Goal: Task Accomplishment & Management: Manage account settings

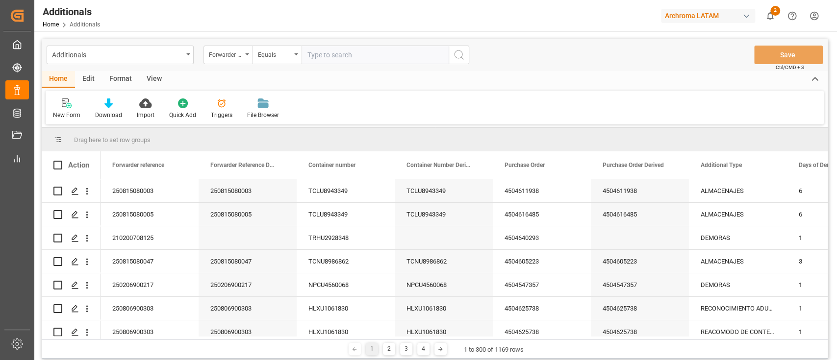
click at [403, 75] on div "Home Edit Format View" at bounding box center [435, 79] width 786 height 17
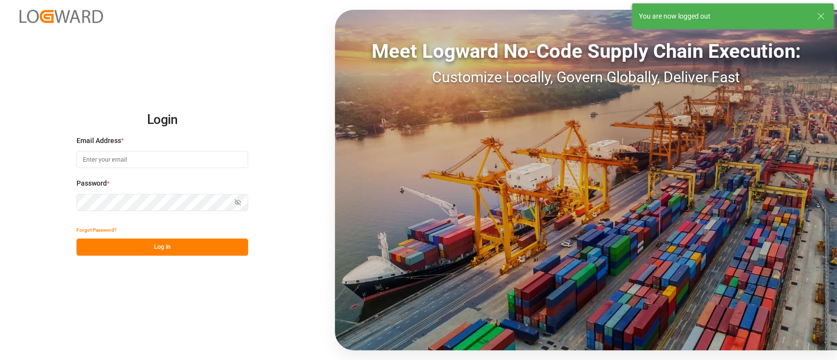
click at [208, 160] on input at bounding box center [162, 159] width 172 height 17
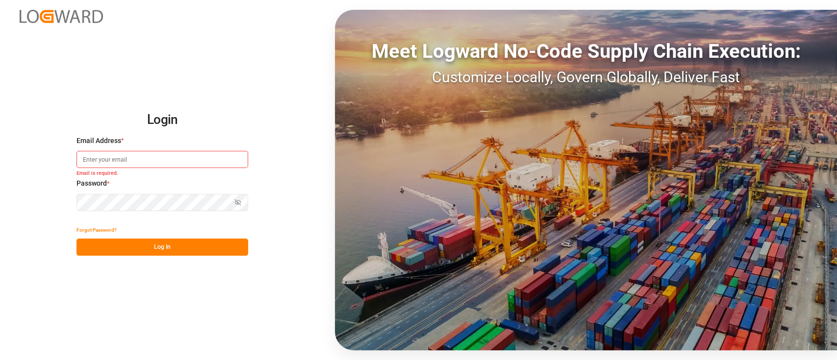
type input "elsie.sanchez@leschaco.com"
click at [193, 245] on button "Log In" at bounding box center [162, 247] width 172 height 17
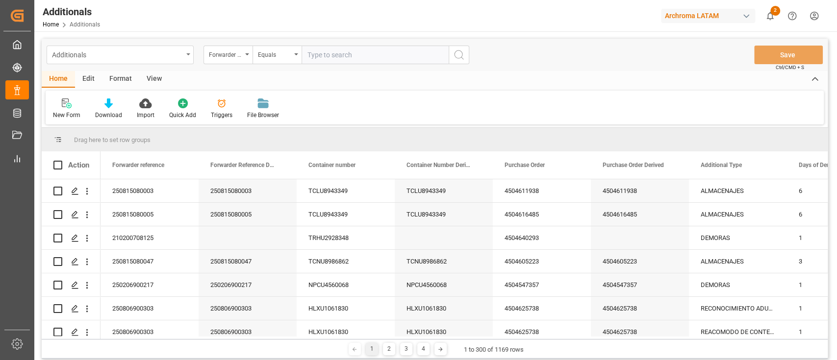
click at [174, 56] on div "Additionals" at bounding box center [117, 54] width 131 height 12
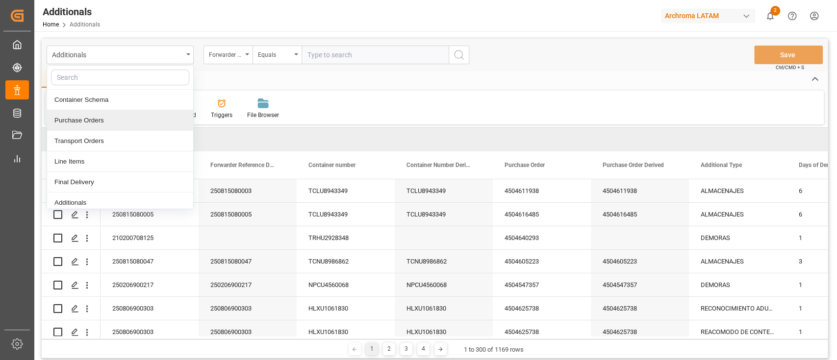
click at [118, 114] on div "Purchase Orders" at bounding box center [120, 120] width 146 height 21
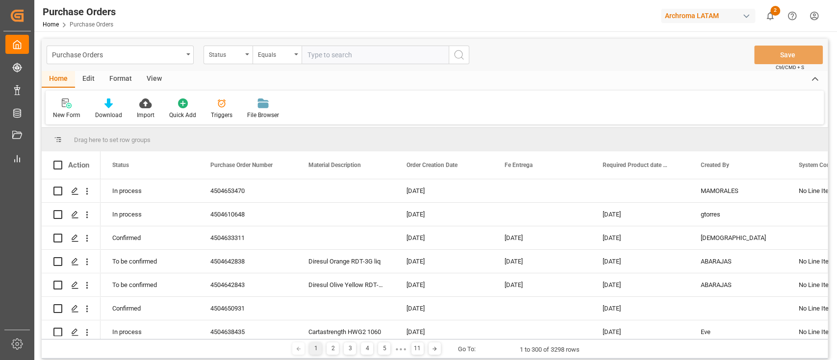
click at [223, 108] on icon at bounding box center [222, 104] width 10 height 10
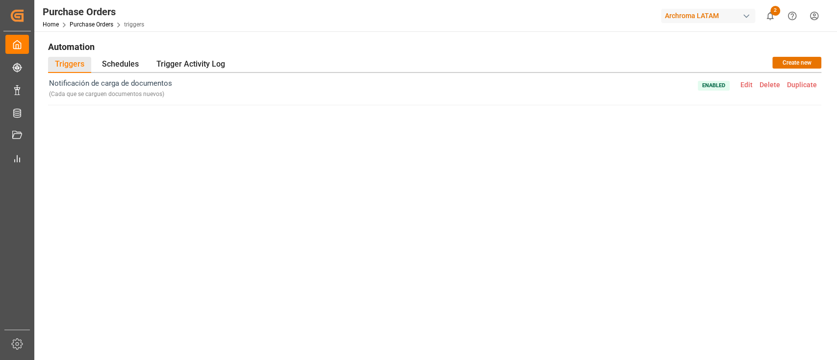
click at [754, 85] on span "Edit" at bounding box center [746, 85] width 19 height 8
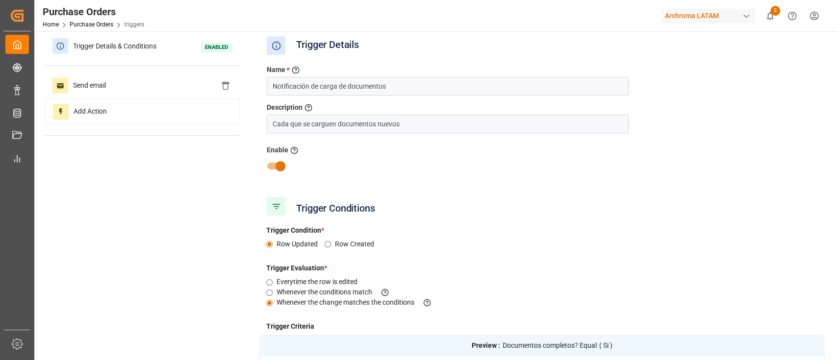
scroll to position [4, 0]
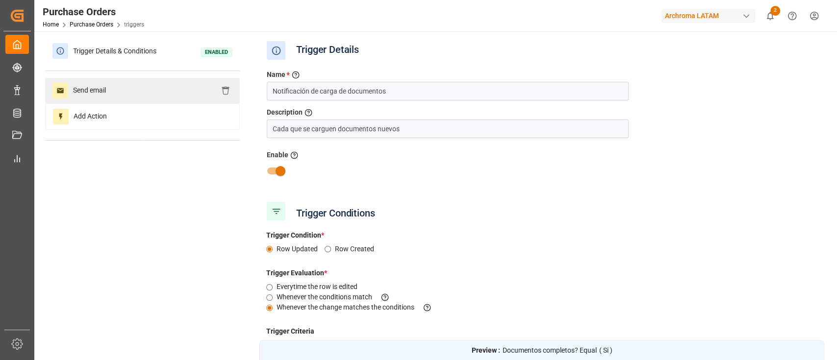
click at [139, 85] on div "Send email" at bounding box center [142, 90] width 195 height 25
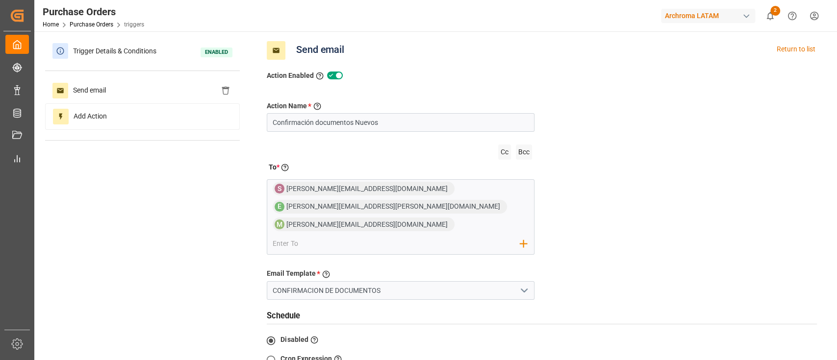
click at [622, 227] on div "Action Name * Give a name to the action being created Confirmación documentos N…" at bounding box center [541, 284] width 565 height 407
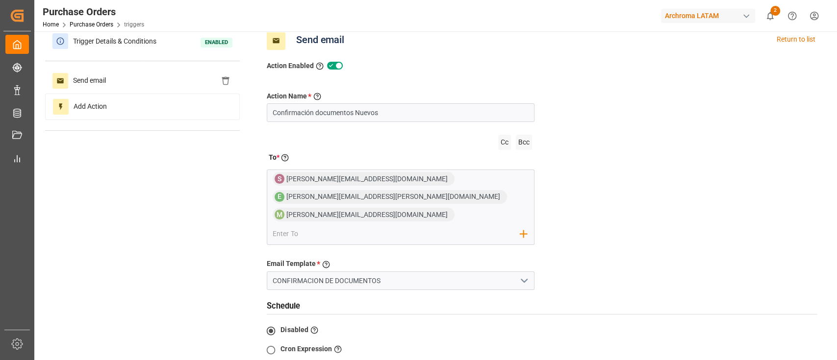
scroll to position [14, 0]
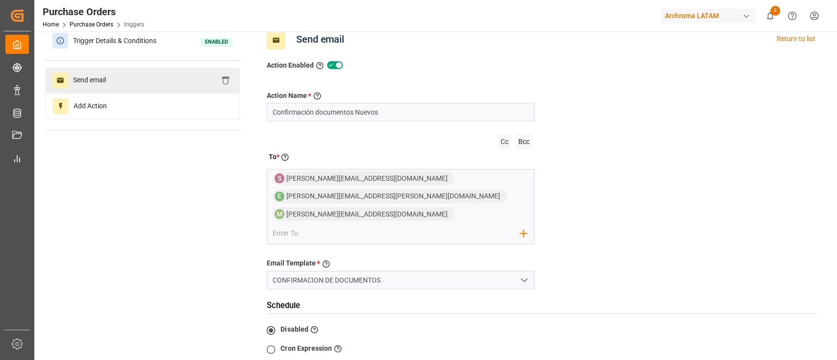
click at [176, 88] on div "Send email" at bounding box center [142, 80] width 195 height 25
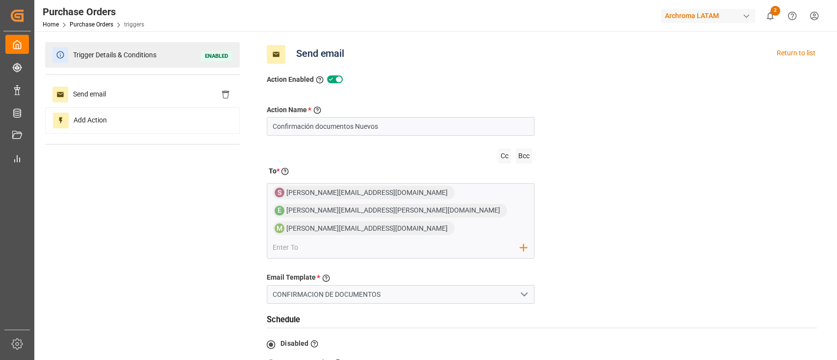
click at [145, 55] on span "Trigger Details & Conditions" at bounding box center [114, 55] width 93 height 15
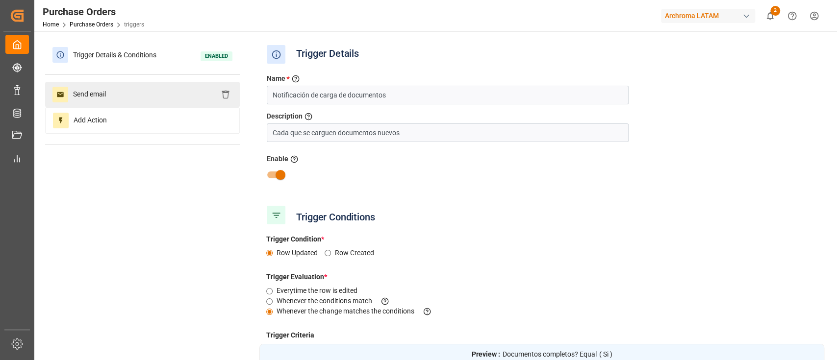
click at [102, 97] on span "Send email" at bounding box center [89, 95] width 43 height 16
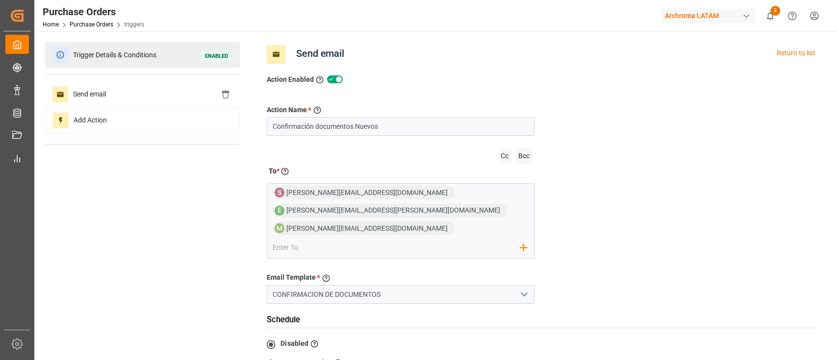
click at [132, 49] on span "Trigger Details & Conditions" at bounding box center [114, 55] width 93 height 15
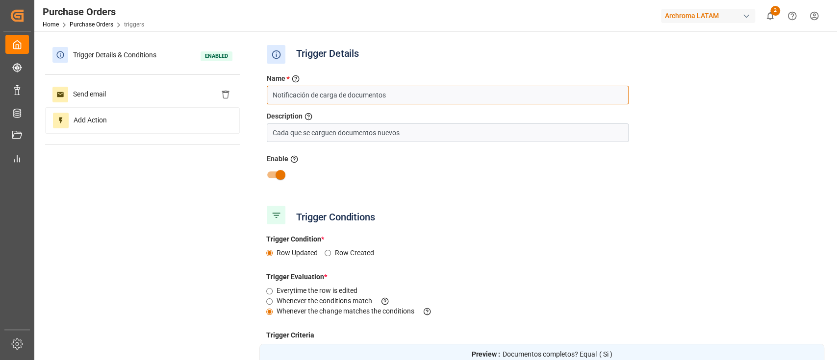
click at [456, 97] on input "Notificación de carga de documentos" at bounding box center [448, 95] width 362 height 19
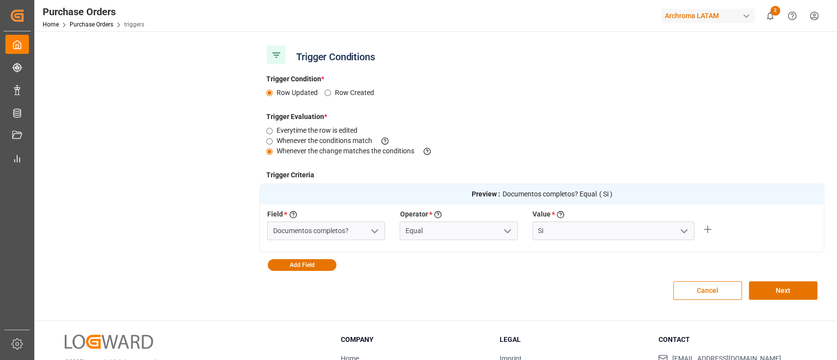
scroll to position [161, 0]
type input "Notificación de carga de documentos"
click at [392, 271] on div "Cancel Next" at bounding box center [541, 290] width 565 height 39
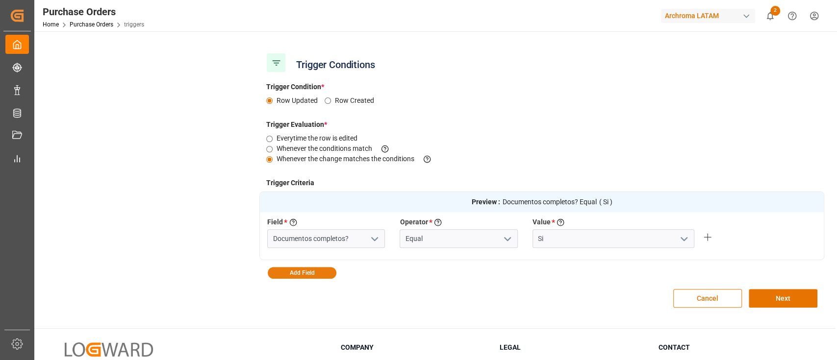
click at [311, 273] on button "Add Field" at bounding box center [302, 273] width 69 height 12
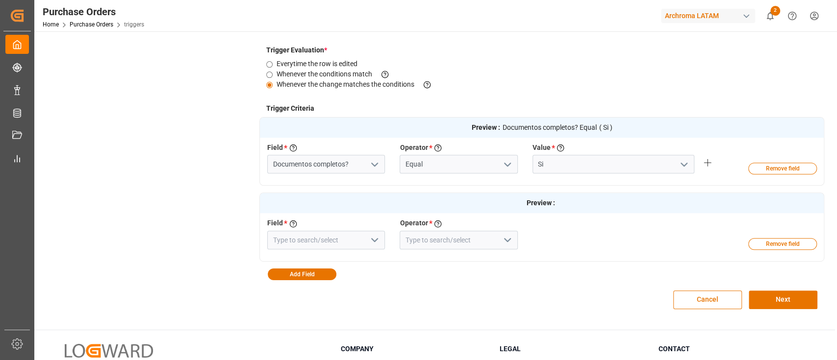
scroll to position [228, 0]
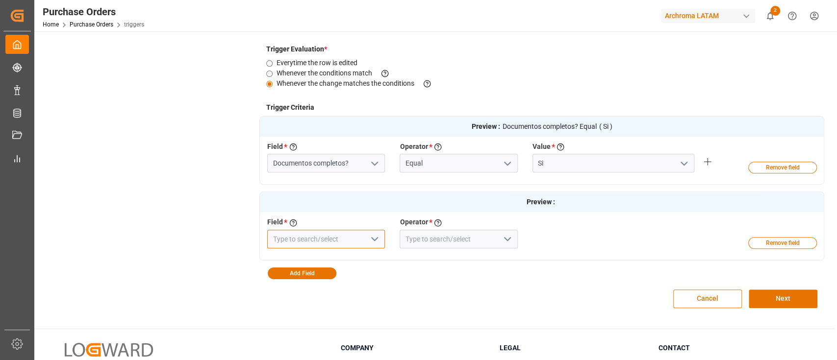
click at [294, 241] on input at bounding box center [326, 239] width 118 height 19
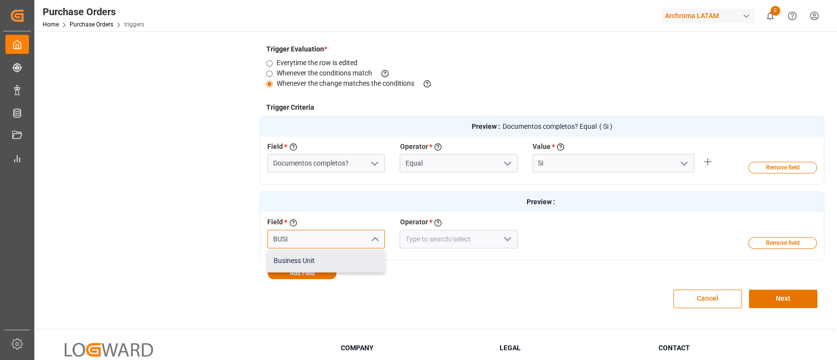
click at [325, 262] on div "Business Unit" at bounding box center [326, 261] width 117 height 22
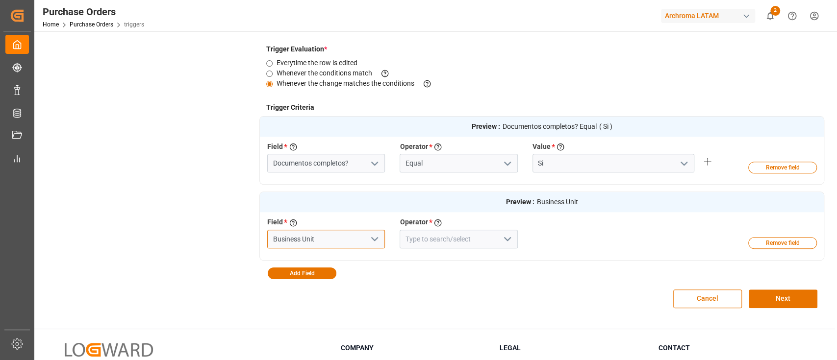
type input "Business Unit"
click at [442, 245] on input at bounding box center [458, 239] width 118 height 19
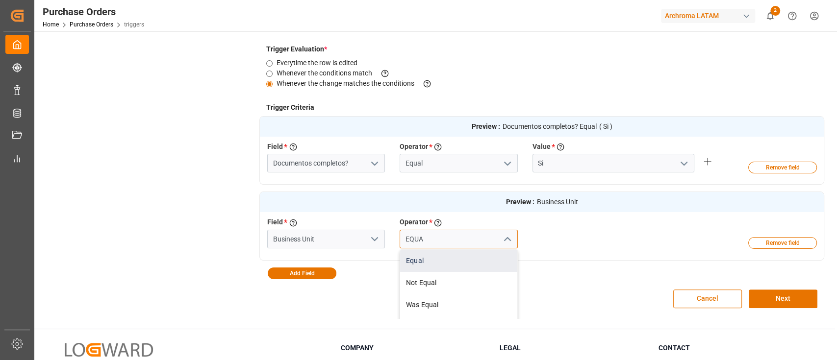
click at [444, 260] on div "Equal" at bounding box center [458, 261] width 117 height 22
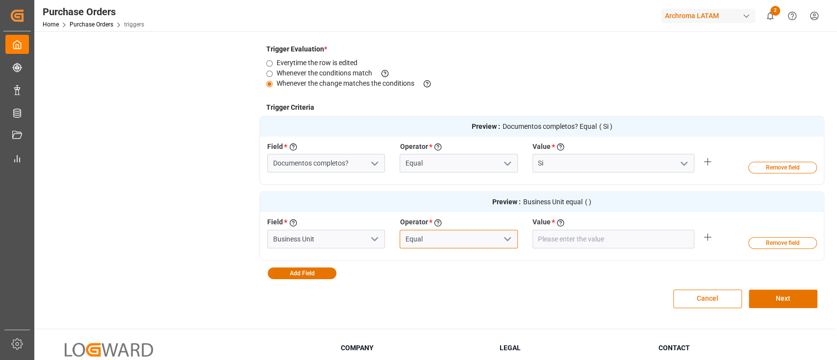
type input "Equal"
click at [576, 242] on input "text" at bounding box center [613, 239] width 162 height 19
type input "TEXTIL"
click at [600, 281] on div "Cancel Next" at bounding box center [541, 298] width 565 height 39
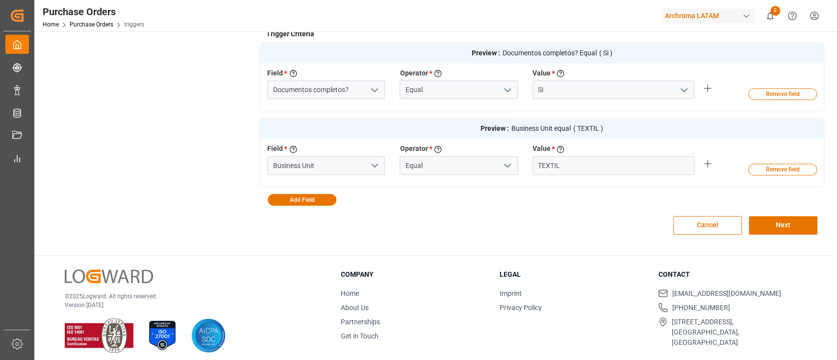
scroll to position [304, 0]
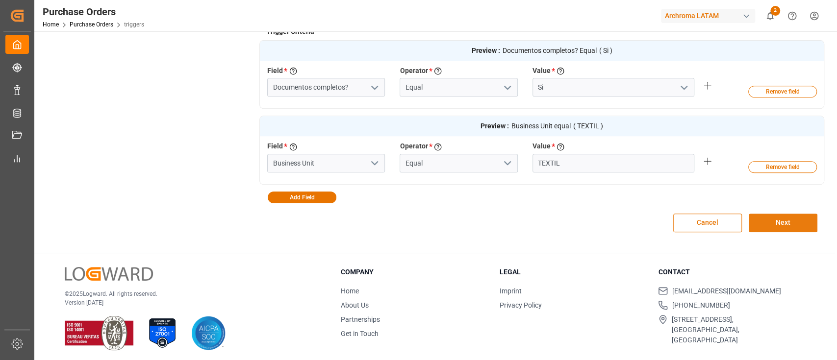
click at [764, 223] on button "Next" at bounding box center [782, 223] width 69 height 19
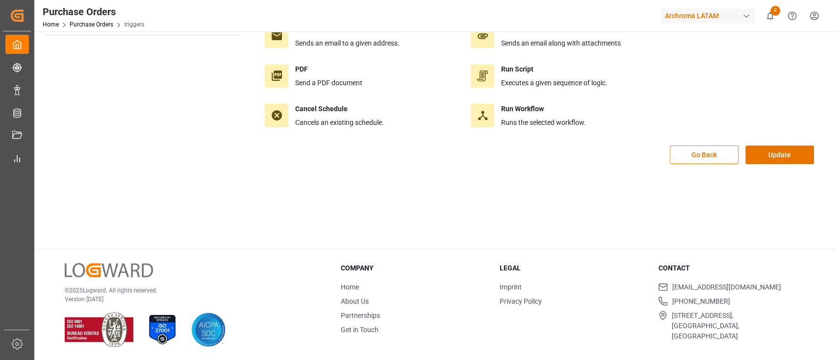
scroll to position [0, 0]
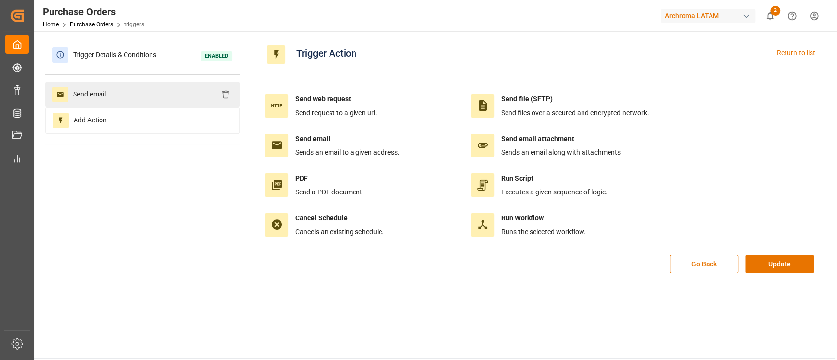
click at [109, 93] on span "Send email" at bounding box center [89, 95] width 43 height 16
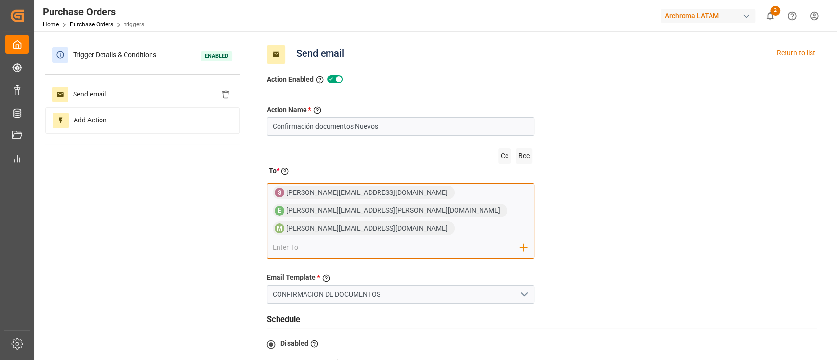
click at [405, 241] on input "email" at bounding box center [397, 248] width 248 height 15
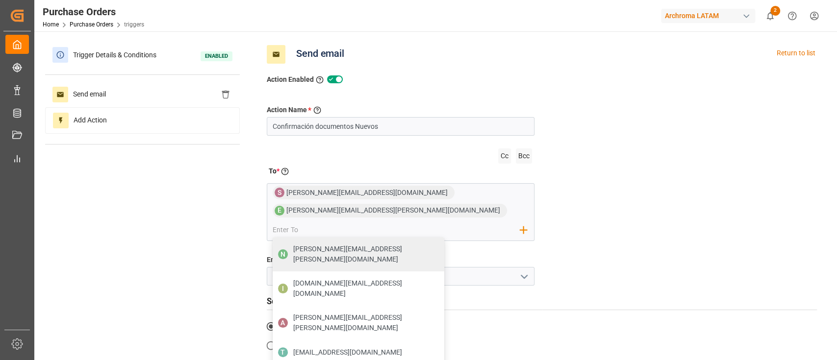
click at [612, 242] on div "Action Name * Give a name to the action being created Confirmación documentos N…" at bounding box center [541, 279] width 565 height 389
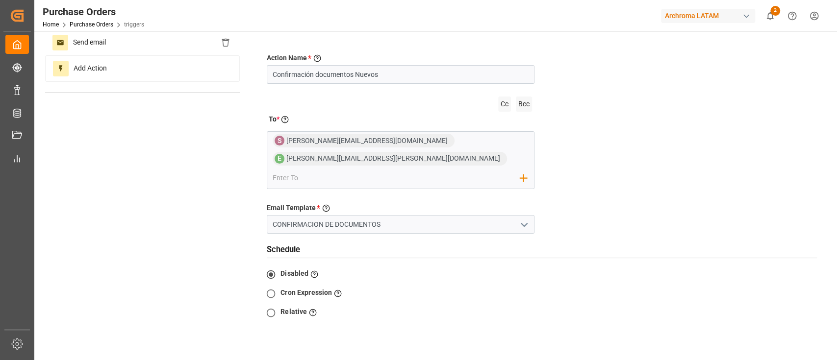
scroll to position [53, 0]
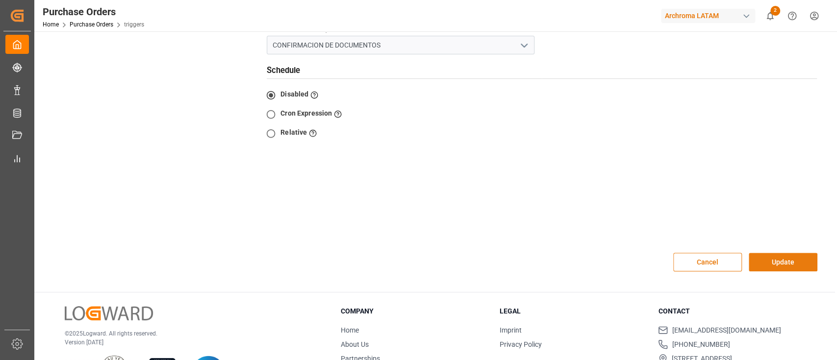
click at [770, 253] on button "Update" at bounding box center [782, 262] width 69 height 19
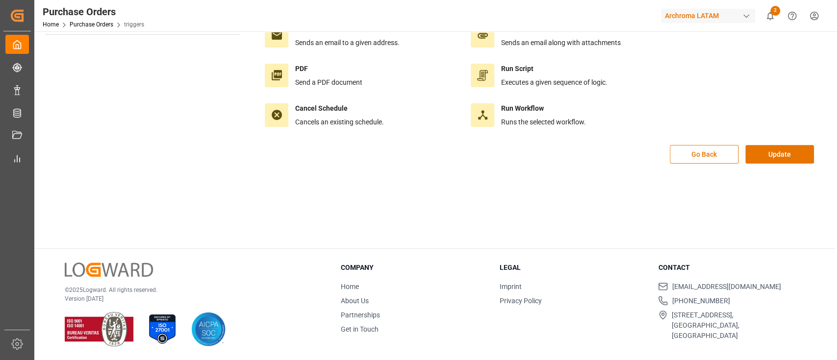
scroll to position [109, 0]
click at [767, 154] on button "Update" at bounding box center [779, 155] width 69 height 19
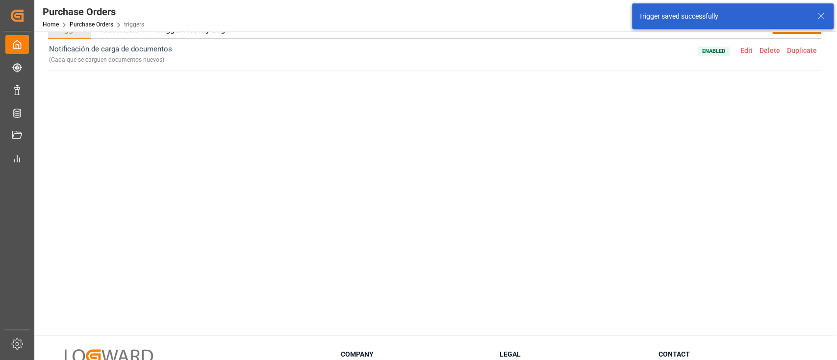
scroll to position [0, 0]
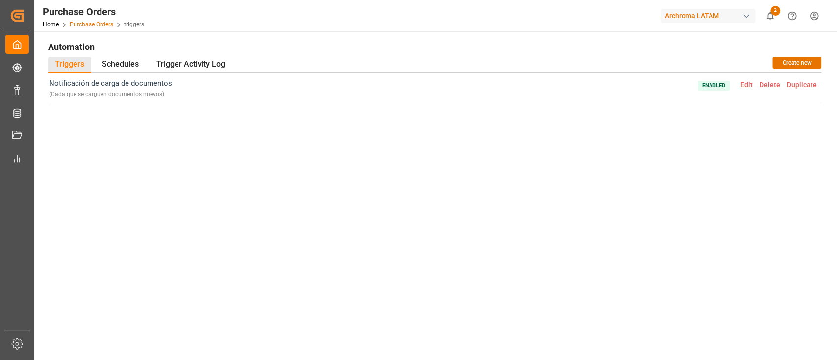
click at [96, 23] on link "Purchase Orders" at bounding box center [92, 24] width 44 height 7
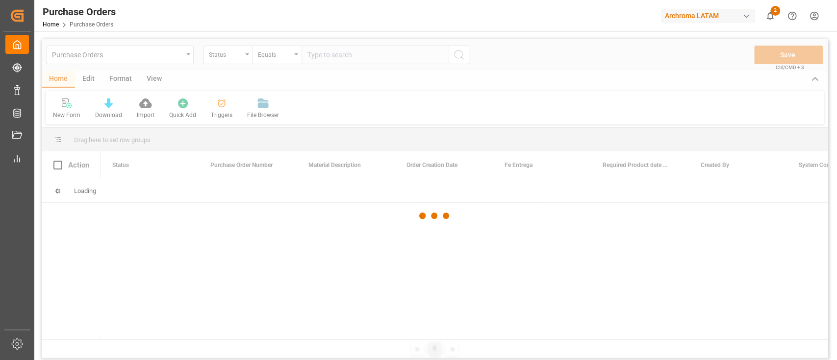
click at [88, 82] on div at bounding box center [435, 216] width 786 height 354
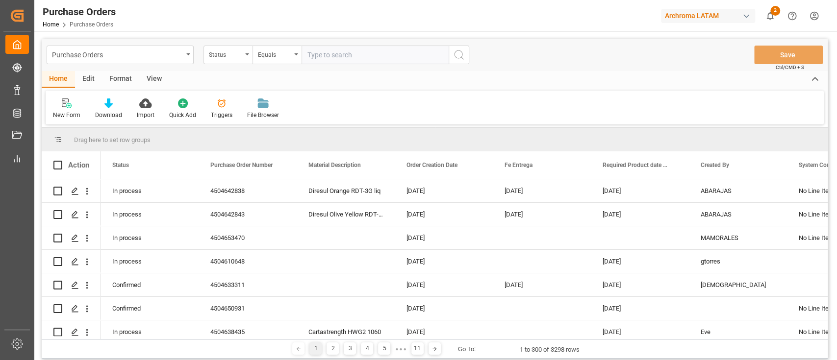
click at [88, 82] on div "Edit" at bounding box center [88, 79] width 27 height 17
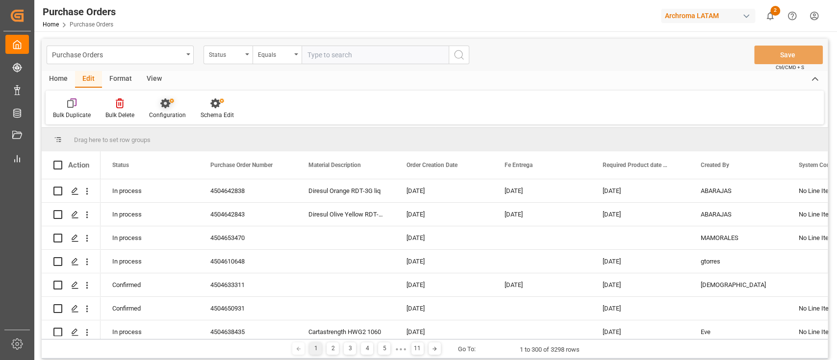
click at [178, 110] on div "Configuration" at bounding box center [167, 109] width 51 height 22
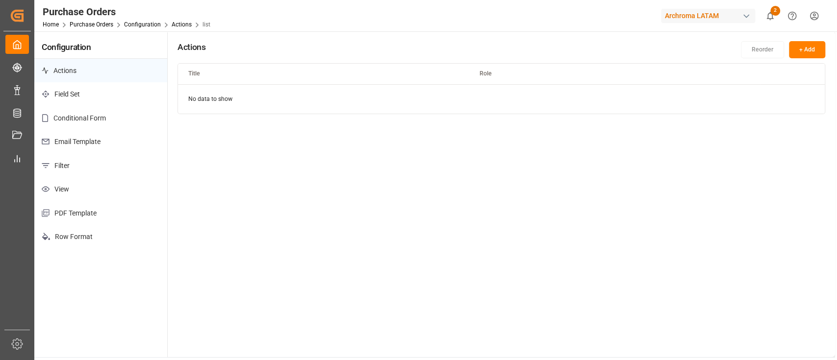
click at [126, 145] on p "Email Template" at bounding box center [100, 142] width 133 height 24
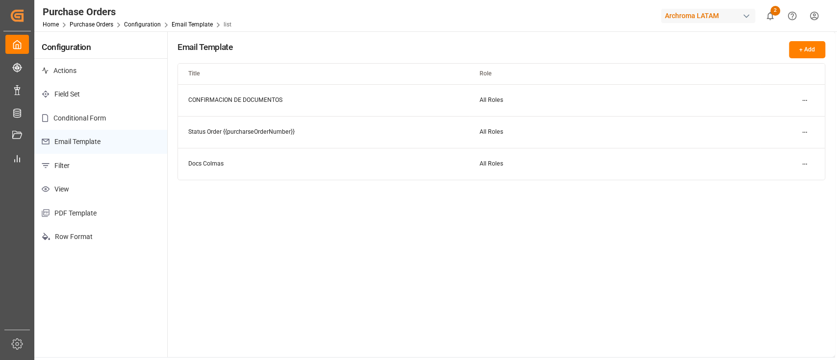
click at [801, 100] on html "Created by potrace 1.15, written by Peter Selinger 2001-2017 Created by potrace…" at bounding box center [418, 180] width 837 height 360
click at [769, 118] on small "Edit" at bounding box center [770, 120] width 10 height 6
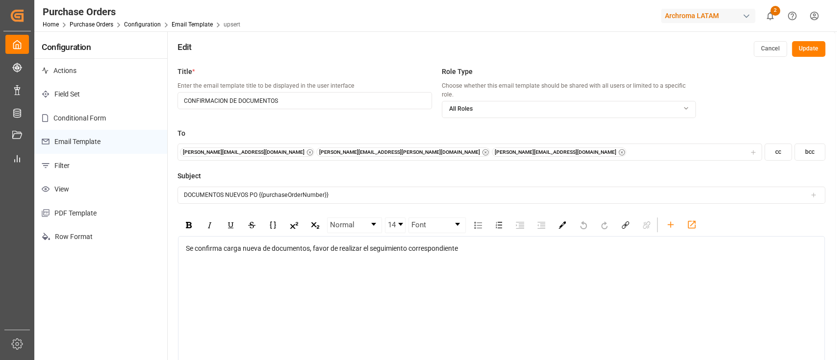
click at [621, 151] on icon "button" at bounding box center [622, 152] width 2 height 2
click at [816, 51] on button "Update" at bounding box center [808, 49] width 33 height 16
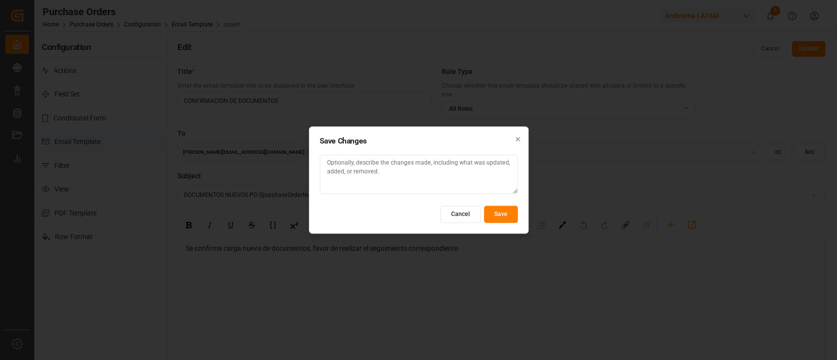
click at [502, 218] on button "Save" at bounding box center [501, 214] width 34 height 17
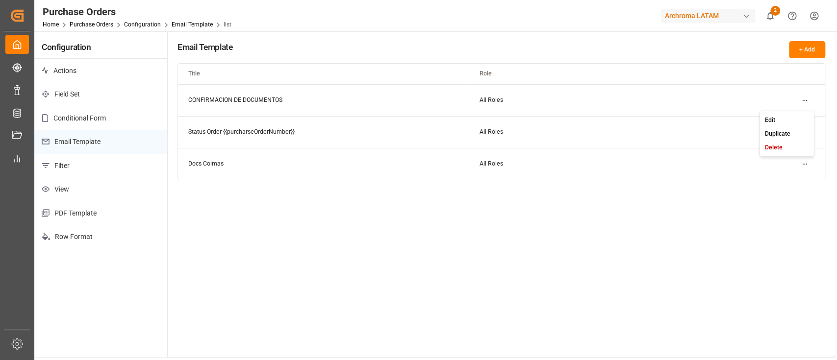
click at [802, 100] on html "Created by potrace 1.15, written by Peter Selinger 2001-2017 Created by potrace…" at bounding box center [418, 180] width 837 height 360
click at [651, 55] on html "Created by potrace 1.15, written by Peter Selinger 2001-2017 Created by potrace…" at bounding box center [418, 180] width 837 height 360
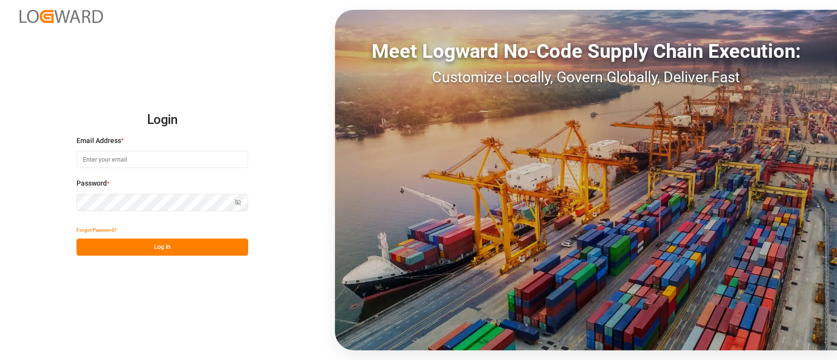
click at [173, 149] on div "Email Address *" at bounding box center [162, 157] width 172 height 43
click at [177, 159] on input at bounding box center [162, 159] width 172 height 17
type input "[PERSON_NAME][EMAIL_ADDRESS][PERSON_NAME][DOMAIN_NAME]"
click at [141, 243] on button "Log In" at bounding box center [162, 247] width 172 height 17
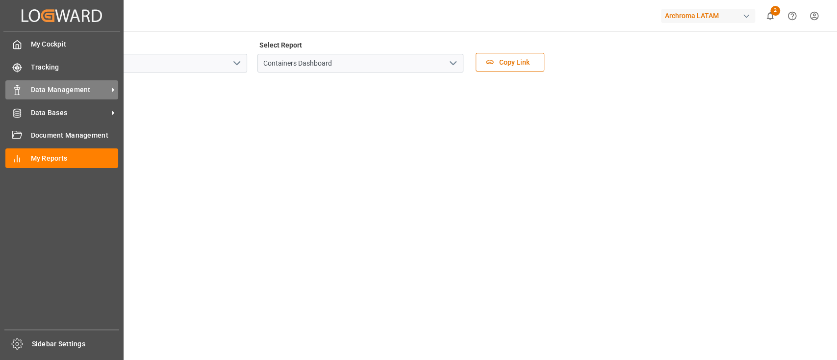
click at [70, 86] on span "Data Management" at bounding box center [69, 90] width 77 height 10
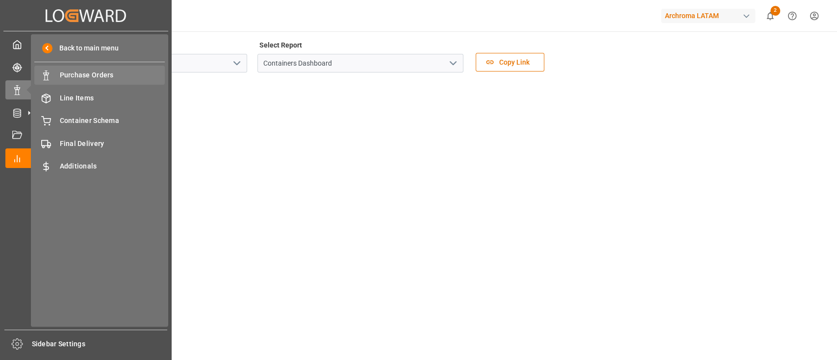
click at [103, 82] on div "Purchase Orders Purchase Orders" at bounding box center [99, 75] width 130 height 19
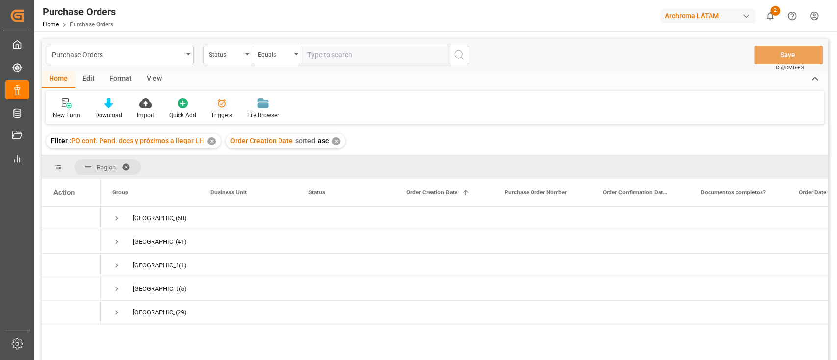
click at [218, 115] on div "Triggers" at bounding box center [222, 115] width 22 height 9
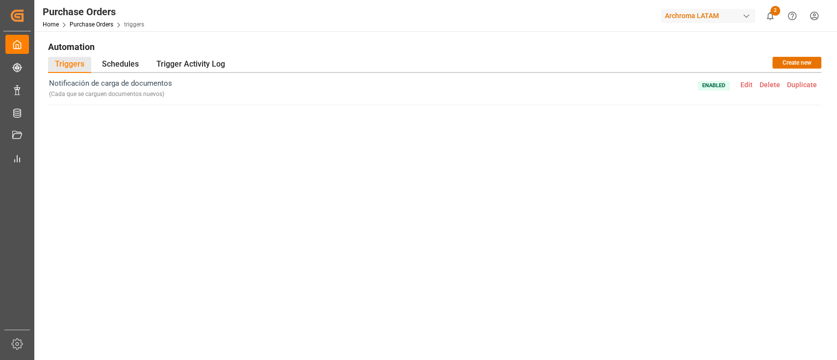
click at [337, 172] on div "Notificación de carga de documentos ( Cada que se carguen documentos nuevos ) E…" at bounding box center [434, 196] width 773 height 246
click at [730, 47] on h1 "Automation" at bounding box center [434, 46] width 773 height 17
click at [695, 54] on h1 "Automation" at bounding box center [434, 46] width 773 height 17
click at [90, 21] on link "Purchase Orders" at bounding box center [92, 24] width 44 height 7
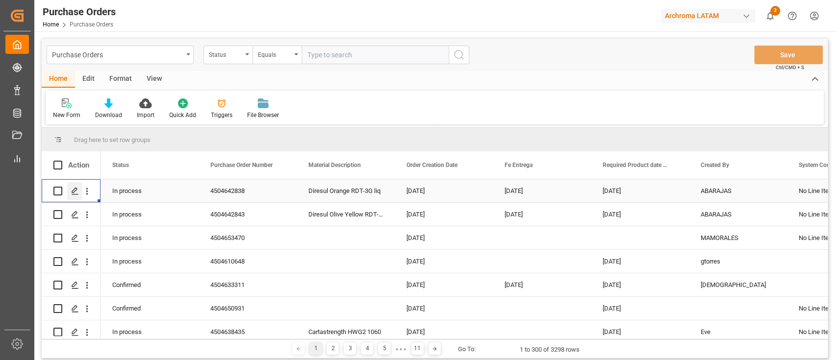
click at [74, 191] on icon "Press SPACE to select this row." at bounding box center [75, 191] width 8 height 8
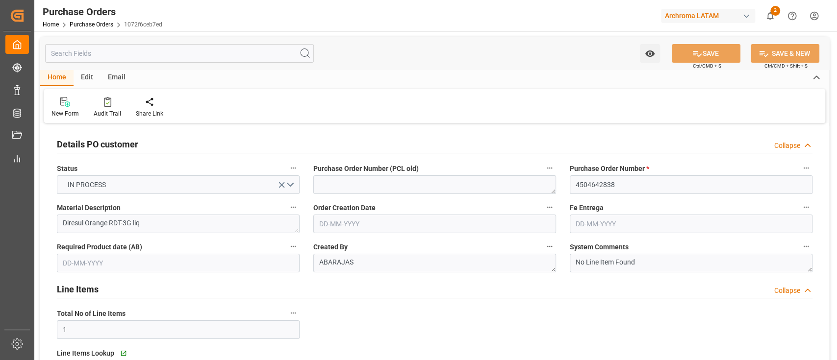
type input "[DATE]"
type input "07-10-2025"
type input "28-08-2025"
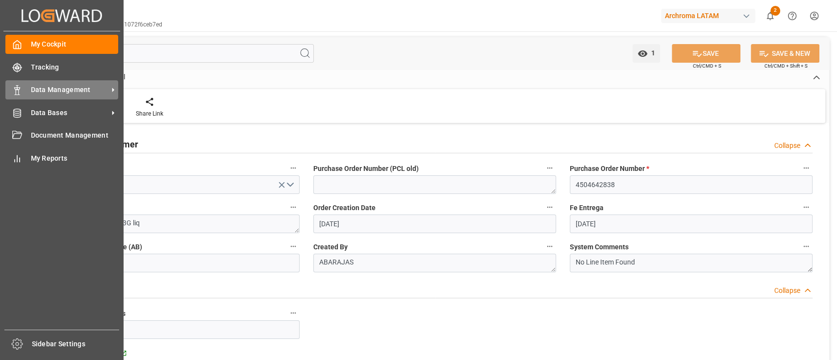
click at [90, 85] on span "Data Management" at bounding box center [69, 90] width 77 height 10
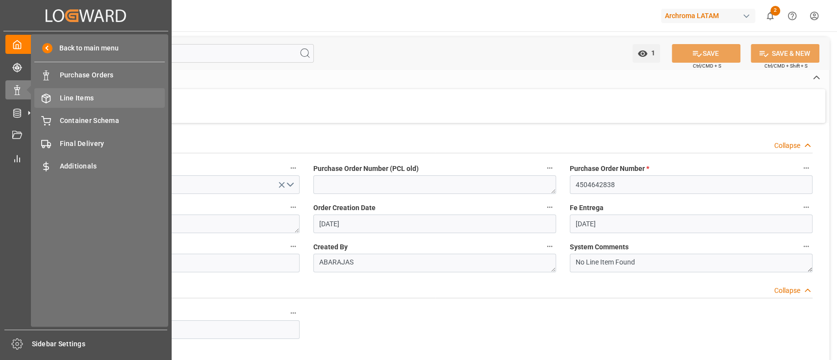
click at [143, 100] on span "Line Items" at bounding box center [112, 98] width 105 height 10
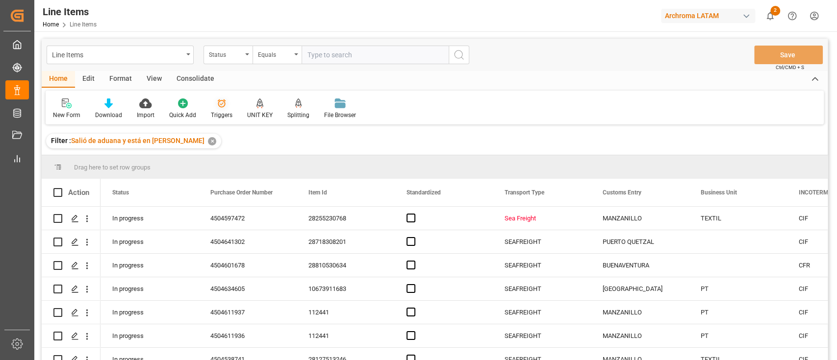
click at [219, 111] on div "Triggers" at bounding box center [222, 115] width 22 height 9
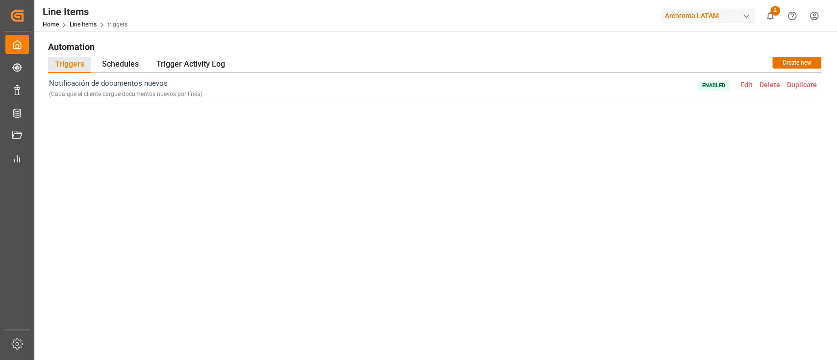
click at [746, 88] on span "Edit" at bounding box center [746, 85] width 19 height 8
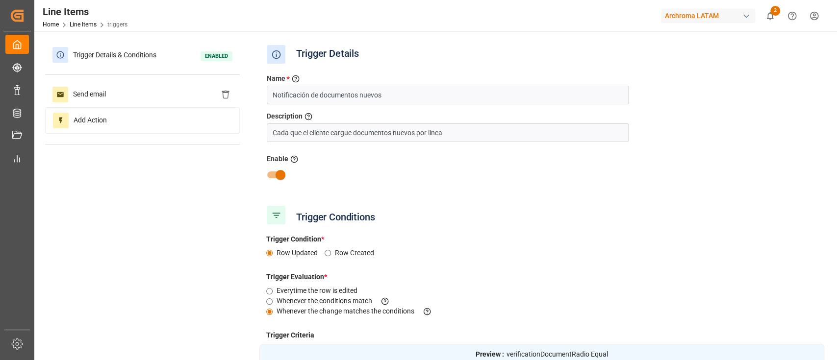
type input "Documentos completos?"
type input "Equal"
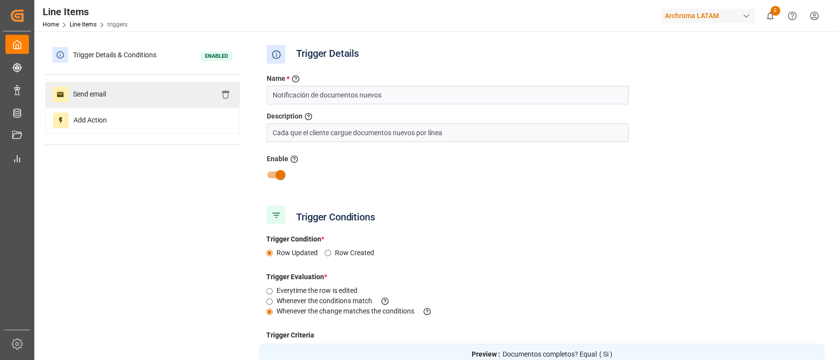
click at [126, 93] on div "Send email" at bounding box center [142, 94] width 195 height 25
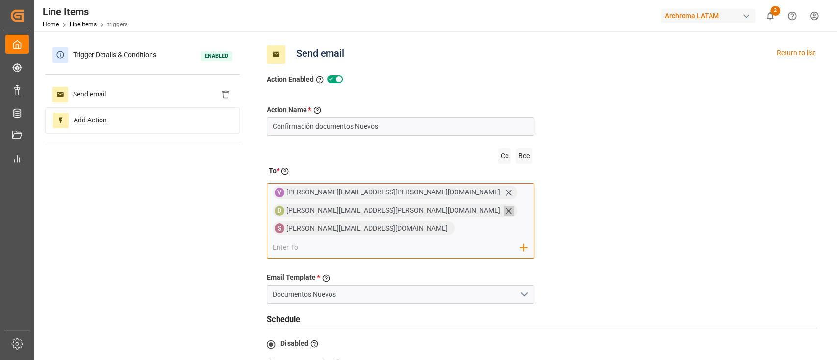
click at [503, 211] on icon at bounding box center [508, 211] width 10 height 10
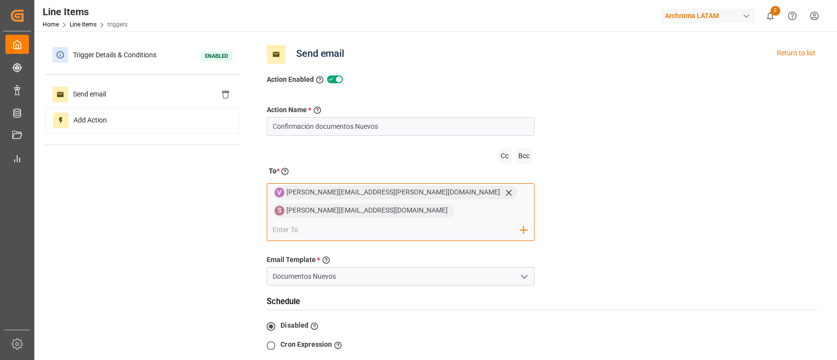
scroll to position [256, 0]
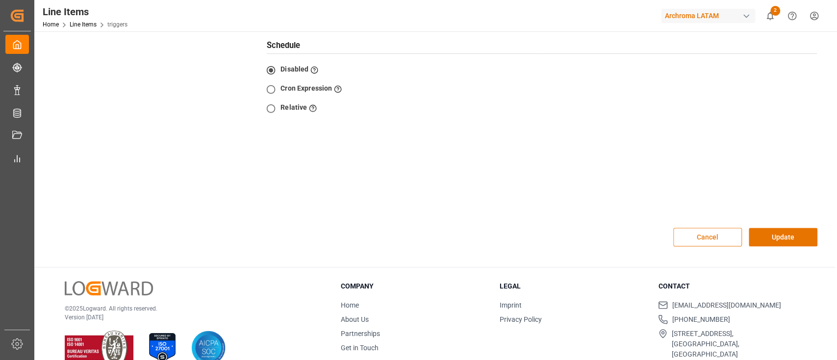
click at [698, 228] on button "Cancel" at bounding box center [707, 237] width 69 height 19
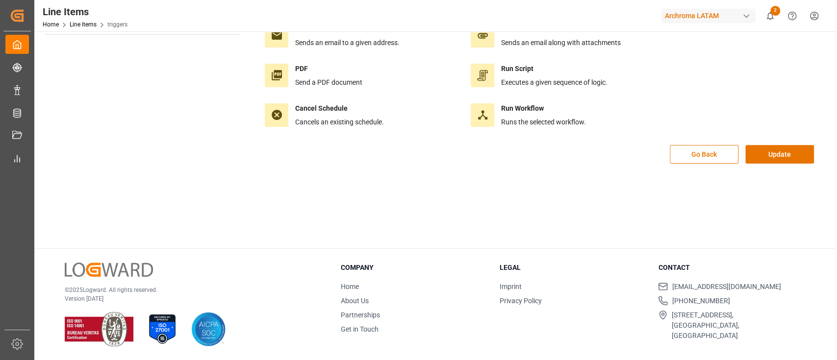
scroll to position [109, 0]
click at [767, 153] on button "Update" at bounding box center [779, 155] width 69 height 19
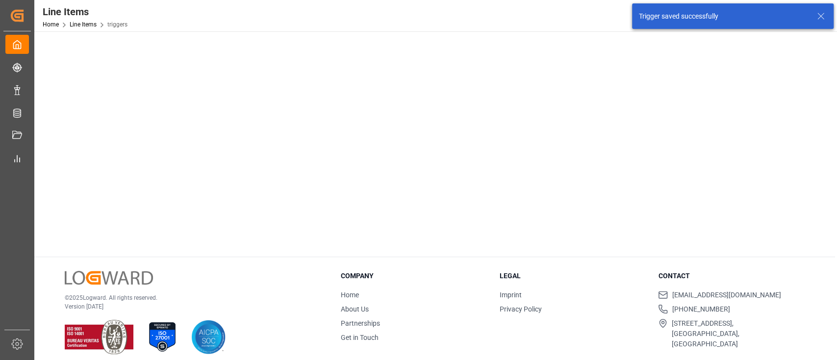
scroll to position [0, 0]
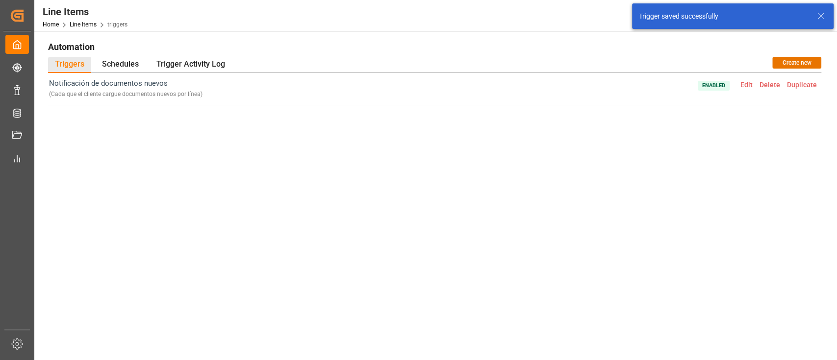
click at [777, 84] on span "Delete" at bounding box center [769, 85] width 27 height 8
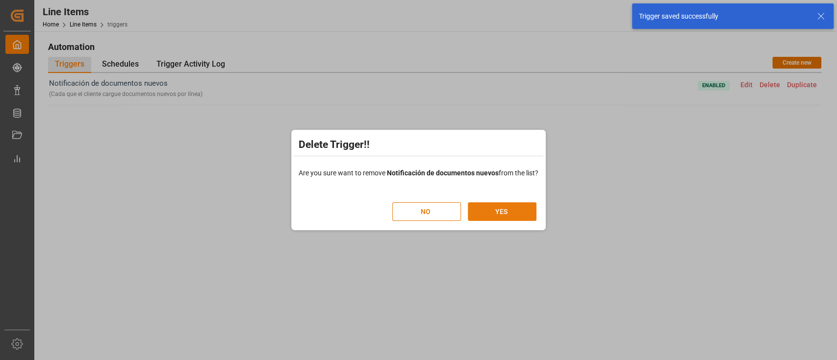
click at [499, 217] on button "YES" at bounding box center [502, 211] width 69 height 19
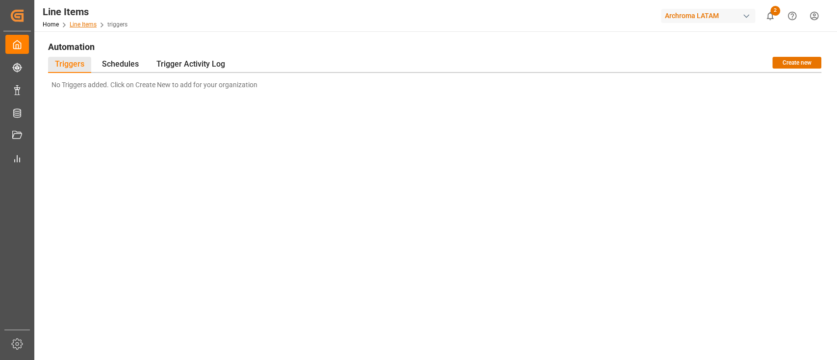
click at [86, 25] on link "Line Items" at bounding box center [83, 24] width 27 height 7
click at [82, 22] on link "Line Items" at bounding box center [83, 24] width 27 height 7
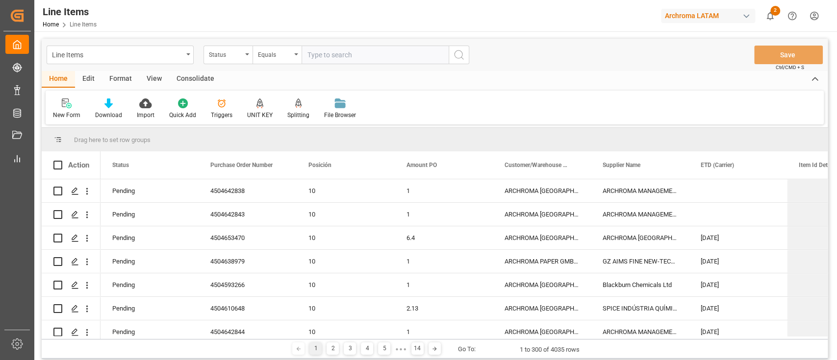
click at [87, 80] on div "Edit" at bounding box center [88, 79] width 27 height 17
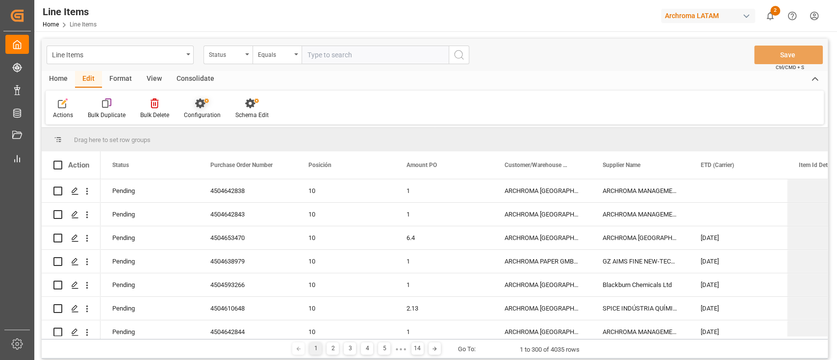
click at [204, 109] on div "Configuration" at bounding box center [201, 109] width 51 height 22
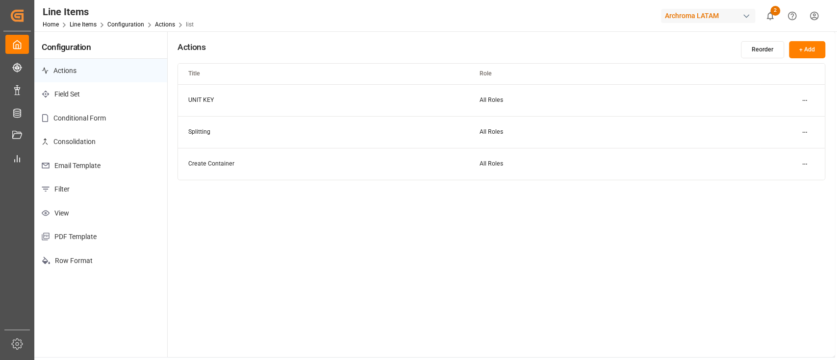
click at [114, 165] on p "Email Template" at bounding box center [100, 166] width 133 height 24
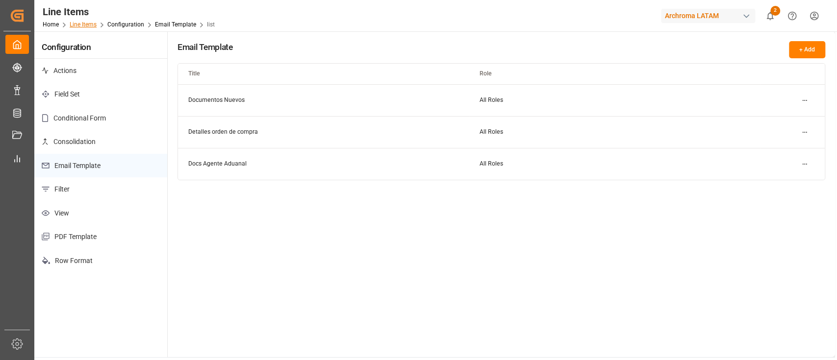
click at [82, 22] on link "Line Items" at bounding box center [83, 24] width 27 height 7
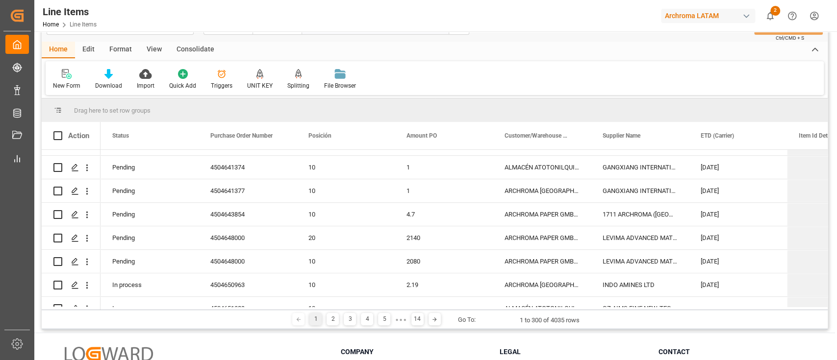
scroll to position [28, 0]
click at [507, 69] on div "New Form Download Import Quick Add Triggers UNIT KEY Splitting Split by quantit…" at bounding box center [435, 80] width 778 height 34
click at [486, 79] on div "New Form Download Import Quick Add Triggers UNIT KEY Splitting Split by quantit…" at bounding box center [435, 80] width 778 height 34
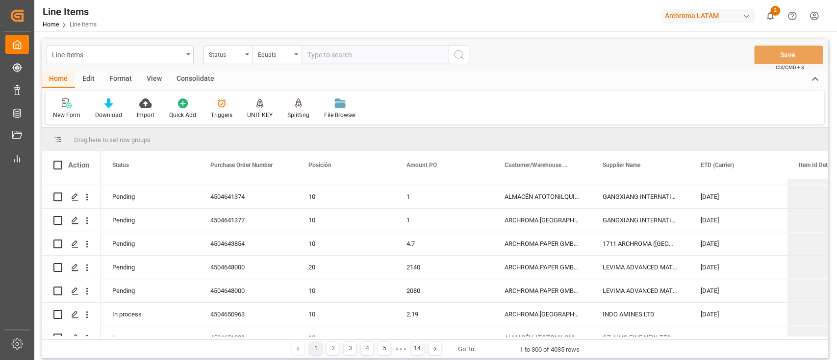
click at [221, 109] on div "Triggers" at bounding box center [221, 109] width 36 height 22
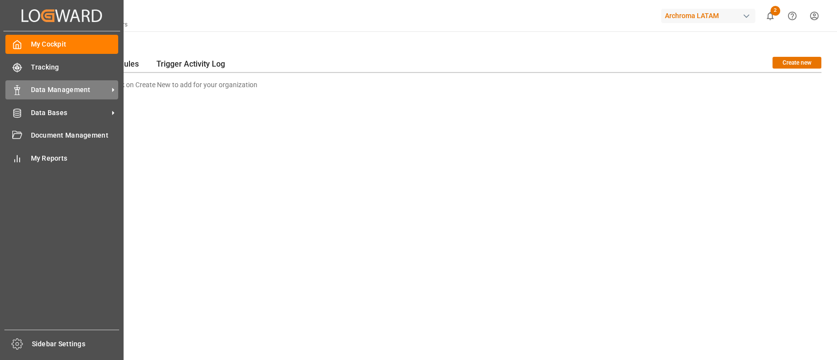
click at [74, 85] on span "Data Management" at bounding box center [69, 90] width 77 height 10
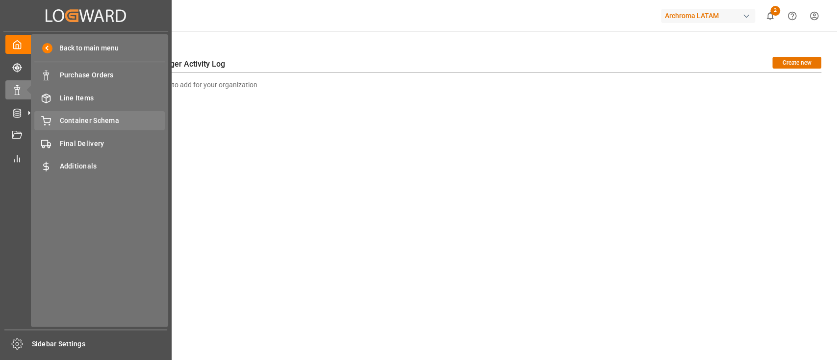
click at [125, 126] on div "Container Schema Container Schema" at bounding box center [99, 120] width 130 height 19
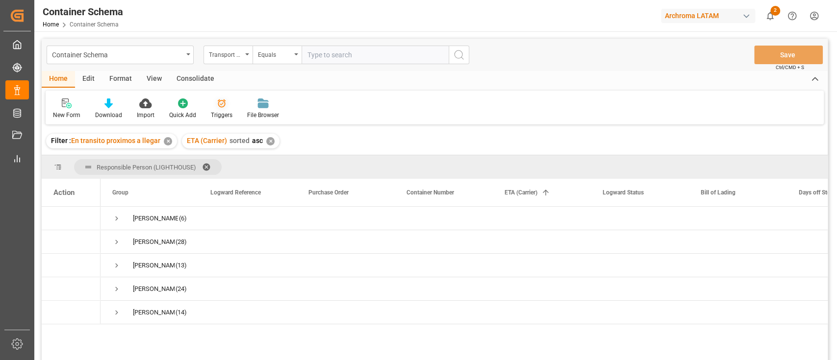
click at [219, 109] on div "Triggers" at bounding box center [221, 109] width 36 height 22
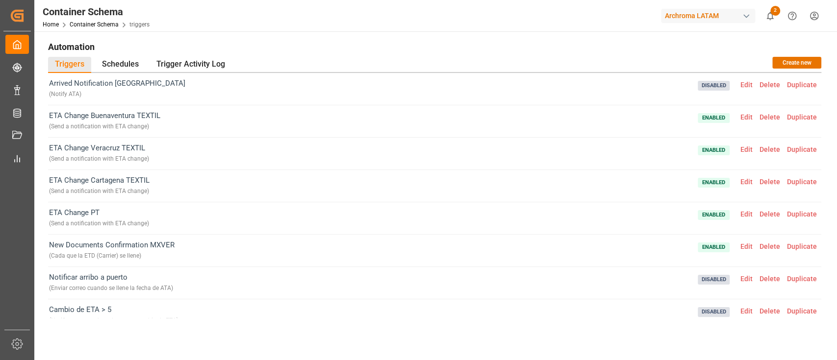
click at [747, 87] on span "Edit" at bounding box center [746, 85] width 19 height 8
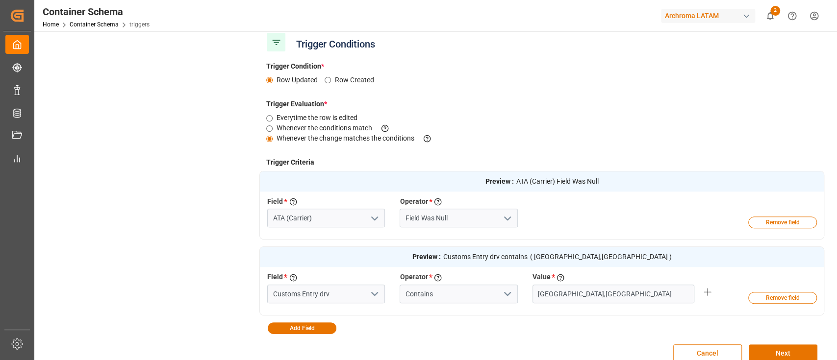
scroll to position [173, 0]
click at [356, 294] on input "Customs Entry drv" at bounding box center [326, 294] width 118 height 19
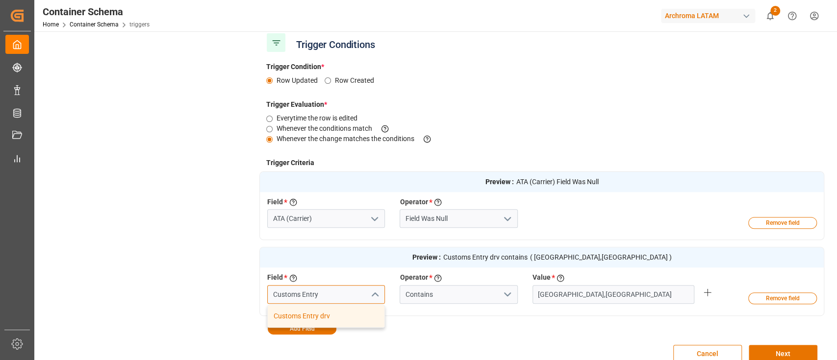
type input "Customs Entry"
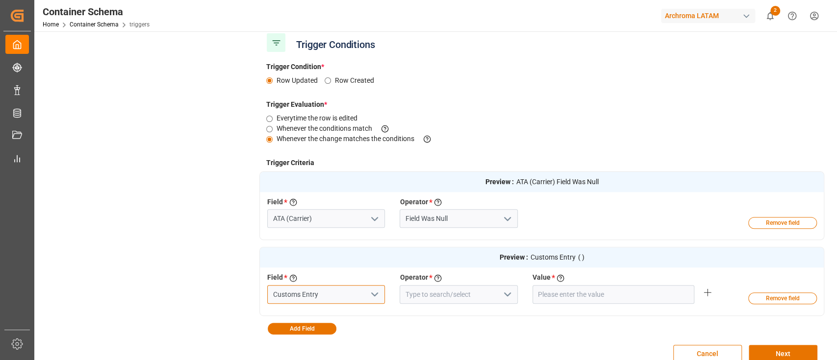
type input "Customs Entry"
click at [505, 295] on polyline "open menu" at bounding box center [507, 294] width 6 height 3
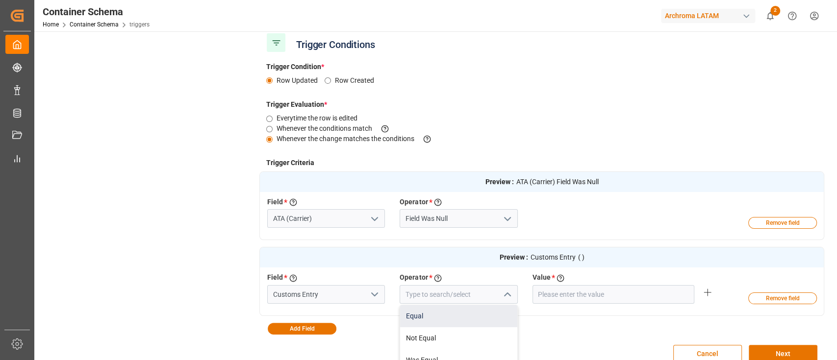
click at [440, 311] on div "Equal" at bounding box center [458, 316] width 117 height 22
type input "Equal"
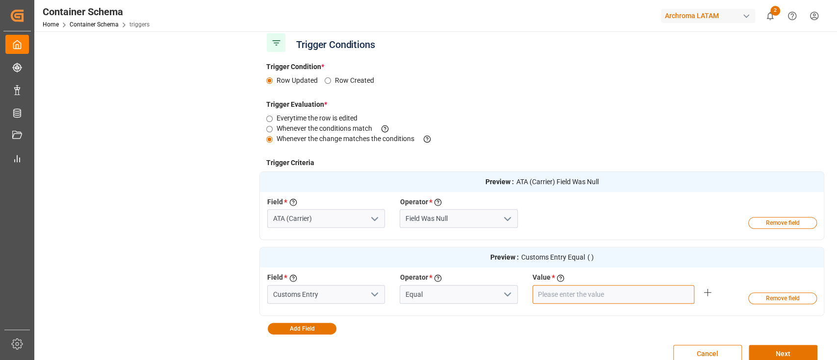
click at [542, 294] on input "text" at bounding box center [613, 294] width 162 height 19
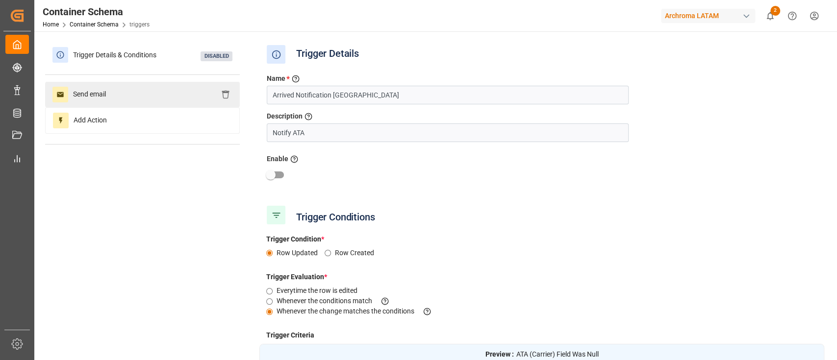
type input "VERACRUZ;"
click at [161, 91] on div "Send email" at bounding box center [142, 94] width 195 height 25
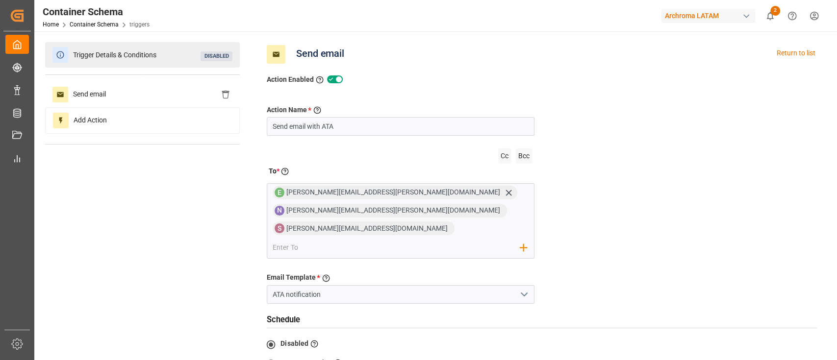
click at [110, 58] on span "Trigger Details & Conditions" at bounding box center [114, 55] width 93 height 15
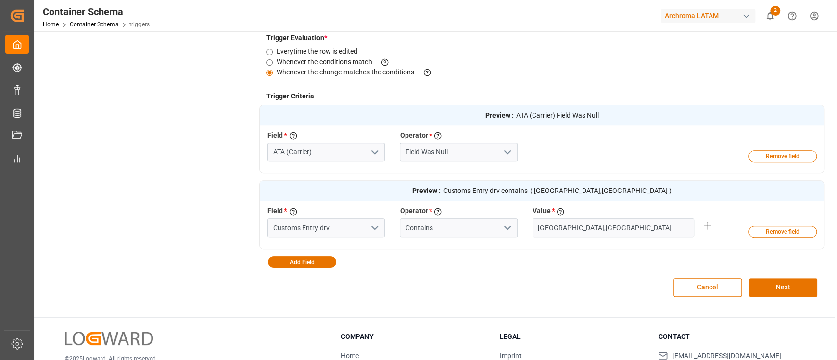
scroll to position [249, 0]
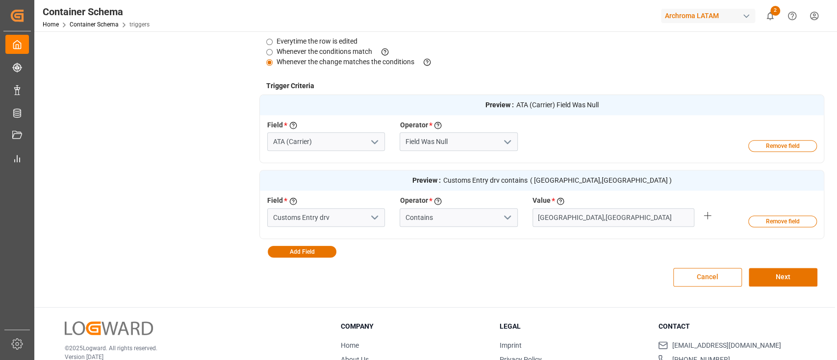
click at [709, 273] on button "Cancel" at bounding box center [707, 277] width 69 height 19
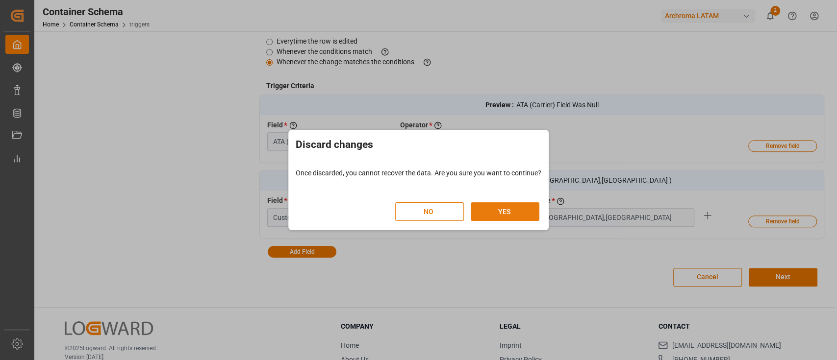
click at [530, 213] on button "YES" at bounding box center [505, 211] width 69 height 19
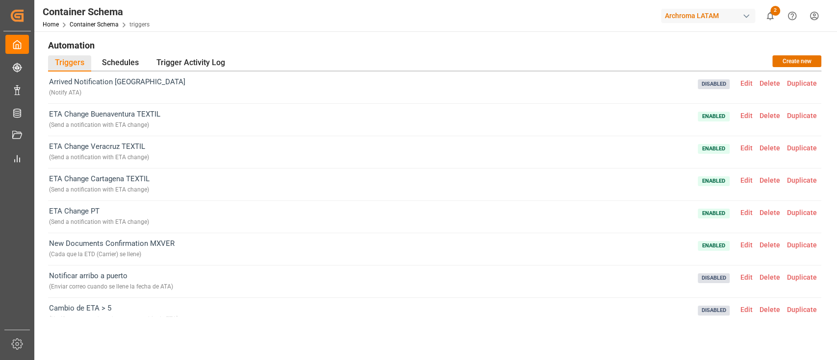
scroll to position [0, 0]
click at [518, 65] on div "Triggers Schedules Trigger Activity Log Create new" at bounding box center [434, 65] width 773 height 16
click at [551, 50] on h1 "Automation" at bounding box center [434, 46] width 773 height 17
click at [749, 45] on h1 "Automation" at bounding box center [434, 46] width 773 height 17
click at [690, 45] on h1 "Automation" at bounding box center [434, 46] width 773 height 17
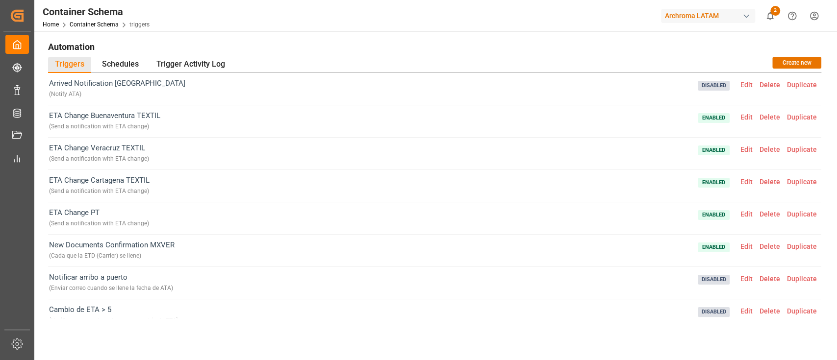
click at [772, 85] on span "Delete" at bounding box center [769, 85] width 27 height 8
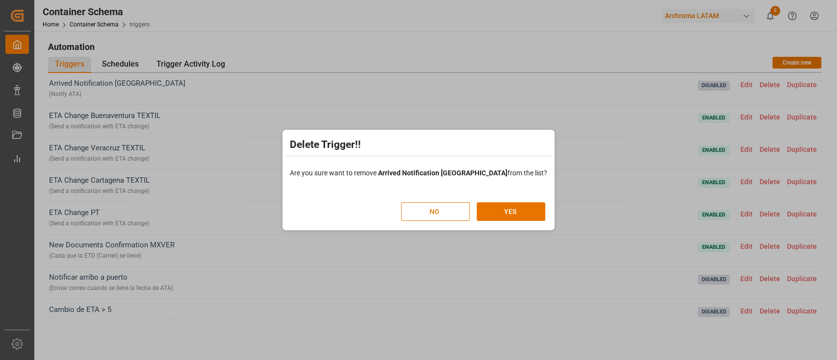
click at [423, 202] on button "NO" at bounding box center [435, 211] width 69 height 19
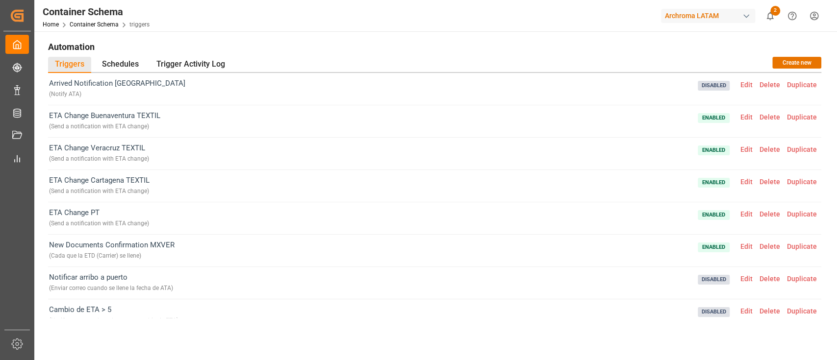
click at [606, 34] on div "Automation Triggers Schedules Trigger Activity Log Create new Arrived Notificat…" at bounding box center [434, 255] width 800 height 449
click at [741, 87] on span "Edit" at bounding box center [746, 85] width 19 height 8
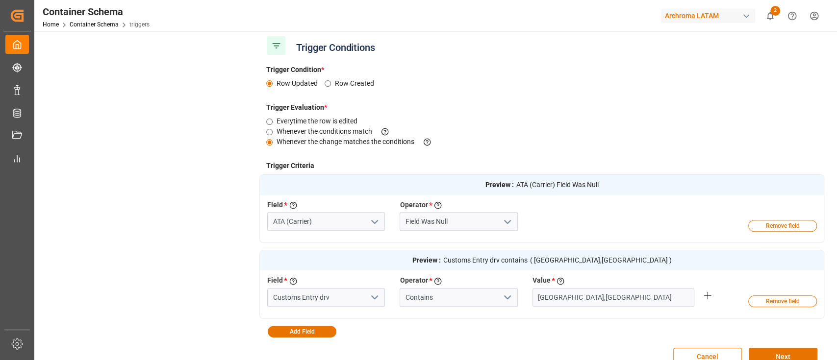
scroll to position [307, 0]
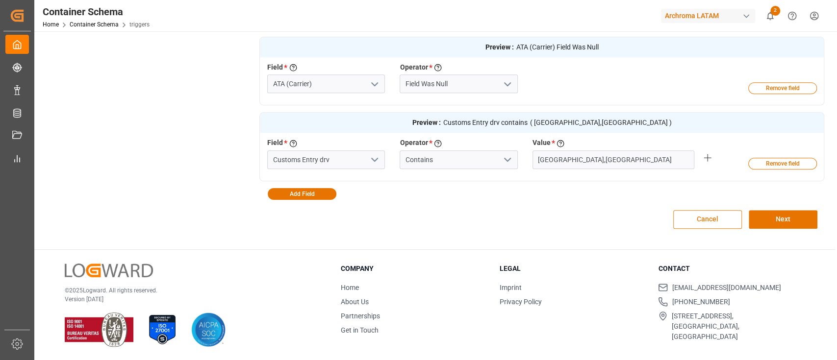
click at [694, 217] on button "Cancel" at bounding box center [707, 219] width 69 height 19
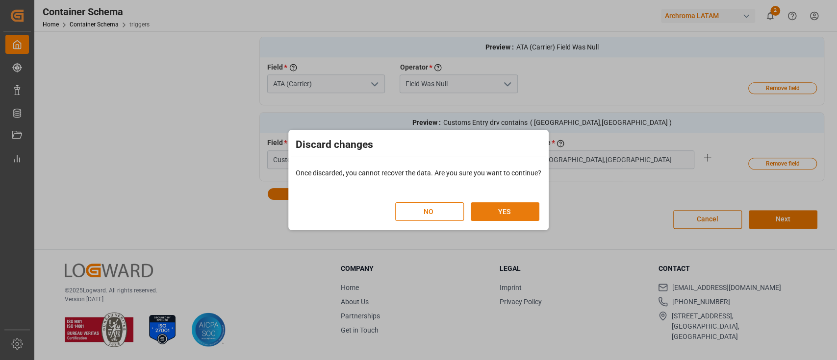
click at [506, 205] on button "YES" at bounding box center [505, 211] width 69 height 19
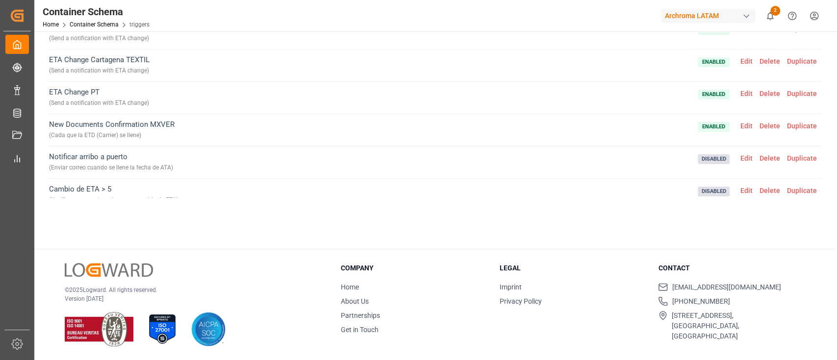
scroll to position [0, 0]
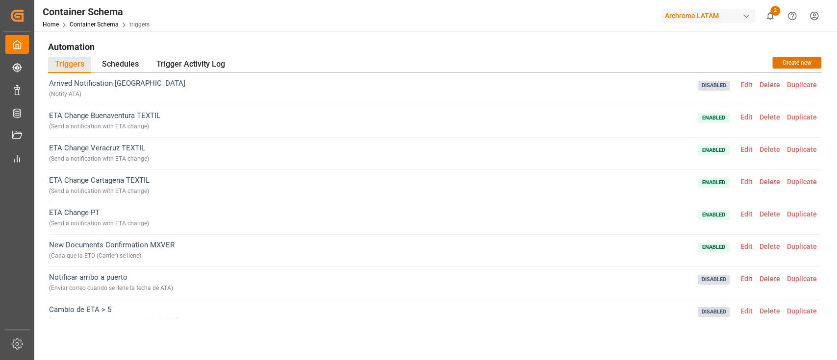
click at [775, 83] on span "Delete" at bounding box center [769, 85] width 27 height 8
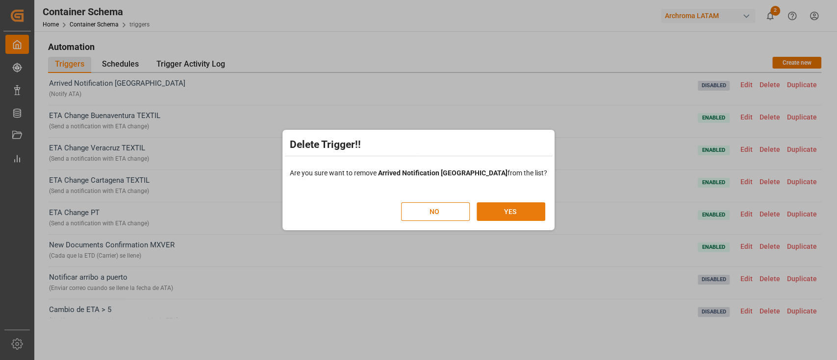
click at [504, 209] on button "YES" at bounding box center [510, 211] width 69 height 19
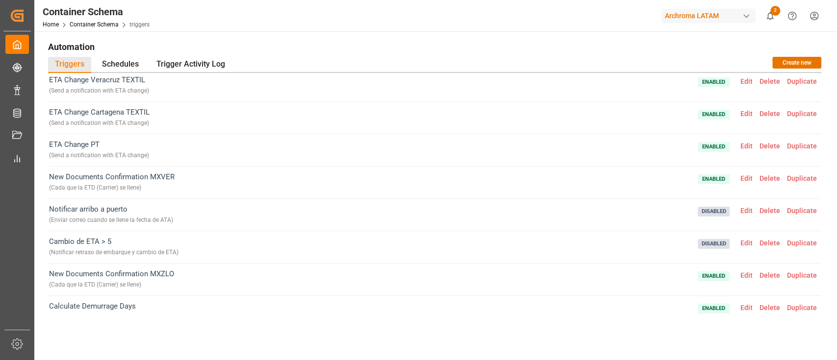
scroll to position [10, 0]
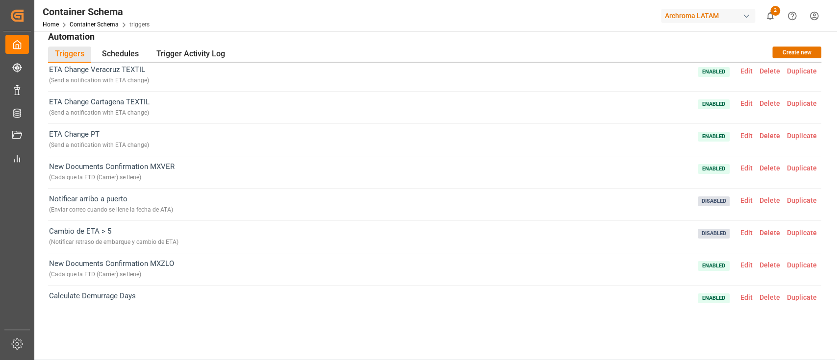
click at [744, 199] on span "Edit" at bounding box center [746, 201] width 19 height 8
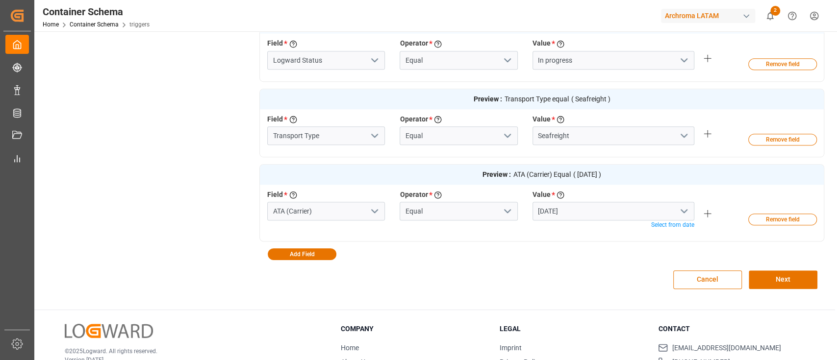
scroll to position [408, 0]
click at [710, 280] on button "Cancel" at bounding box center [707, 279] width 69 height 19
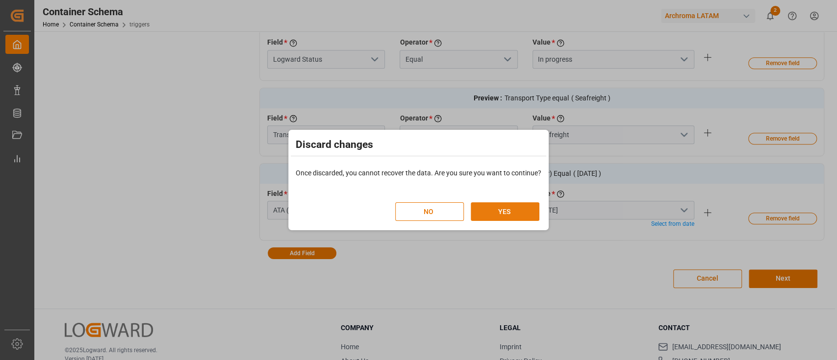
click at [525, 218] on button "YES" at bounding box center [505, 211] width 69 height 19
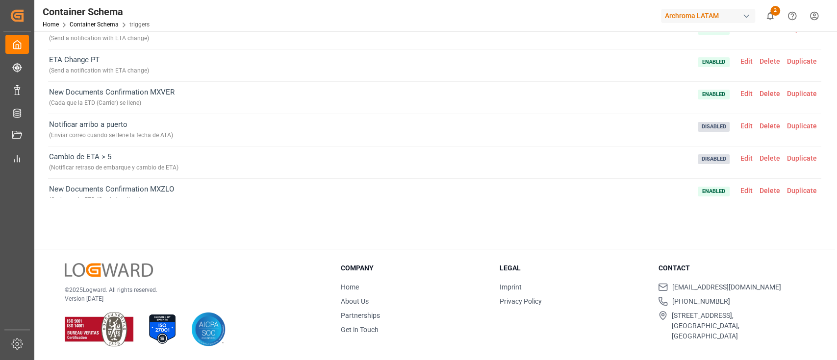
scroll to position [21, 0]
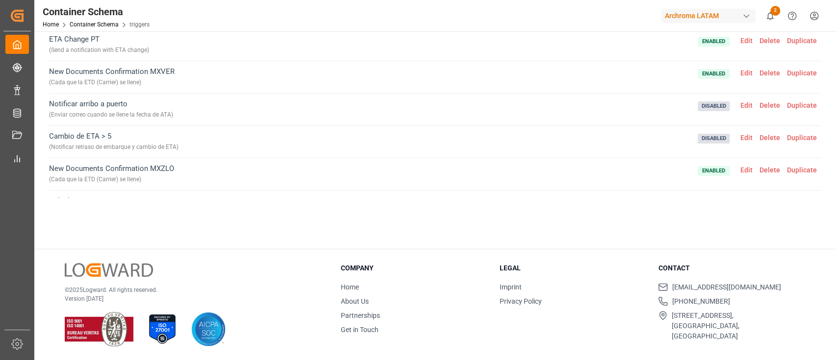
click at [771, 104] on span "Delete" at bounding box center [769, 105] width 27 height 8
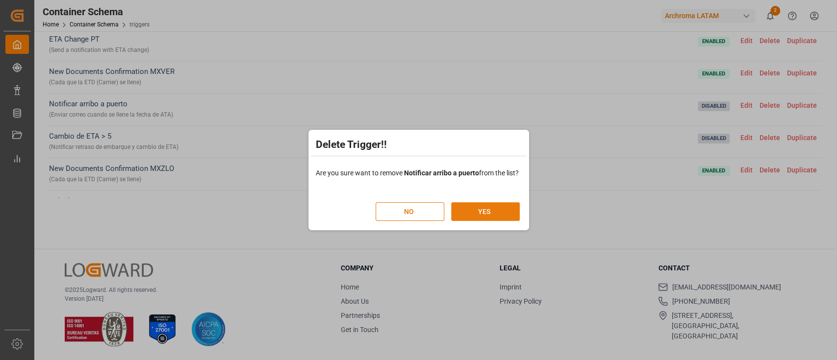
click at [486, 210] on button "YES" at bounding box center [485, 211] width 69 height 19
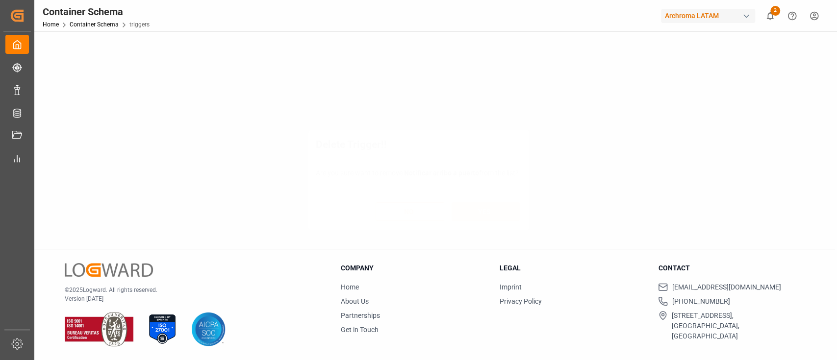
scroll to position [0, 0]
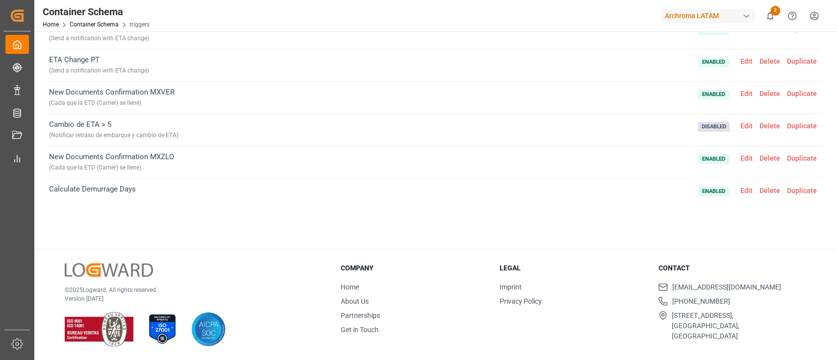
click at [748, 124] on span "Edit" at bounding box center [746, 126] width 19 height 8
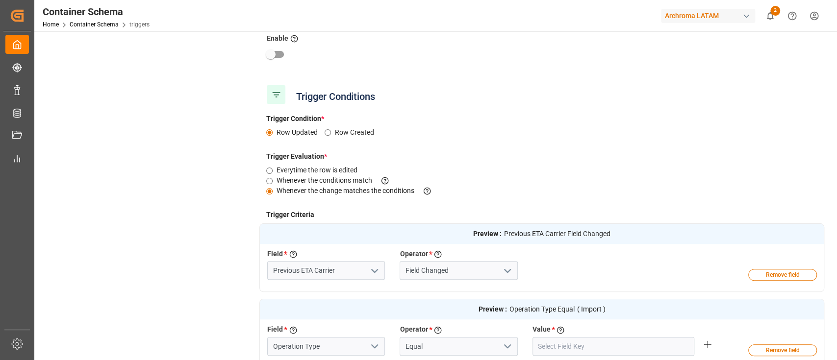
type input "Import"
type input "Seafreight"
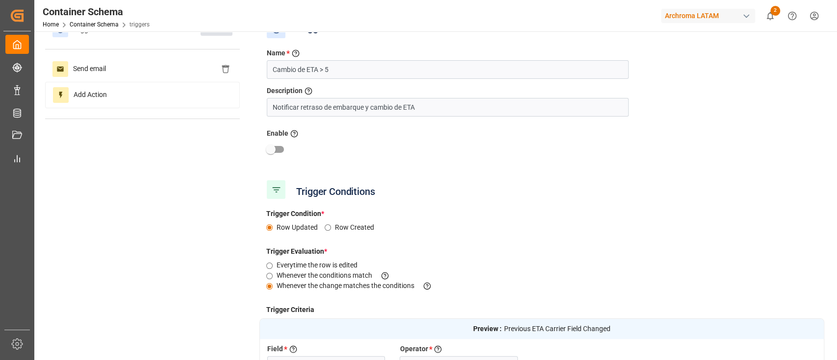
scroll to position [13, 0]
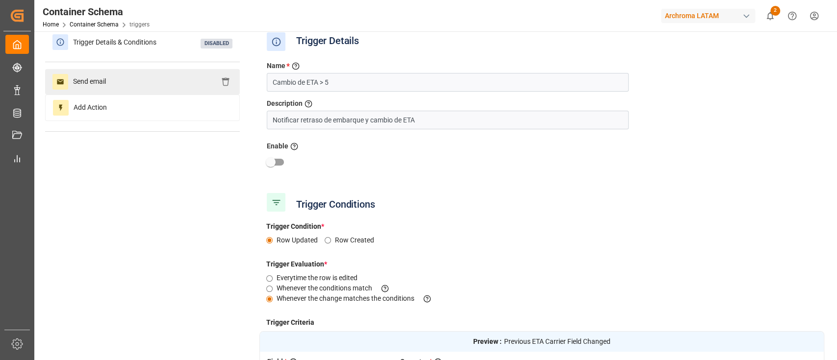
click at [144, 89] on div "Send email" at bounding box center [142, 81] width 195 height 25
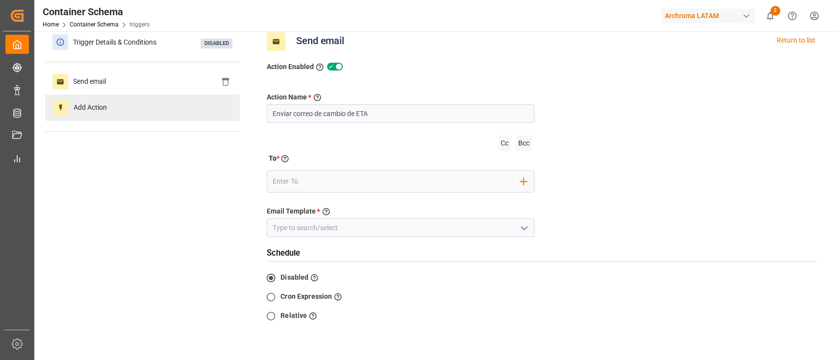
scroll to position [0, 0]
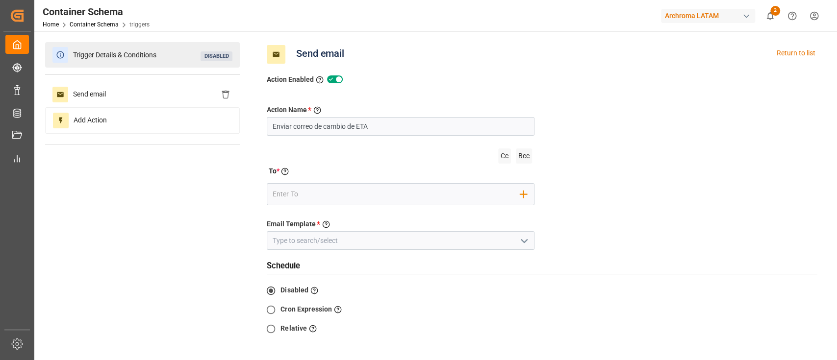
click at [142, 57] on span "Trigger Details & Conditions" at bounding box center [114, 55] width 93 height 15
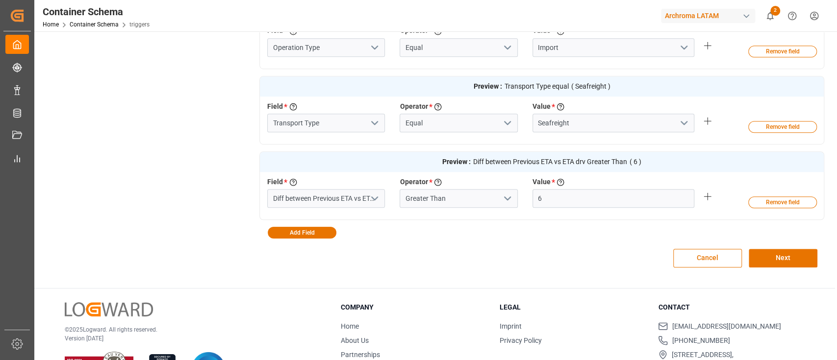
scroll to position [420, 0]
click at [692, 259] on button "Cancel" at bounding box center [707, 258] width 69 height 19
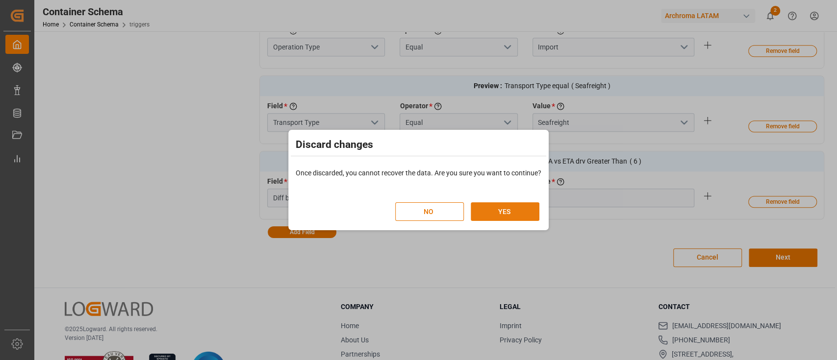
click at [519, 212] on button "YES" at bounding box center [505, 211] width 69 height 19
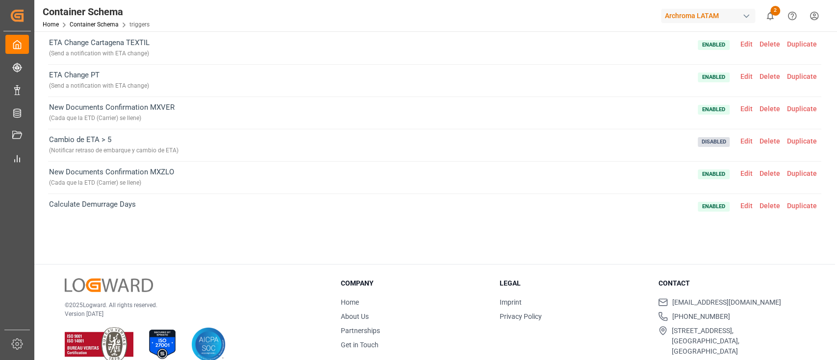
scroll to position [3, 0]
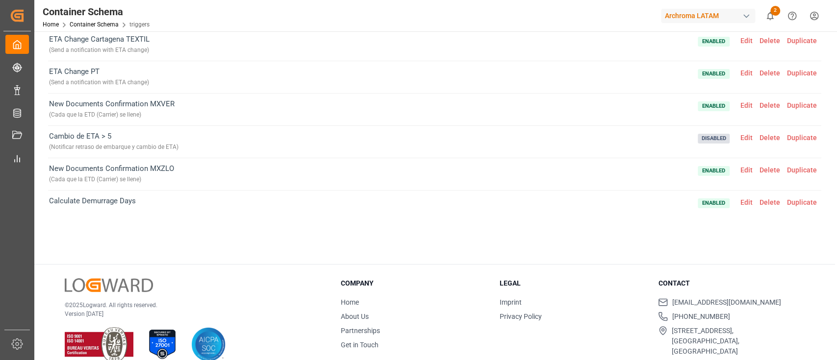
click at [772, 136] on span "Delete" at bounding box center [769, 138] width 27 height 8
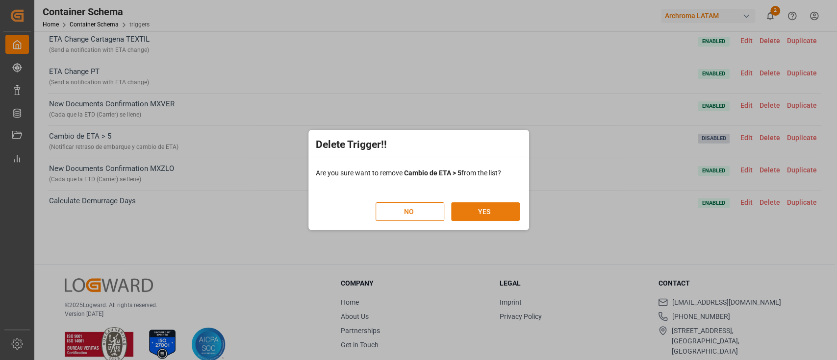
click at [500, 213] on button "YES" at bounding box center [485, 211] width 69 height 19
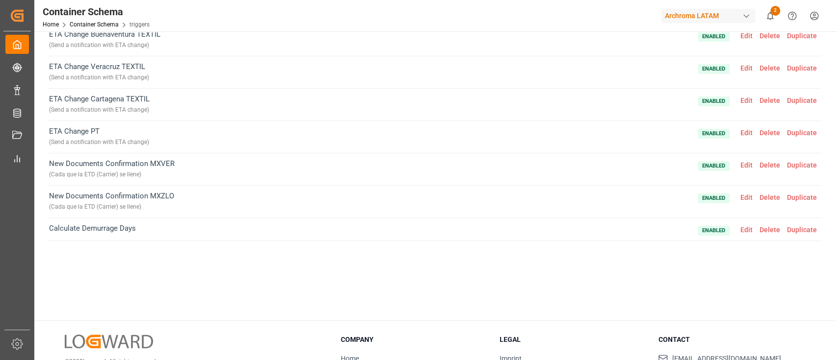
scroll to position [0, 0]
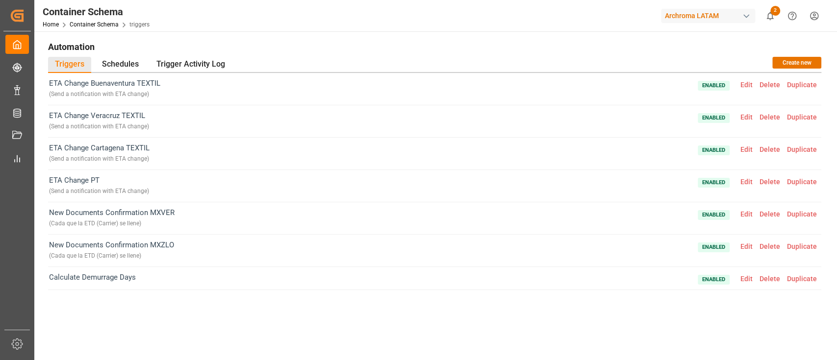
click at [746, 117] on span "Edit" at bounding box center [746, 117] width 19 height 8
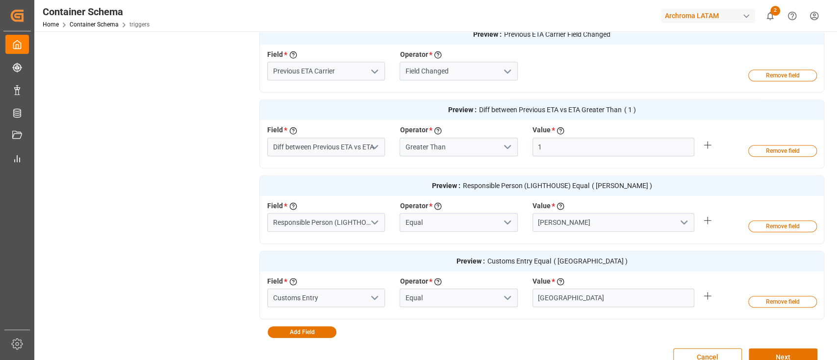
scroll to position [421, 0]
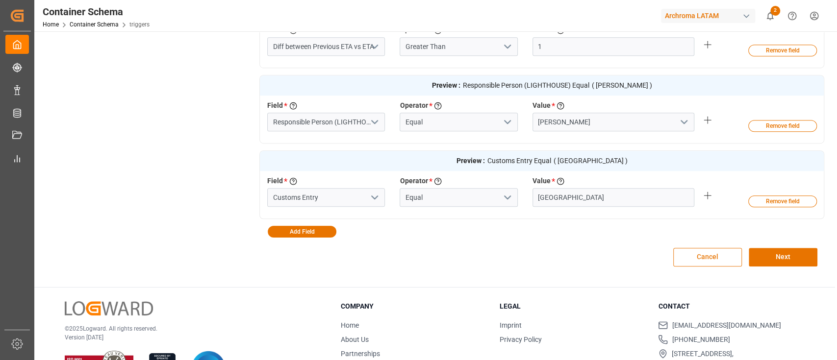
click at [694, 253] on button "Cancel" at bounding box center [707, 257] width 69 height 19
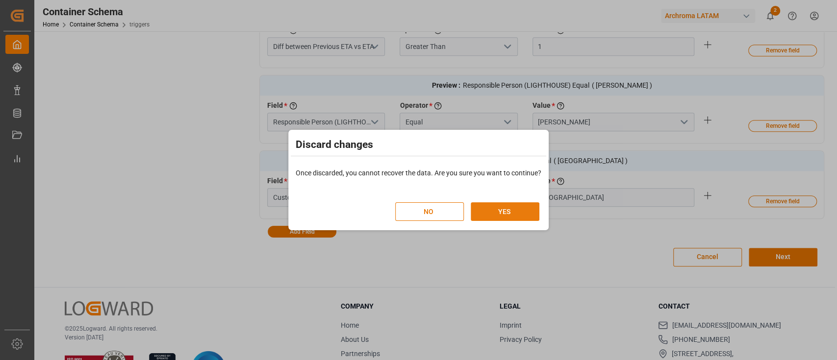
click at [498, 210] on button "YES" at bounding box center [505, 211] width 69 height 19
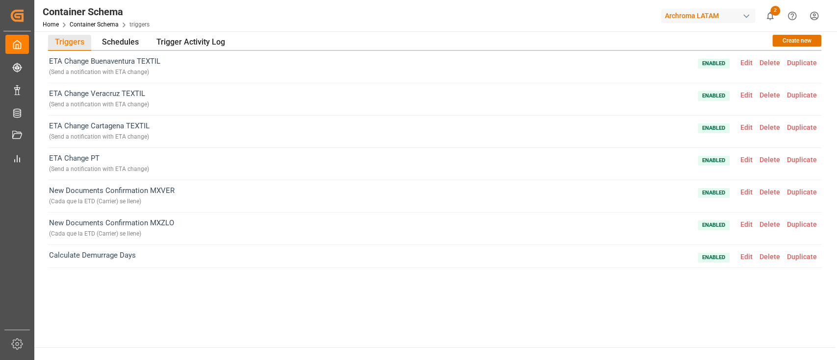
scroll to position [0, 0]
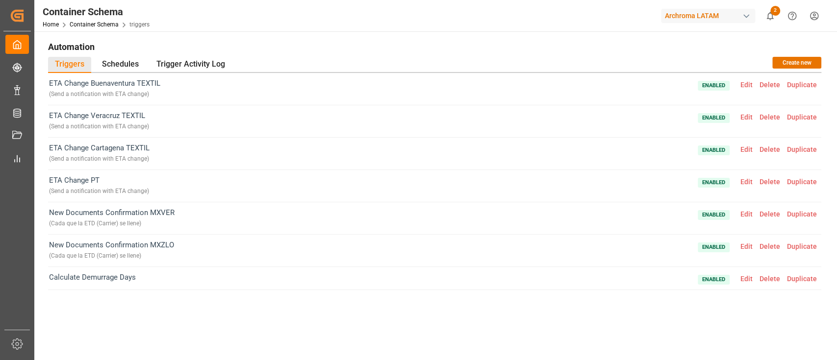
click at [747, 181] on span "Edit" at bounding box center [746, 182] width 19 height 8
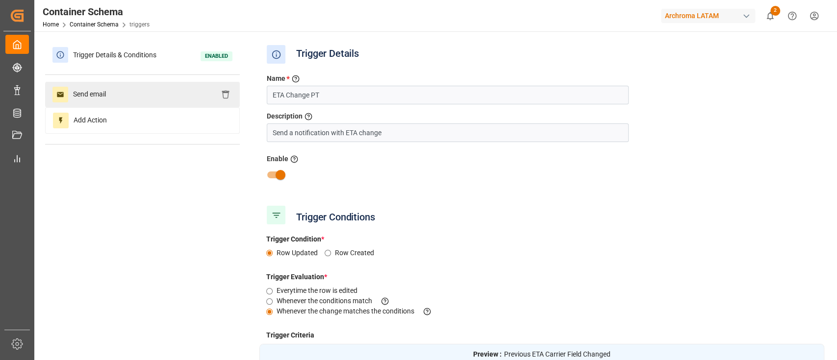
click at [164, 99] on div "Send email" at bounding box center [142, 94] width 195 height 25
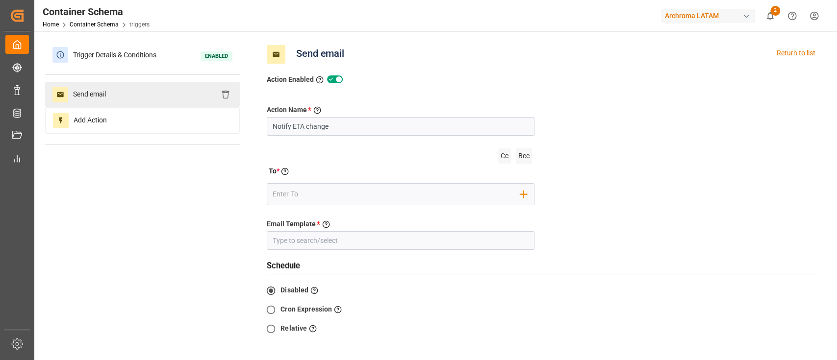
type input "Cambio de ETA´s"
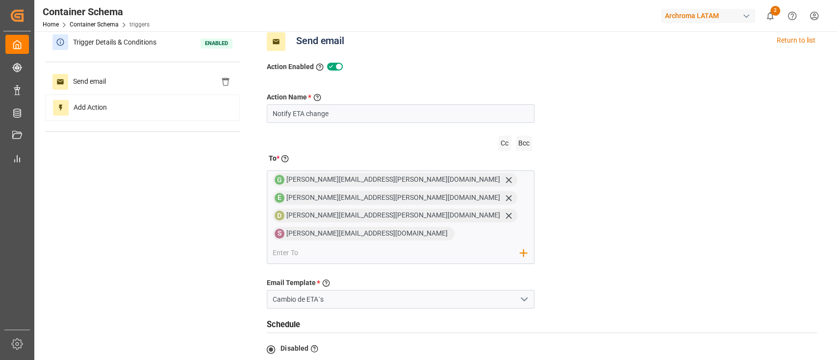
scroll to position [12, 0]
click at [106, 49] on span "Trigger Details & Conditions" at bounding box center [114, 42] width 93 height 15
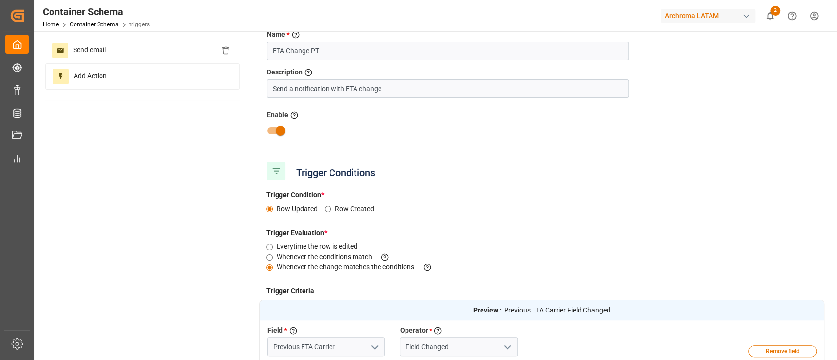
scroll to position [0, 0]
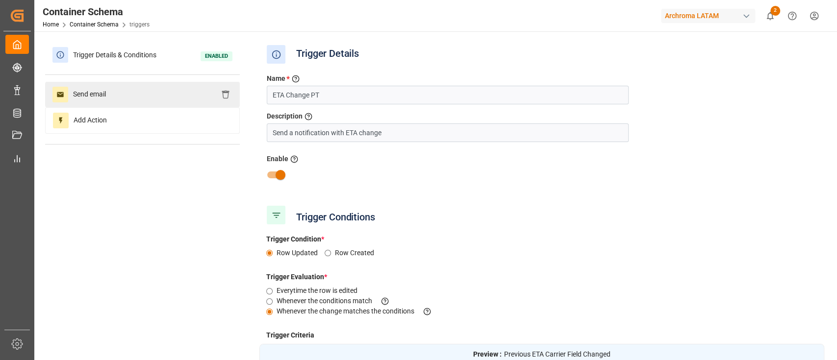
click at [163, 88] on div "Send email" at bounding box center [142, 94] width 195 height 25
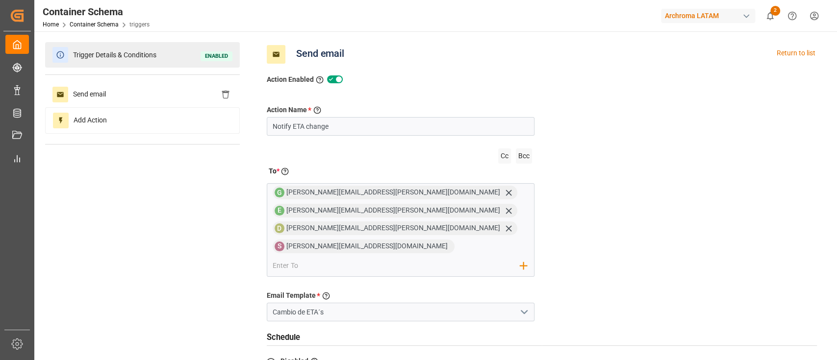
click at [169, 53] on div "Trigger Details & Conditions Enabled" at bounding box center [142, 54] width 195 height 25
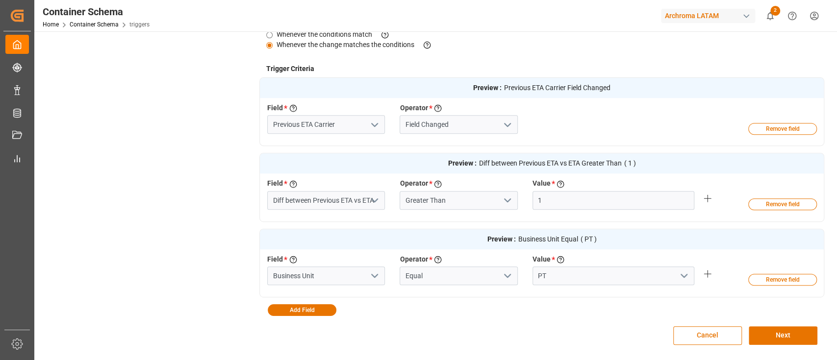
scroll to position [267, 0]
click at [714, 337] on button "Cancel" at bounding box center [707, 335] width 69 height 19
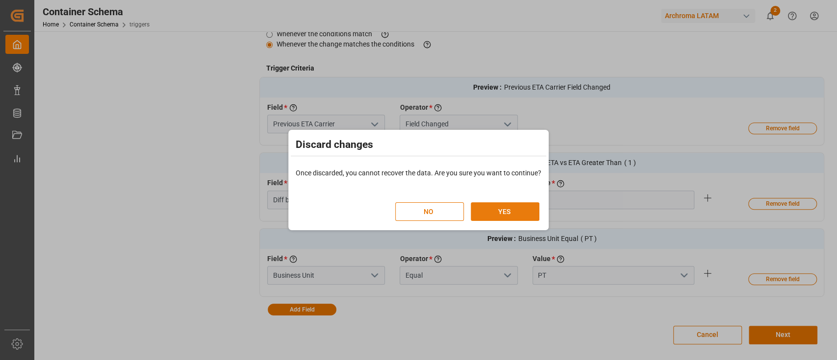
click at [518, 214] on button "YES" at bounding box center [505, 211] width 69 height 19
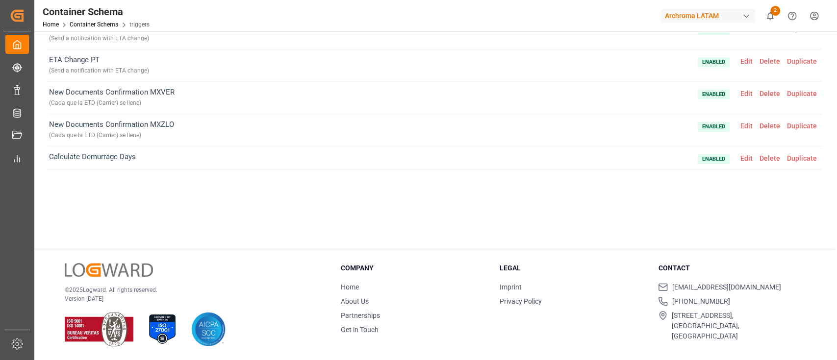
scroll to position [0, 0]
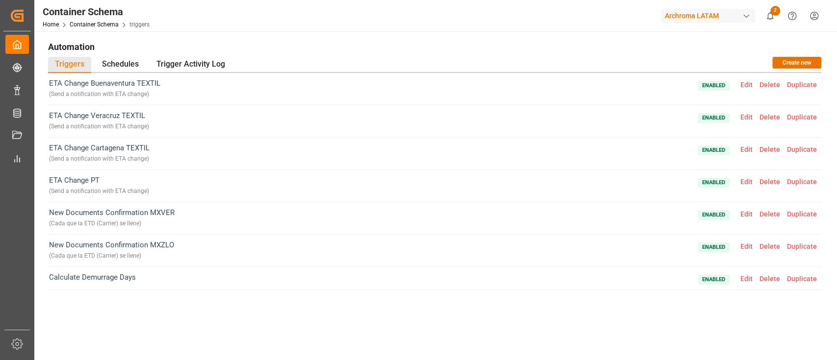
click at [396, 317] on div "ETA Change Buenaventura TEXTIL ( Send a notification with ETA change ) Enabled …" at bounding box center [434, 196] width 773 height 246
click at [748, 84] on span "Edit" at bounding box center [746, 85] width 19 height 8
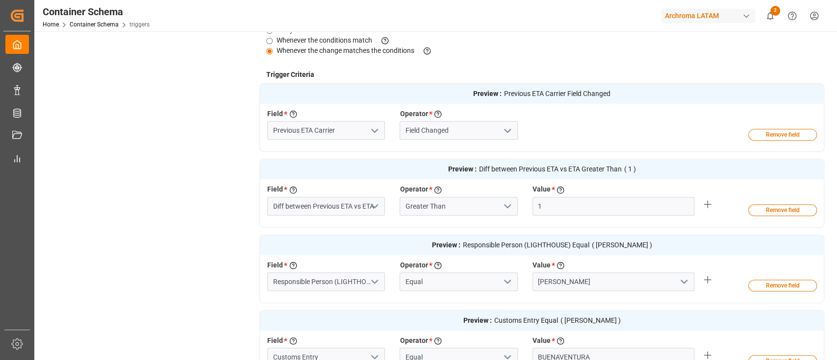
scroll to position [260, 0]
click at [765, 288] on button "Remove field" at bounding box center [782, 287] width 69 height 12
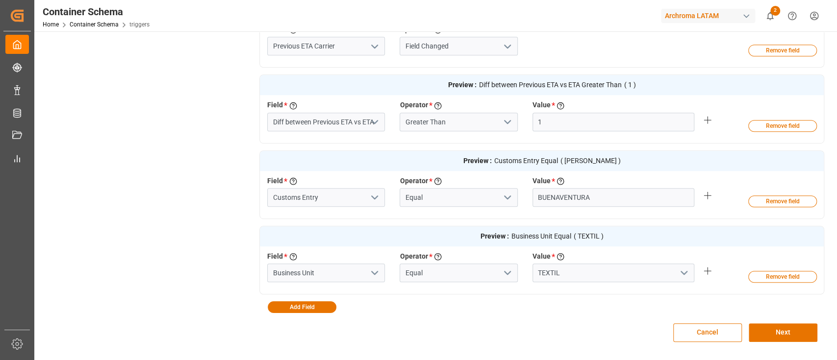
scroll to position [346, 0]
click at [790, 334] on button "Next" at bounding box center [782, 332] width 69 height 19
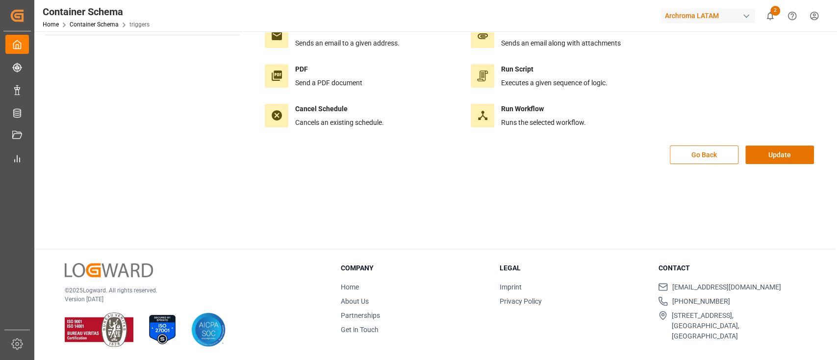
scroll to position [0, 0]
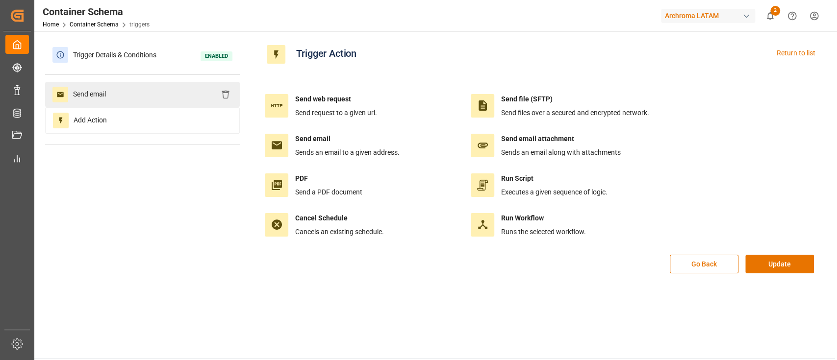
click at [118, 99] on div "Send email" at bounding box center [142, 94] width 195 height 25
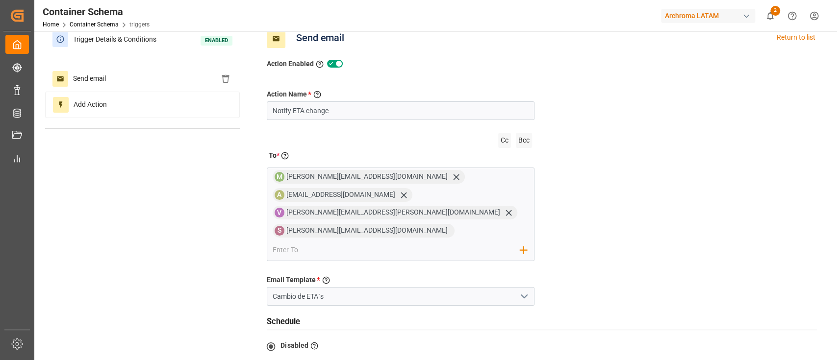
scroll to position [218, 0]
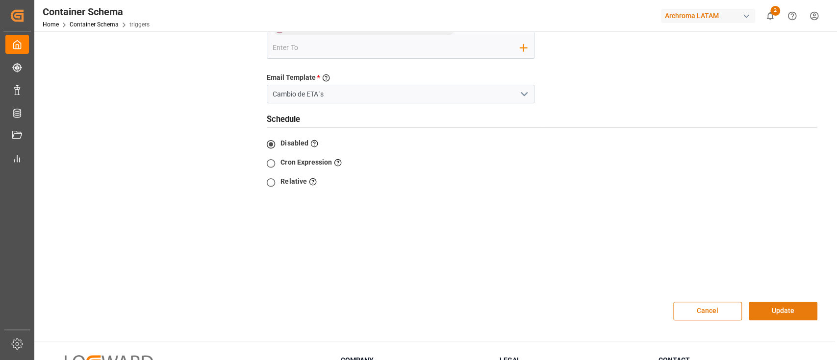
click at [783, 302] on button "Update" at bounding box center [782, 311] width 69 height 19
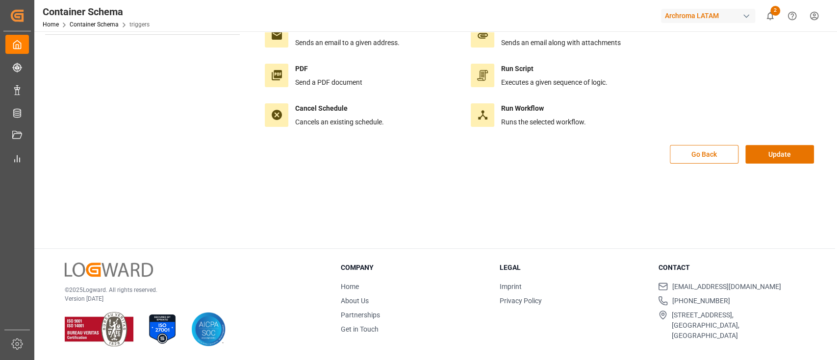
scroll to position [109, 0]
click at [804, 153] on button "Update" at bounding box center [779, 155] width 69 height 19
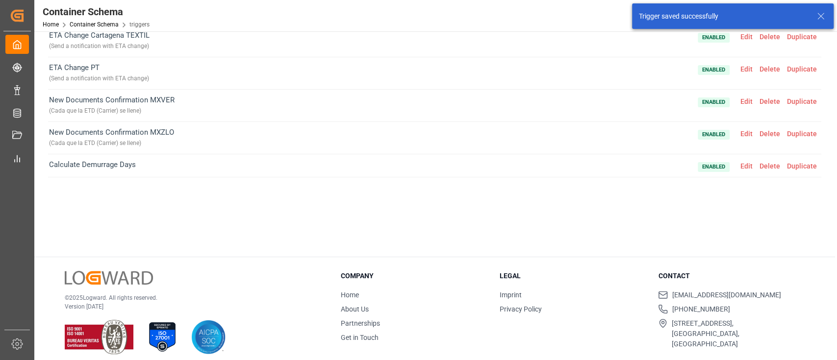
scroll to position [0, 0]
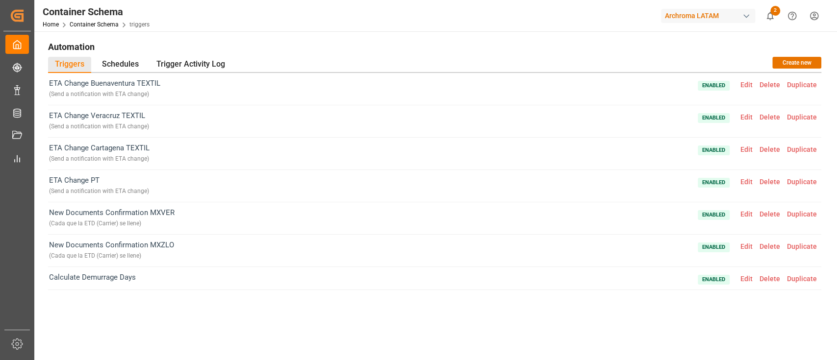
click at [750, 117] on span "Edit" at bounding box center [746, 117] width 19 height 8
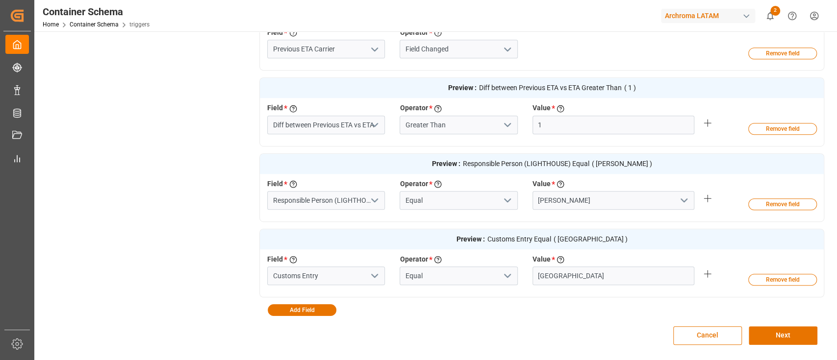
scroll to position [343, 0]
click at [777, 204] on button "Remove field" at bounding box center [782, 204] width 69 height 12
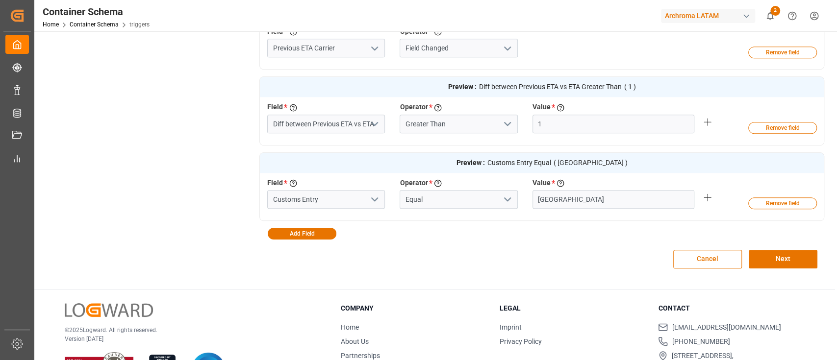
click at [605, 256] on div "Cancel Next" at bounding box center [541, 259] width 565 height 39
click at [771, 259] on button "Next" at bounding box center [782, 259] width 69 height 19
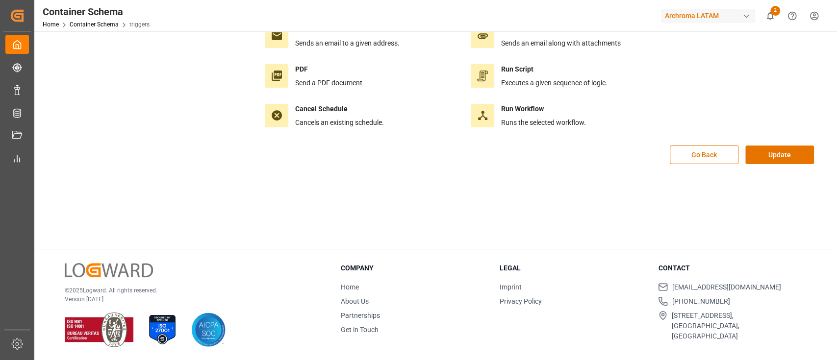
scroll to position [0, 0]
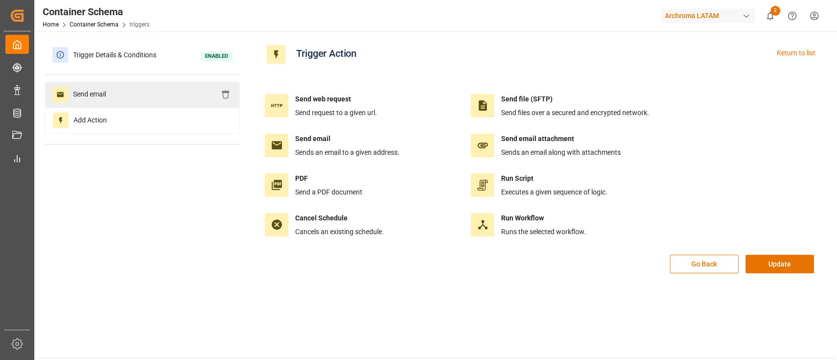
click at [159, 87] on div "Send email" at bounding box center [142, 94] width 195 height 25
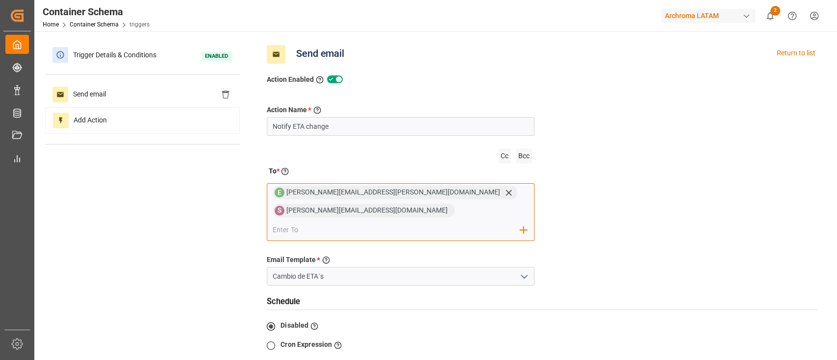
click at [388, 223] on input "email" at bounding box center [397, 230] width 248 height 15
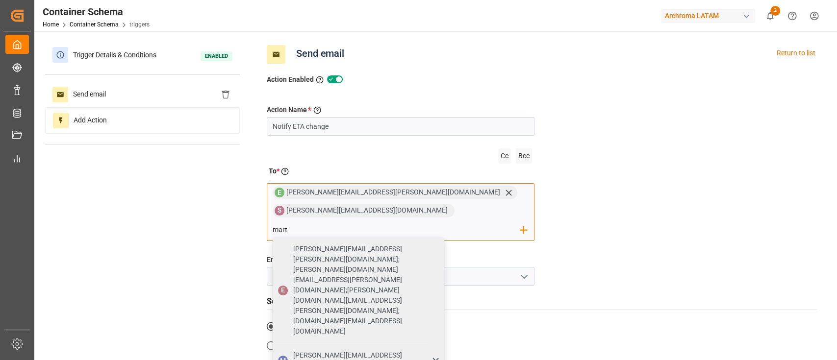
type input "mart"
click at [364, 347] on div "martha.vaca@archroma.com" at bounding box center [365, 360] width 151 height 27
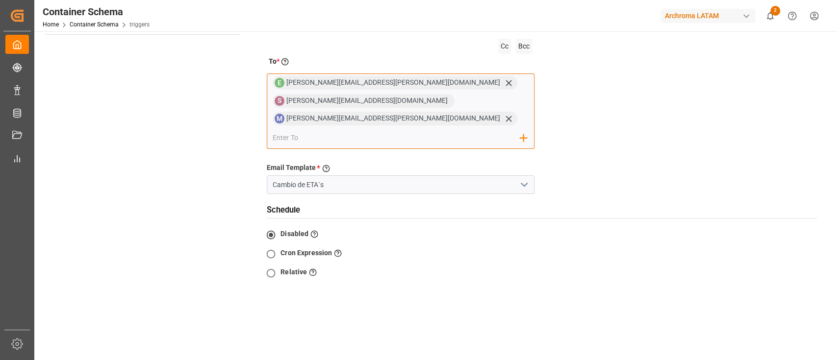
scroll to position [137, 0]
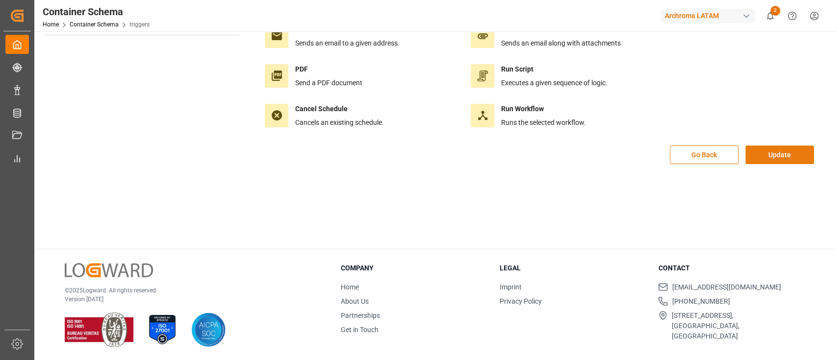
click at [781, 150] on button "Update" at bounding box center [779, 155] width 69 height 19
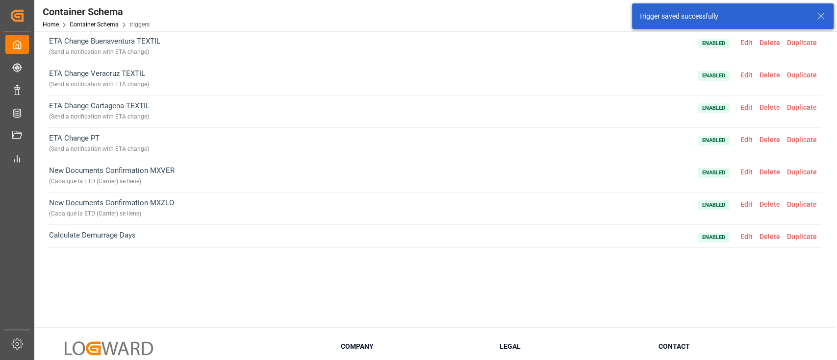
scroll to position [0, 0]
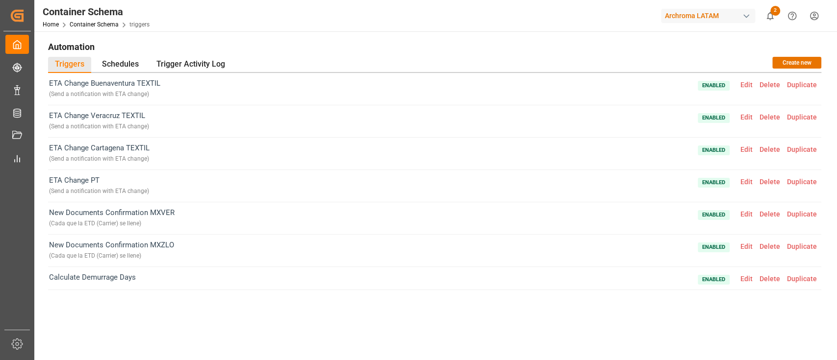
click at [799, 118] on span "Duplicate" at bounding box center [801, 117] width 37 height 8
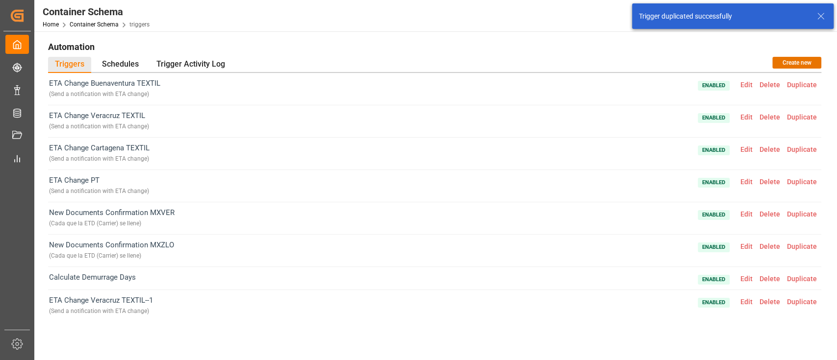
scroll to position [3, 0]
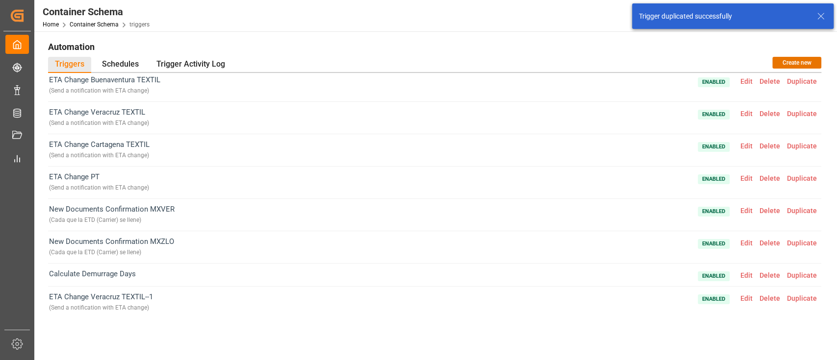
click at [744, 298] on span "Edit" at bounding box center [746, 299] width 19 height 8
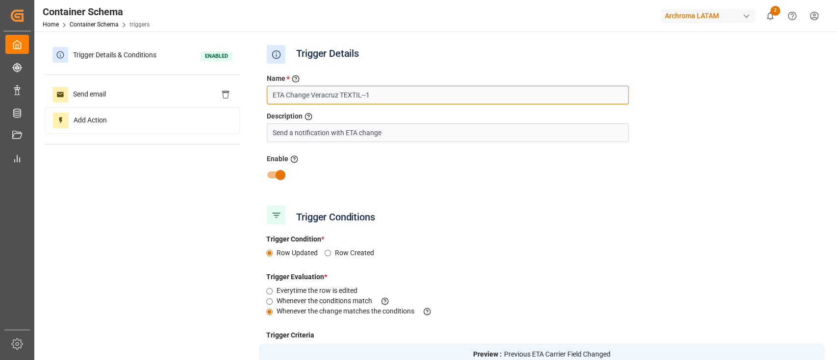
click at [319, 93] on input "ETA Change Veracruz TEXTIL--1" at bounding box center [448, 95] width 362 height 19
click at [431, 91] on input "ETA Change Manzanillo TEXTIL--1" at bounding box center [448, 95] width 362 height 19
type input "ETA Change Manzanillo TEXTI"
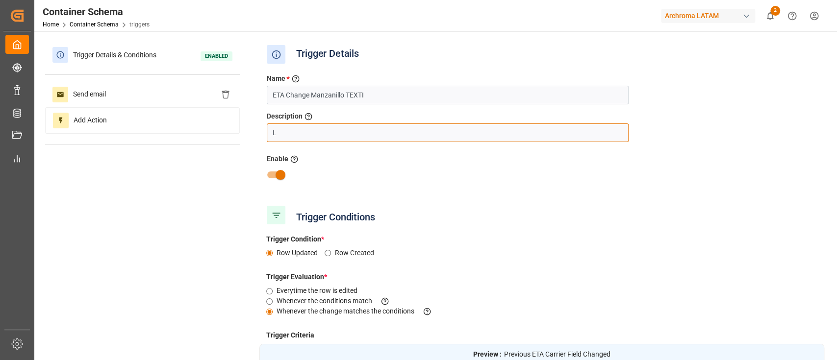
type input "Send a notification with ETA change"
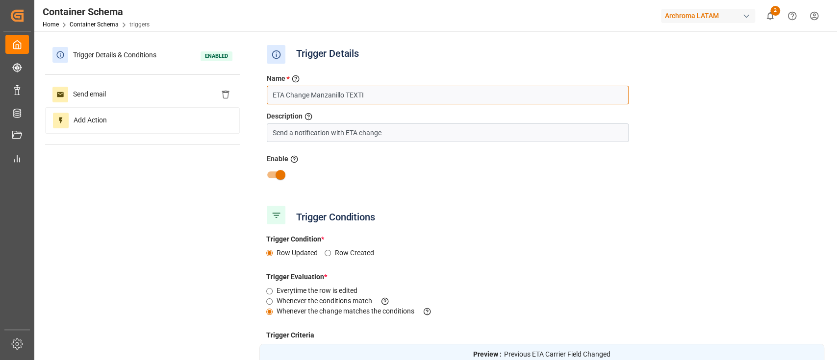
click at [431, 96] on input "ETA Change Manzanillo TEXTI" at bounding box center [448, 95] width 362 height 19
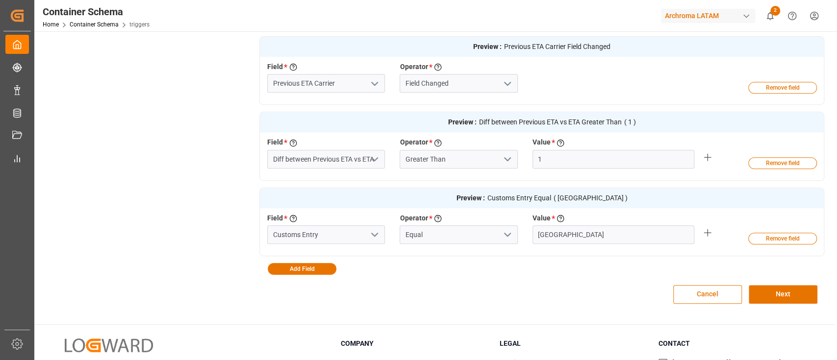
scroll to position [316, 0]
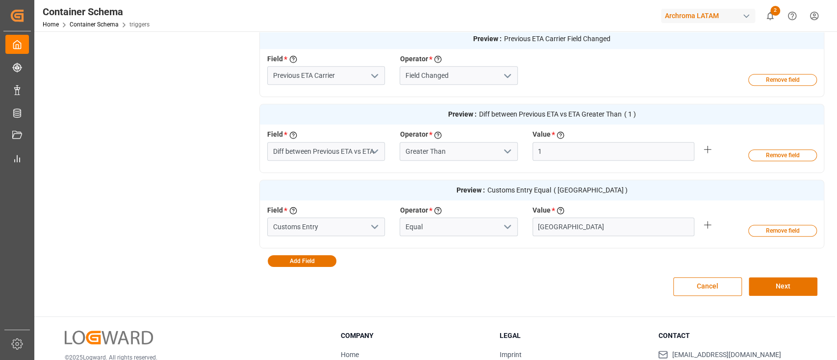
type input "ETA Change Manzanillo TEXTIL"
click at [567, 224] on input "VERACRUZ" at bounding box center [613, 227] width 162 height 19
type input "MANZANILLO"
click at [592, 227] on input "MANZANILLO" at bounding box center [613, 227] width 162 height 19
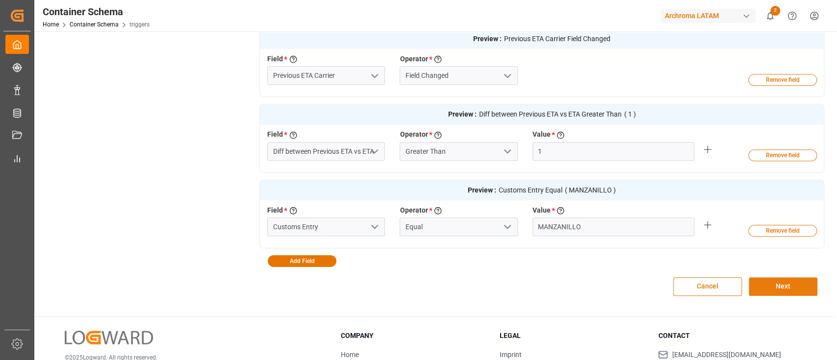
click at [777, 283] on button "Next" at bounding box center [782, 286] width 69 height 19
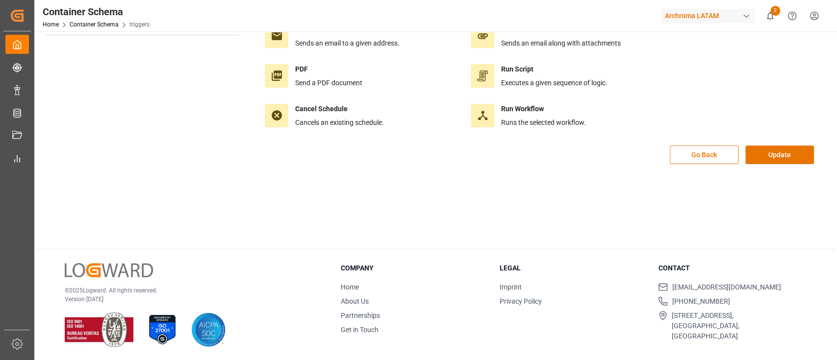
scroll to position [0, 0]
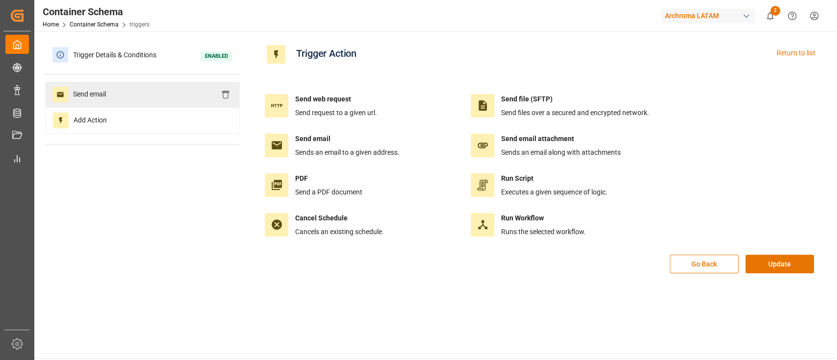
click at [96, 97] on span "Send email" at bounding box center [89, 95] width 43 height 16
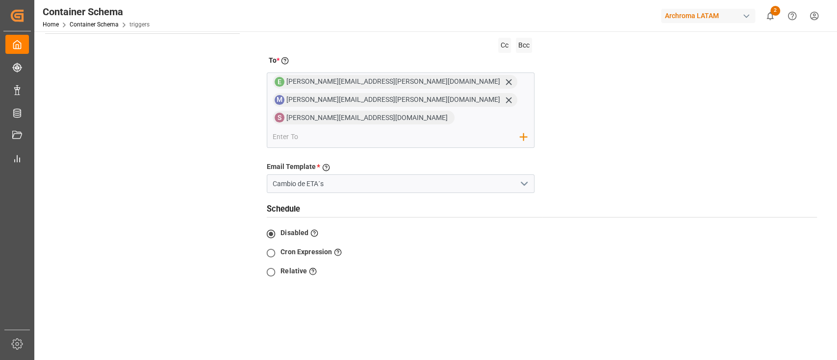
scroll to position [218, 0]
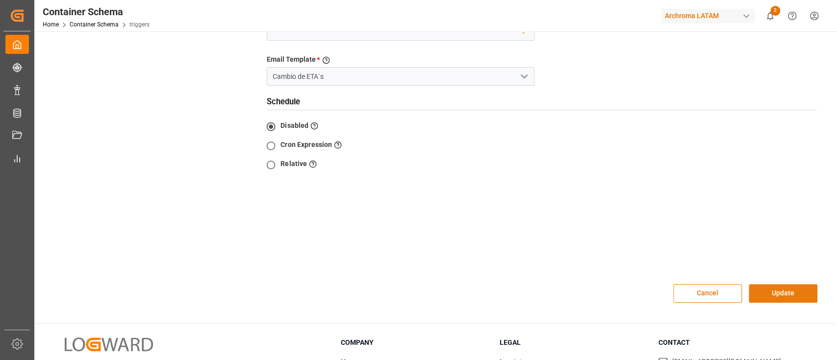
click at [769, 284] on button "Update" at bounding box center [782, 293] width 69 height 19
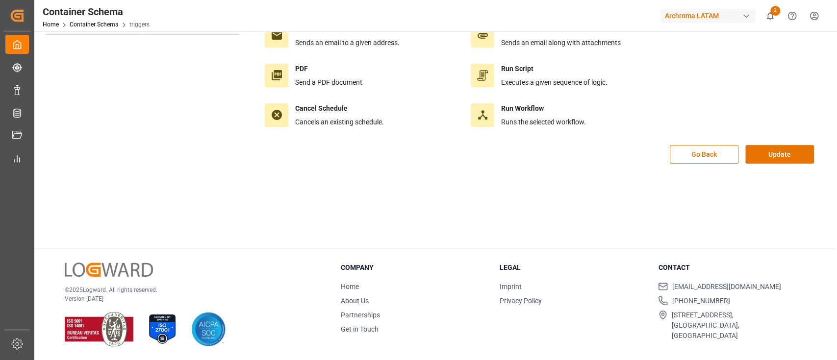
scroll to position [109, 0]
click at [780, 151] on button "Update" at bounding box center [779, 155] width 69 height 19
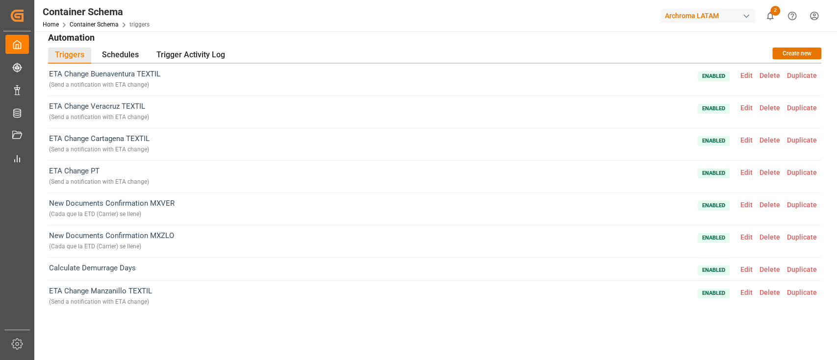
scroll to position [3, 0]
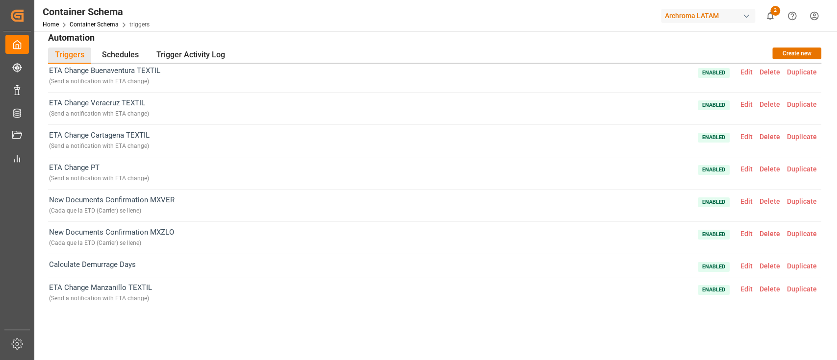
click at [750, 138] on span "Edit" at bounding box center [746, 137] width 19 height 8
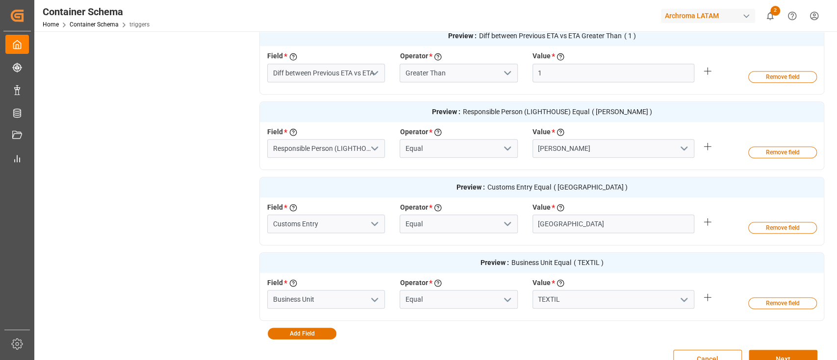
scroll to position [395, 0]
click at [771, 152] on button "Remove field" at bounding box center [782, 152] width 69 height 12
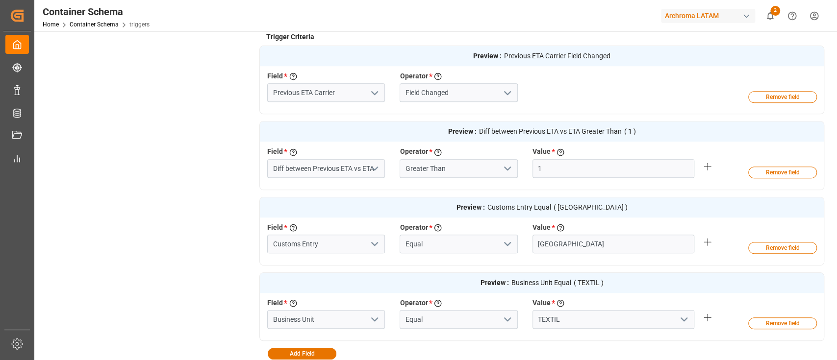
scroll to position [292, 0]
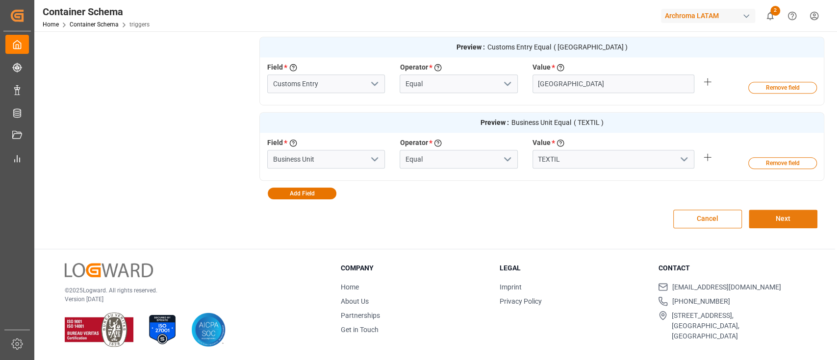
click at [761, 222] on button "Next" at bounding box center [782, 219] width 69 height 19
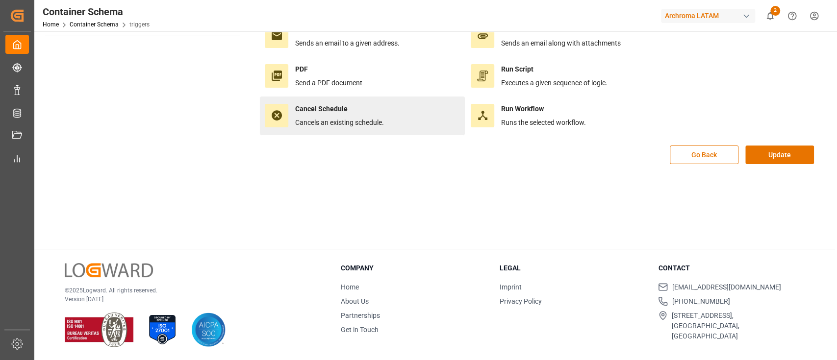
scroll to position [0, 0]
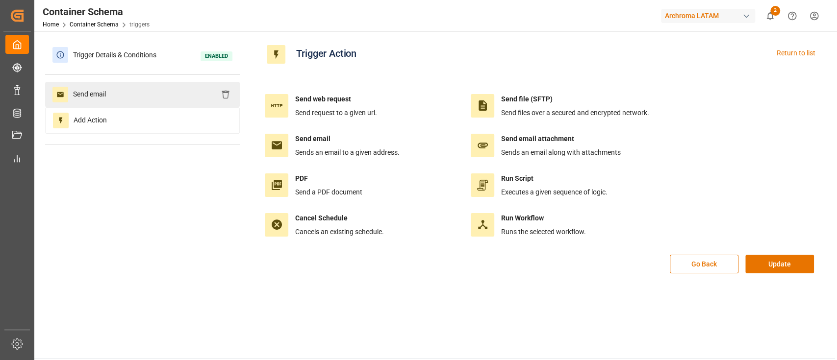
click at [86, 95] on span "Send email" at bounding box center [89, 95] width 43 height 16
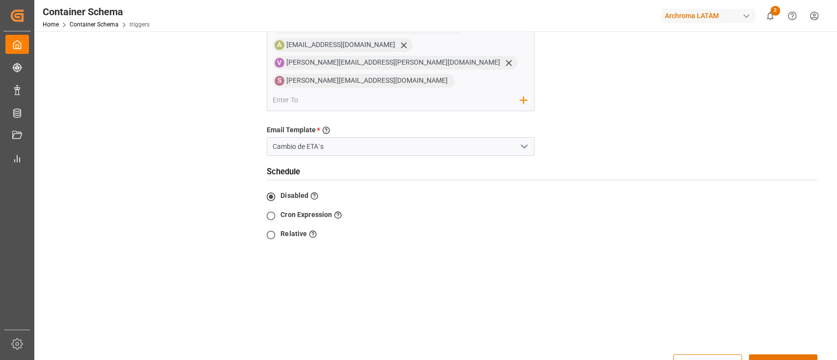
scroll to position [167, 0]
click at [779, 353] on button "Update" at bounding box center [782, 362] width 69 height 19
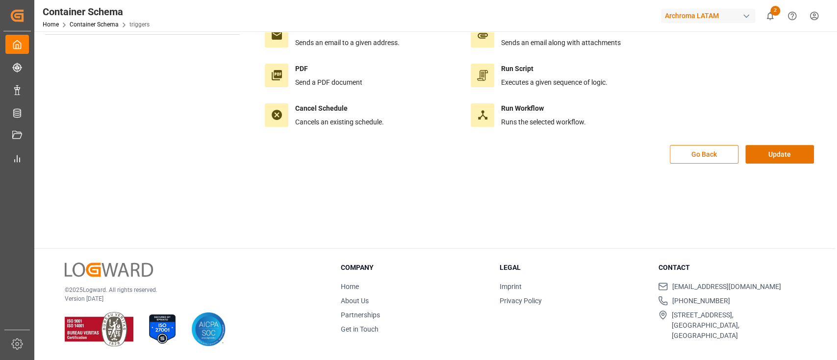
scroll to position [109, 0]
click at [768, 150] on button "Update" at bounding box center [779, 155] width 69 height 19
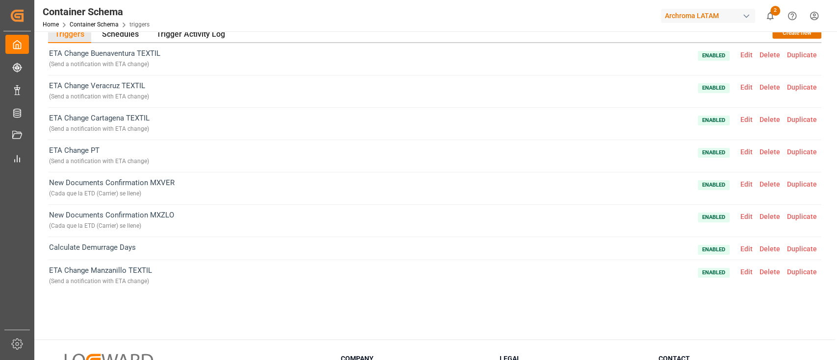
scroll to position [3, 0]
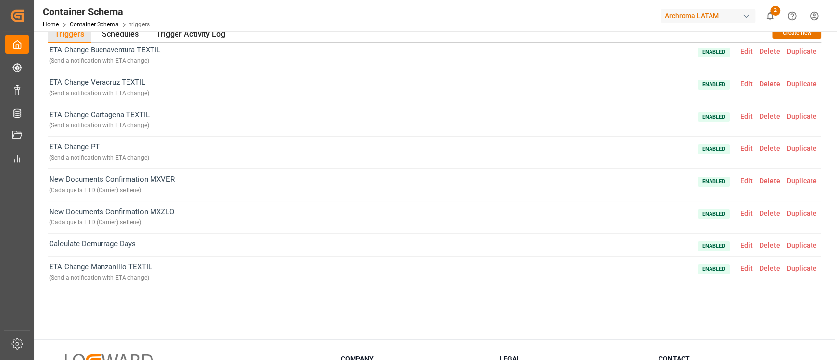
click at [793, 267] on span "Duplicate" at bounding box center [801, 269] width 37 height 8
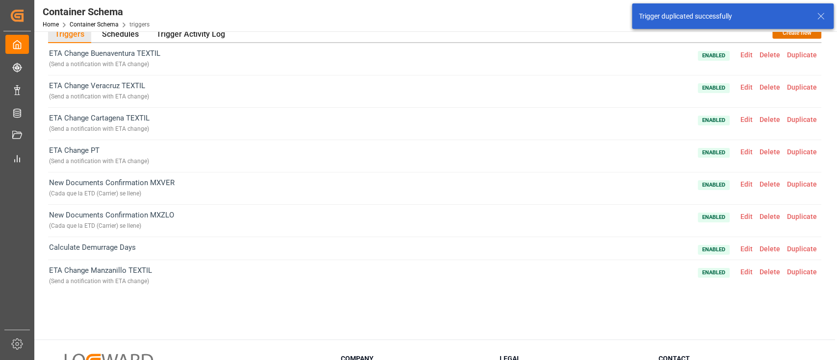
scroll to position [36, 0]
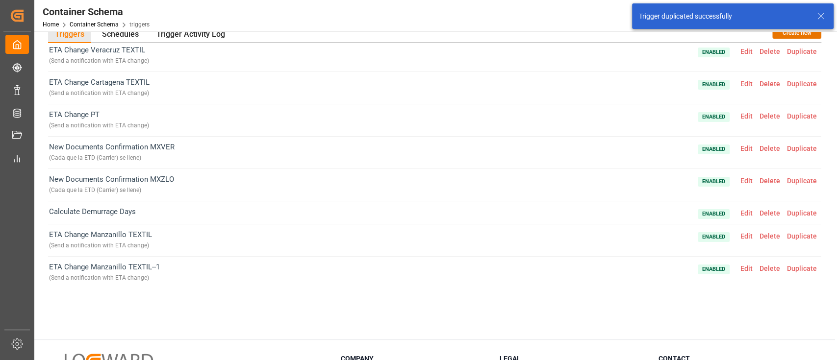
click at [745, 267] on span "Edit" at bounding box center [746, 269] width 19 height 8
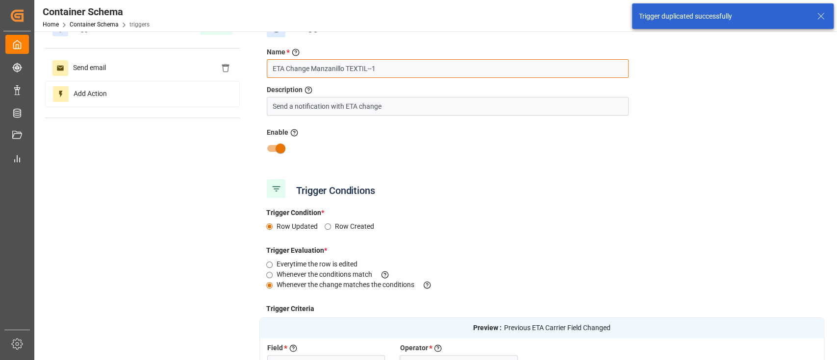
click at [322, 68] on input "ETA Change Manzanillo TEXTIL--1" at bounding box center [448, 68] width 362 height 19
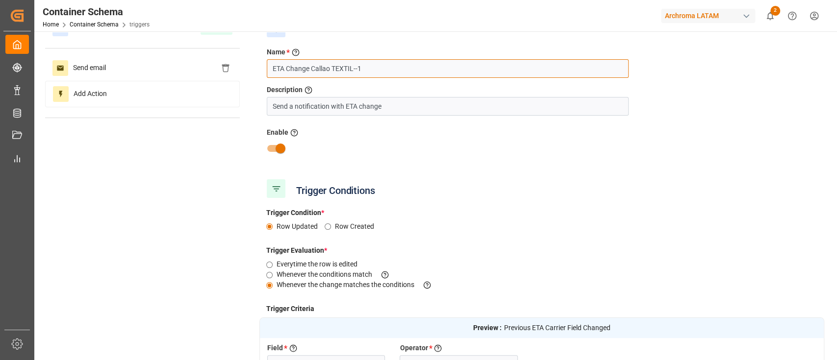
click at [384, 68] on input "ETA Change Callao TEXTIL--1" at bounding box center [448, 68] width 362 height 19
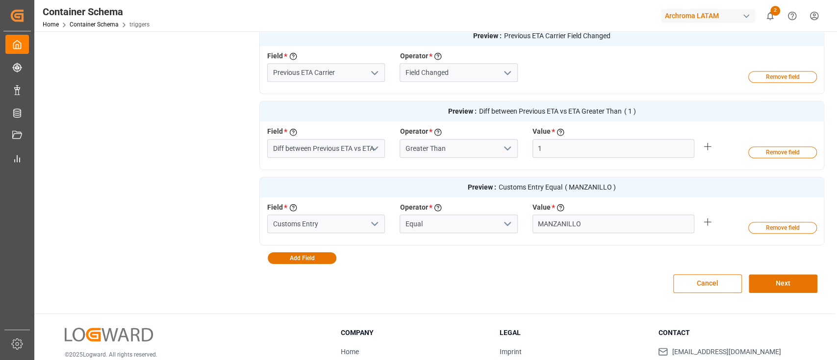
scroll to position [318, 0]
type input "ETA Change Callao TEXTIL"
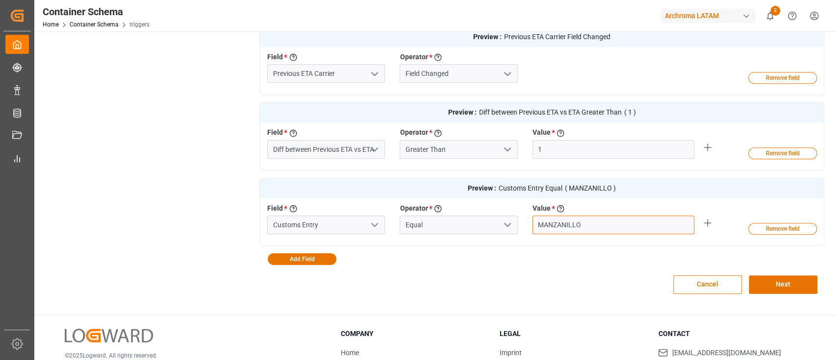
click at [565, 226] on input "MANZANILLO" at bounding box center [613, 225] width 162 height 19
paste input "CALLA"
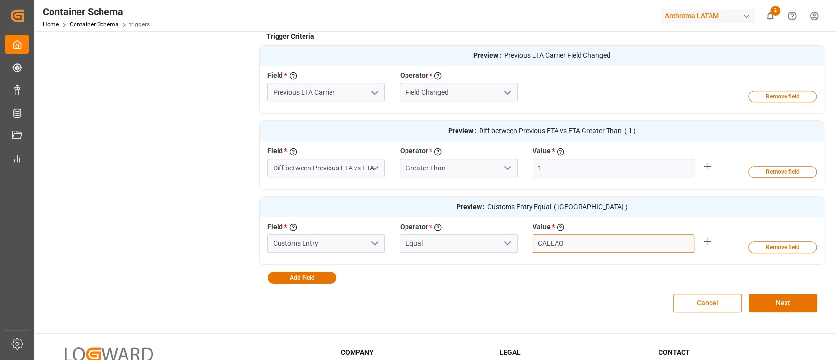
scroll to position [297, 0]
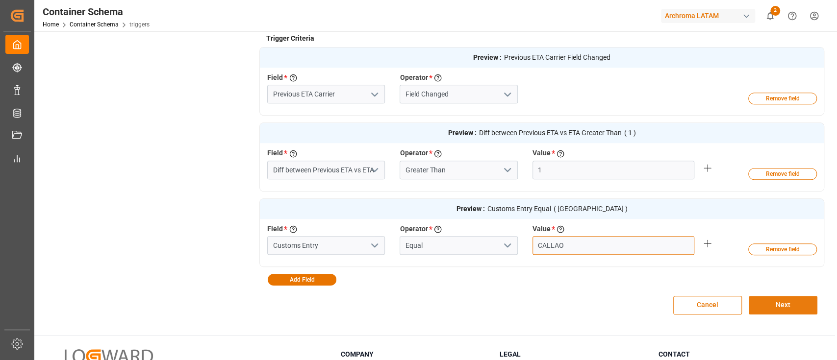
type input "CALLAO"
click at [792, 312] on button "Next" at bounding box center [782, 305] width 69 height 19
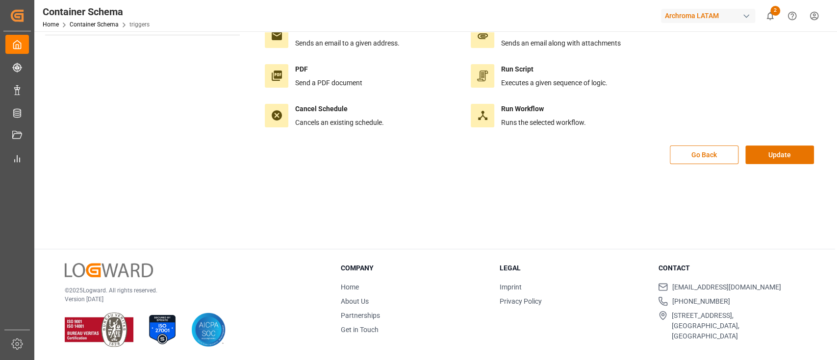
scroll to position [0, 0]
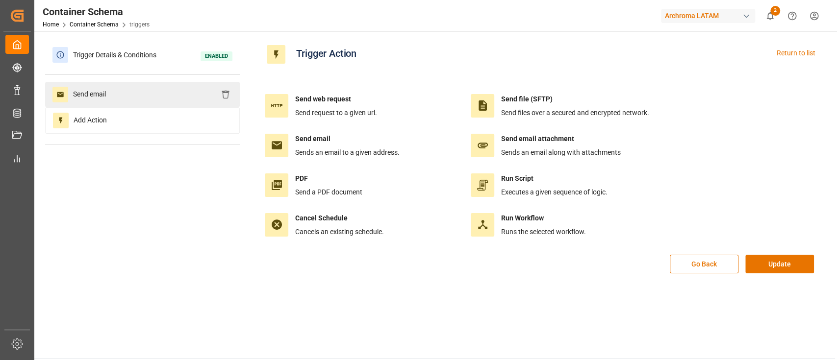
click at [194, 97] on div "Send email" at bounding box center [142, 94] width 195 height 25
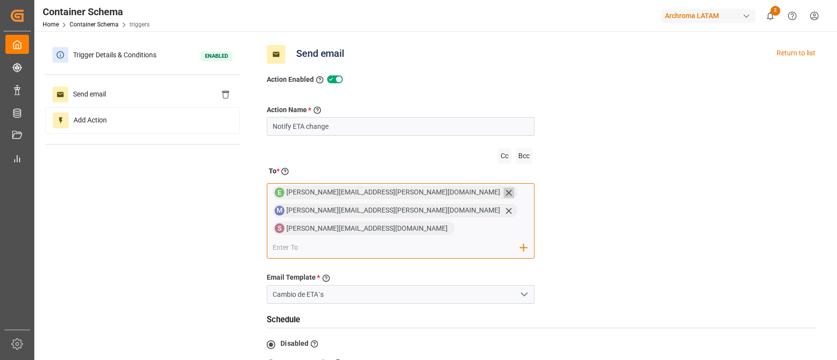
click at [503, 191] on icon at bounding box center [508, 193] width 10 height 10
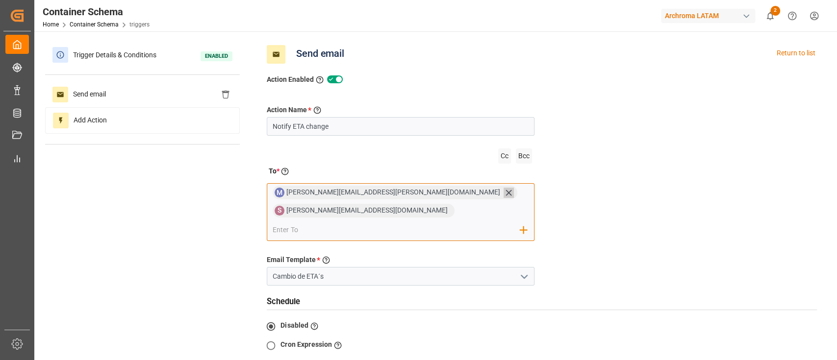
click at [505, 192] on icon at bounding box center [508, 193] width 6 height 6
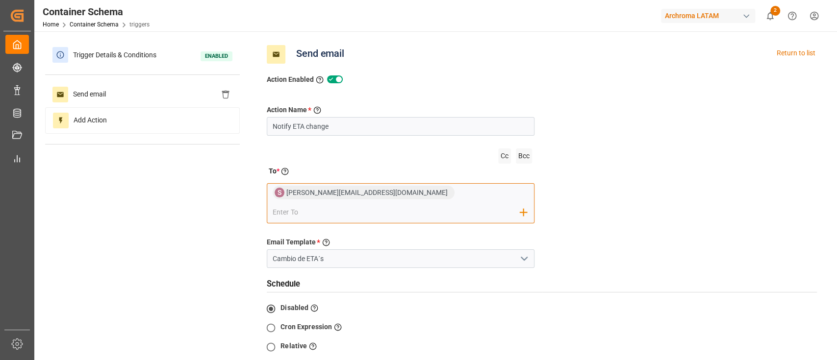
click at [398, 205] on input "email" at bounding box center [397, 212] width 248 height 15
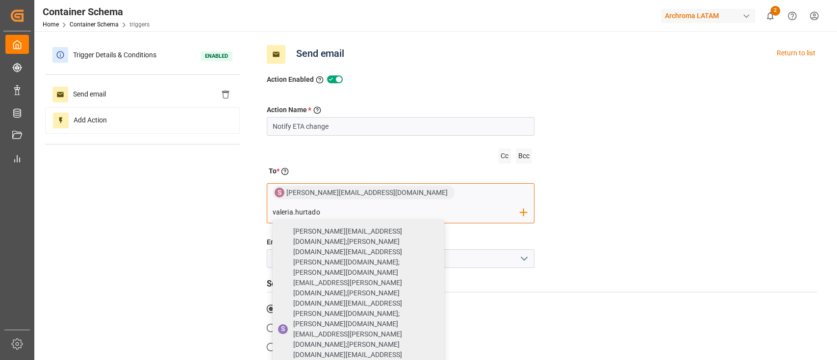
type input "valeria.hurtado"
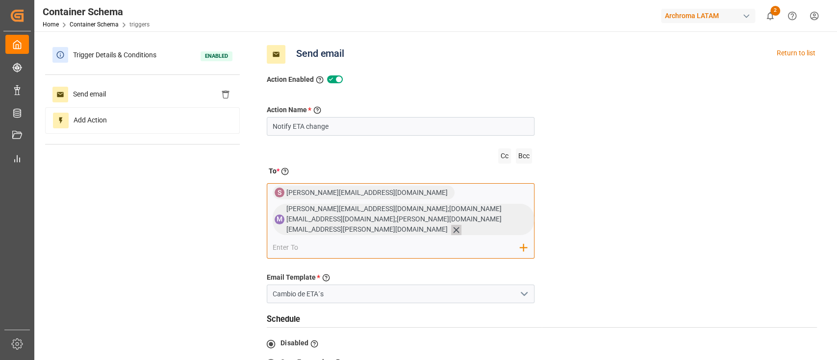
click at [451, 225] on icon at bounding box center [456, 230] width 10 height 10
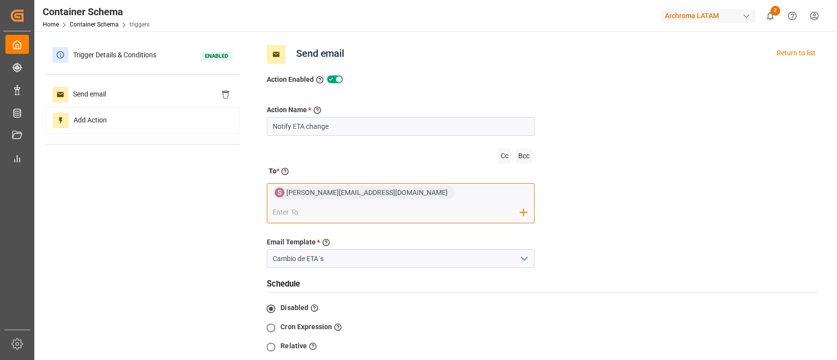
click at [394, 205] on input "email" at bounding box center [397, 212] width 248 height 15
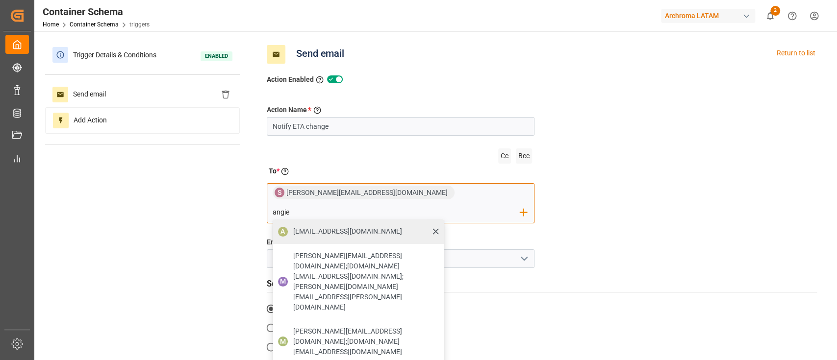
type input "angie"
click at [405, 223] on div "angiee.lamilla@archroma.com" at bounding box center [348, 231] width 116 height 17
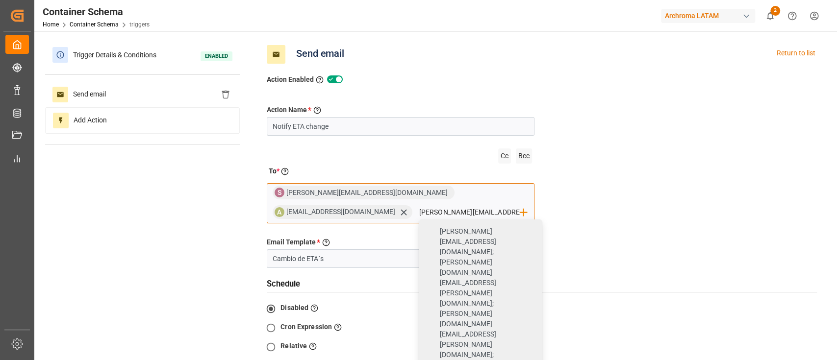
type input "valeria.hurtado@leschaco.com"
click at [419, 212] on input "valeria.hurtado@leschaco.com" at bounding box center [469, 212] width 101 height 15
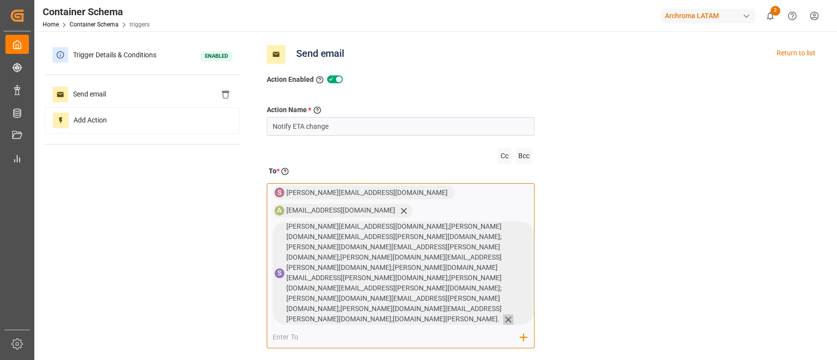
click at [503, 315] on icon at bounding box center [508, 320] width 10 height 10
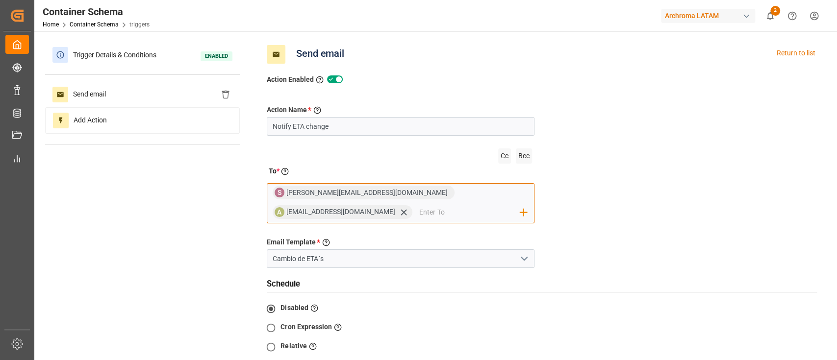
click at [419, 207] on input "email" at bounding box center [469, 212] width 101 height 15
type input "c"
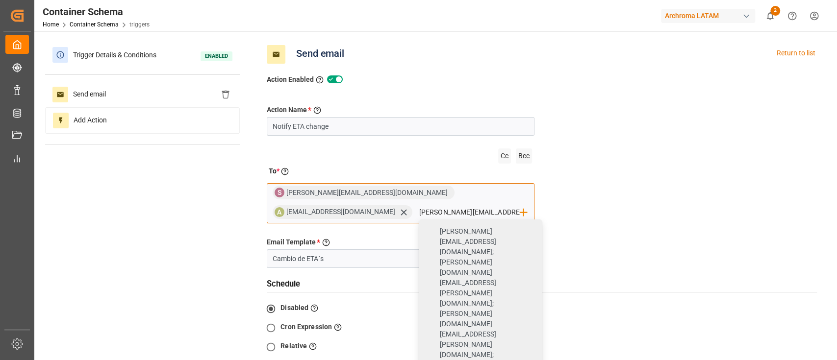
type input "valeria.hurtado@leschaco.com"
click at [0, 0] on icon at bounding box center [0, 0] width 0 height 0
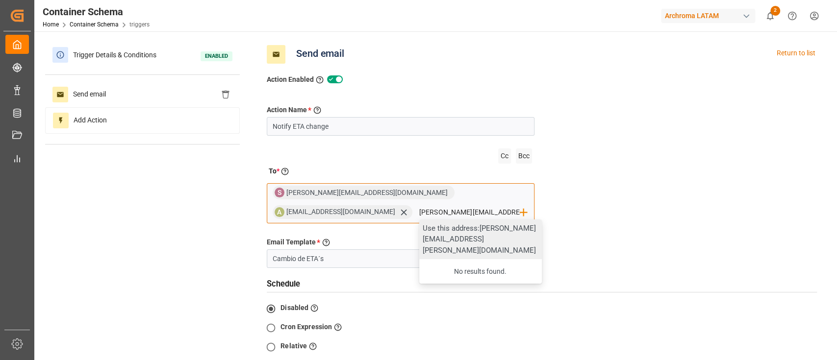
click at [419, 227] on div "Use this address: valeria.hurtado@leschaco.com" at bounding box center [480, 240] width 123 height 40
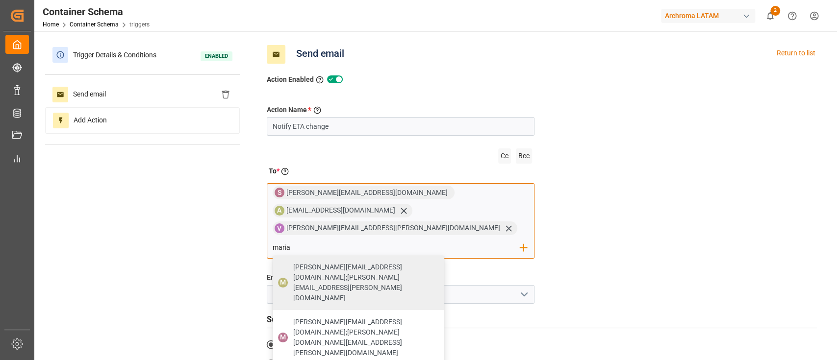
type input "maria"
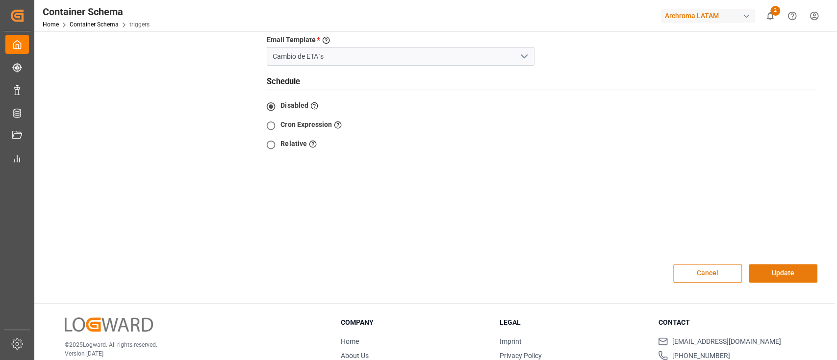
click at [774, 264] on button "Update" at bounding box center [782, 273] width 69 height 19
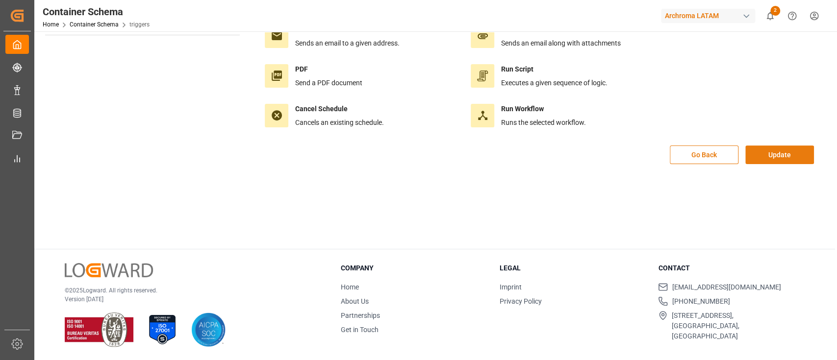
click at [776, 161] on button "Update" at bounding box center [779, 155] width 69 height 19
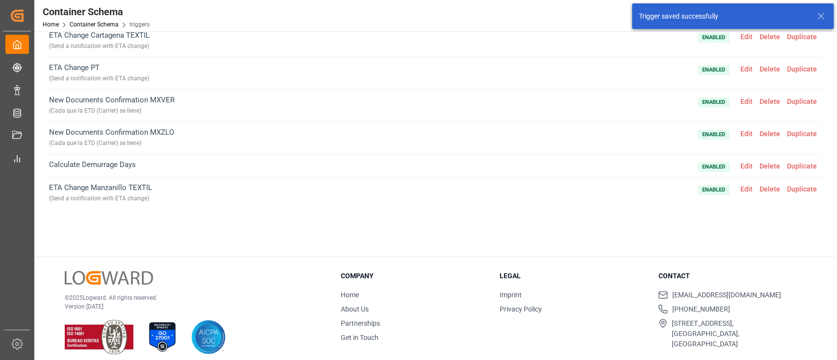
scroll to position [36, 0]
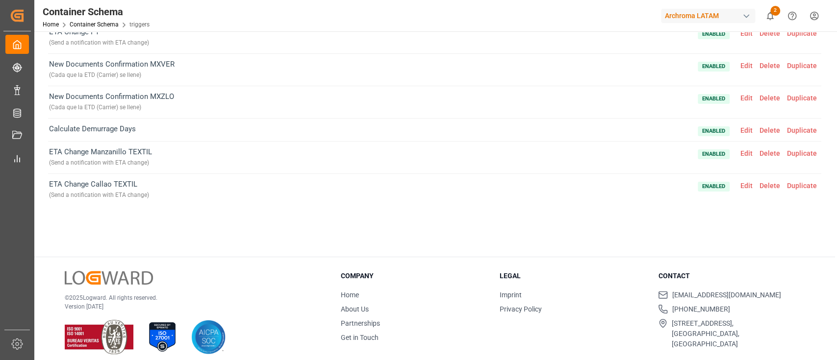
click at [746, 189] on span "Enabled Edit Delete Duplicate" at bounding box center [758, 190] width 123 height 22
click at [745, 185] on span "Edit" at bounding box center [746, 186] width 19 height 8
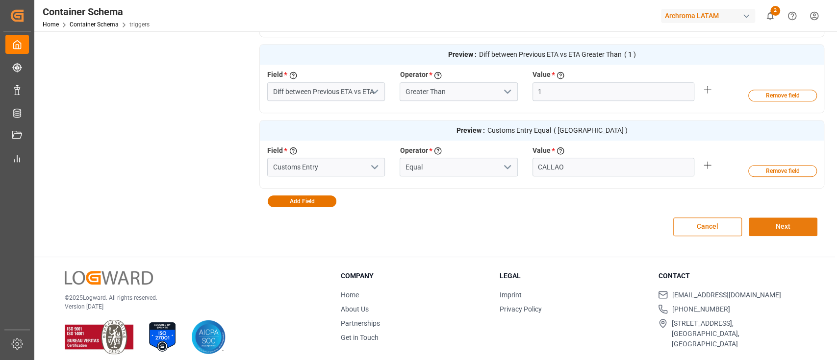
click at [797, 233] on button "Next" at bounding box center [782, 227] width 69 height 19
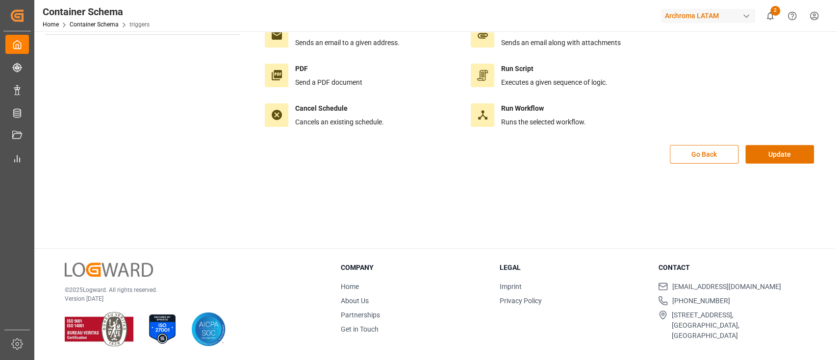
scroll to position [109, 0]
click at [770, 153] on button "Update" at bounding box center [779, 155] width 69 height 19
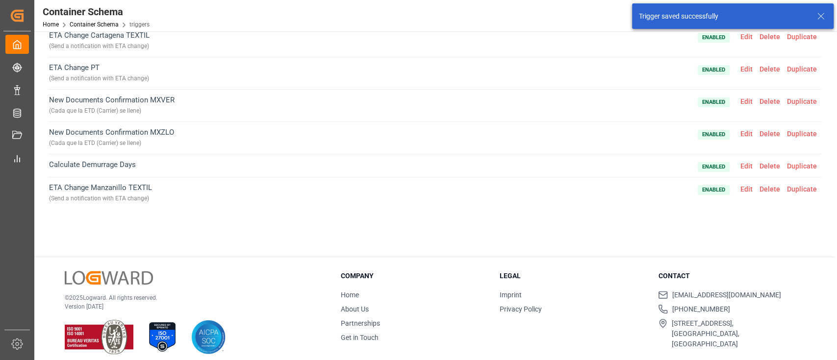
scroll to position [36, 0]
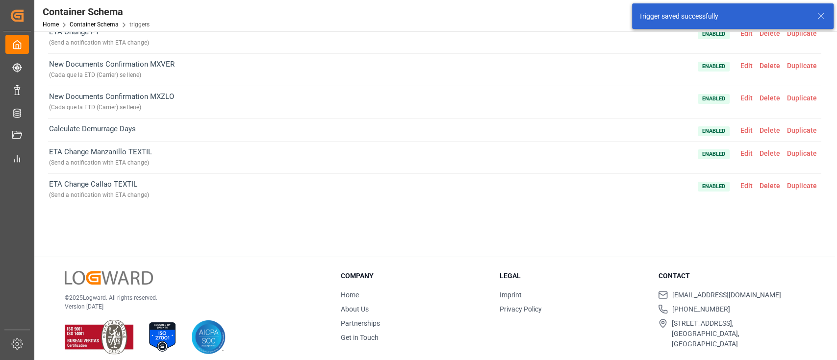
click at [804, 186] on span "Duplicate" at bounding box center [801, 186] width 37 height 8
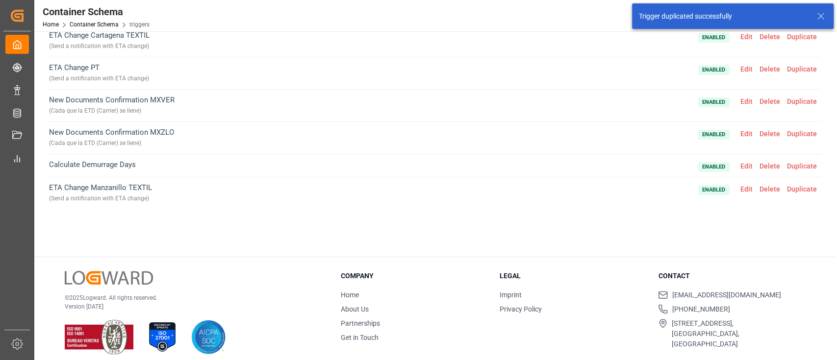
scroll to position [68, 0]
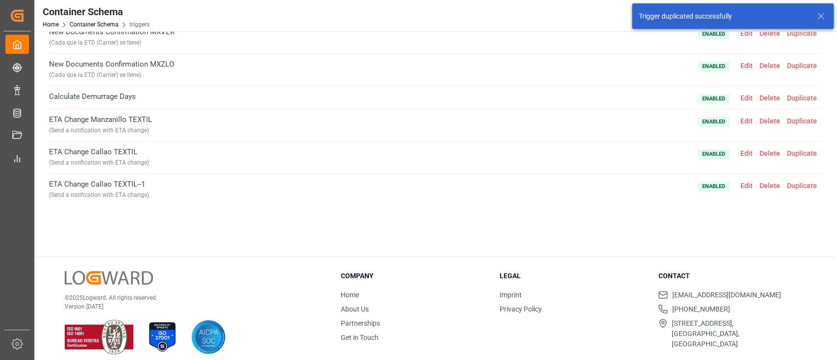
click at [747, 184] on span "Edit" at bounding box center [746, 186] width 19 height 8
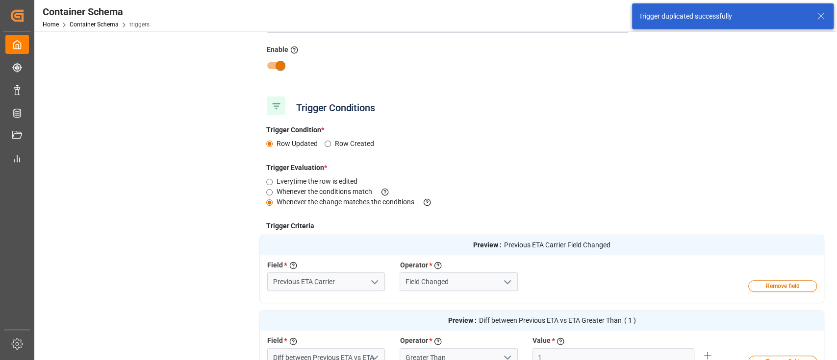
scroll to position [0, 0]
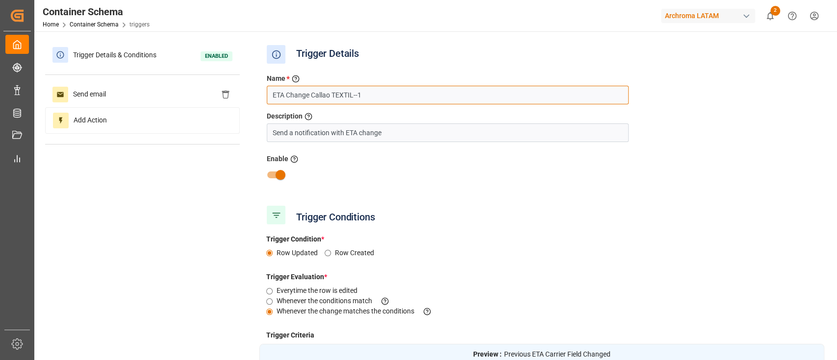
click at [373, 98] on input "ETA Change Callao TEXTIL--1" at bounding box center [448, 95] width 362 height 19
click at [318, 96] on input "ETA Change Callao TEXTIL" at bounding box center [448, 95] width 362 height 19
paste input "PUERTO QUETZAL"
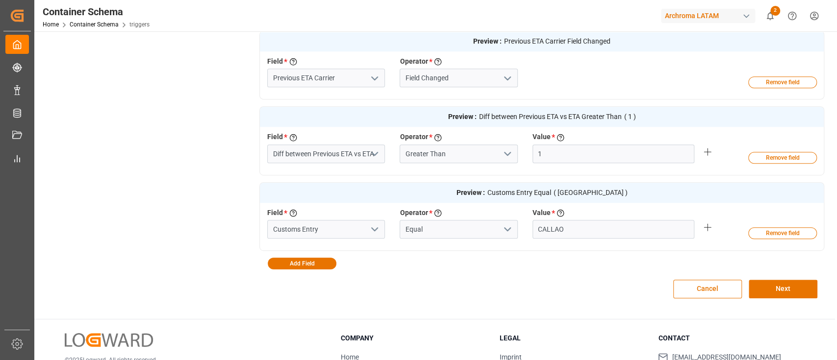
scroll to position [314, 0]
type input "ETA Change Puerto Quetzal TEXTIL"
click at [553, 234] on input "CALLAO" at bounding box center [613, 228] width 162 height 19
paste input "PUERTO QUETZAL"
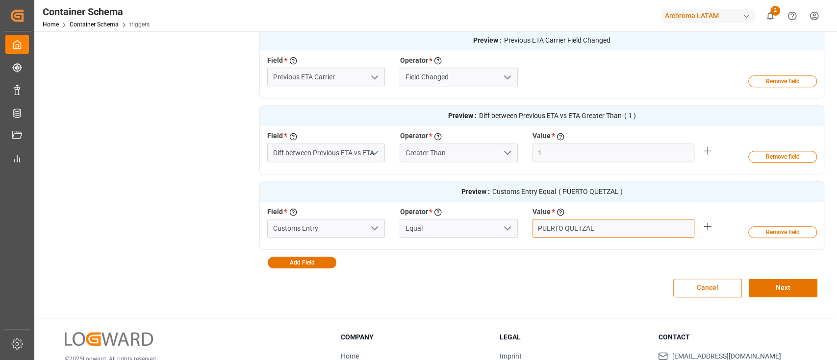
scroll to position [0, 0]
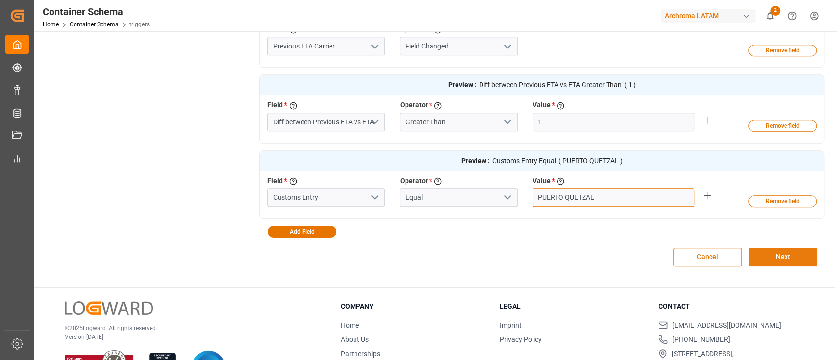
type input "PUERTO QUETZAL"
click at [772, 257] on button "Next" at bounding box center [782, 257] width 69 height 19
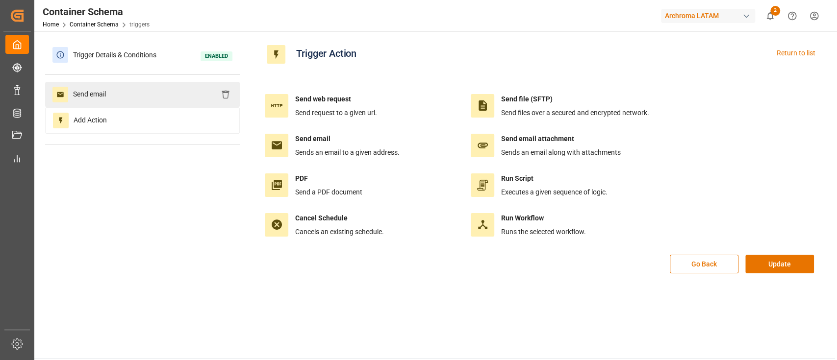
click at [172, 88] on div "Send email" at bounding box center [142, 94] width 195 height 25
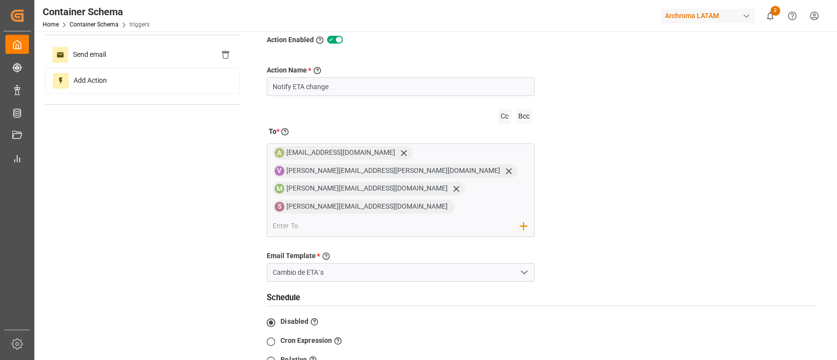
scroll to position [40, 0]
click at [398, 151] on icon at bounding box center [403, 153] width 10 height 10
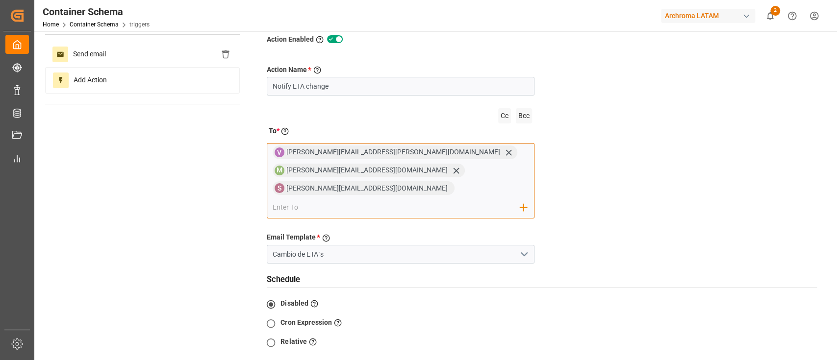
click at [382, 200] on input "email" at bounding box center [397, 207] width 248 height 15
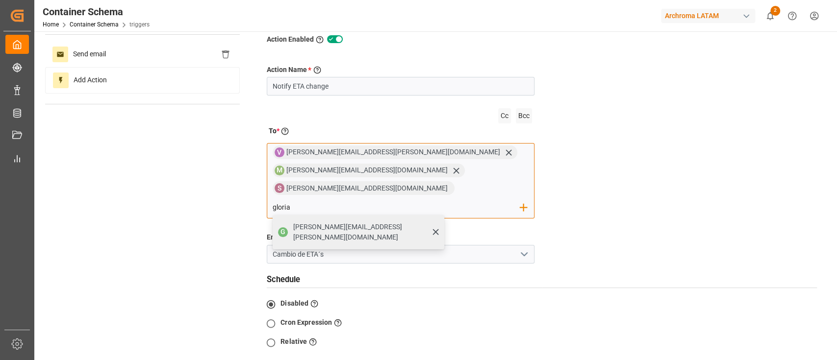
type input "gloria"
click at [311, 222] on span "gloria.ruiz@archroma.com" at bounding box center [365, 232] width 144 height 21
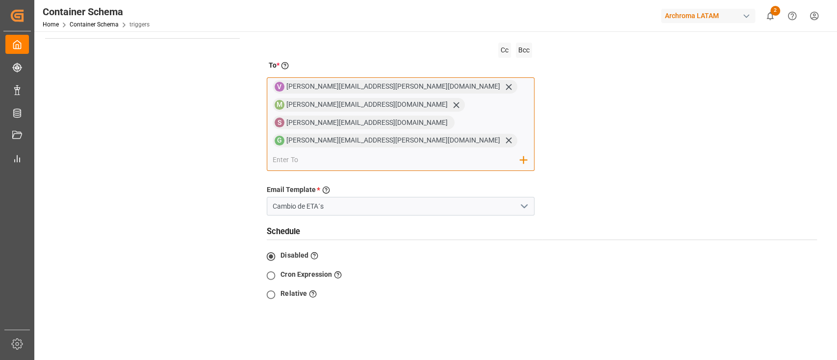
scroll to position [105, 0]
click at [457, 153] on input "email" at bounding box center [397, 160] width 248 height 15
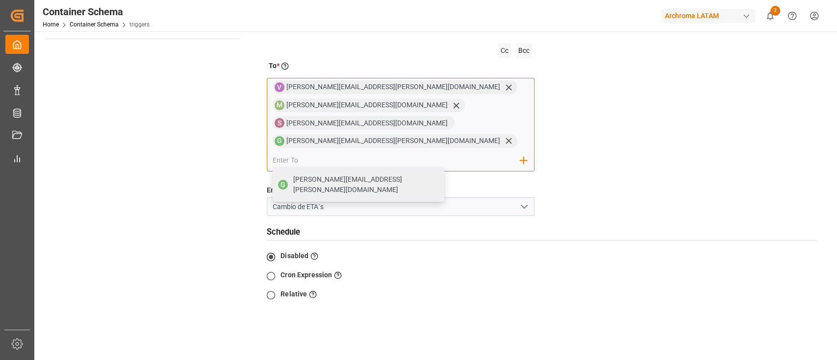
scroll to position [0, 0]
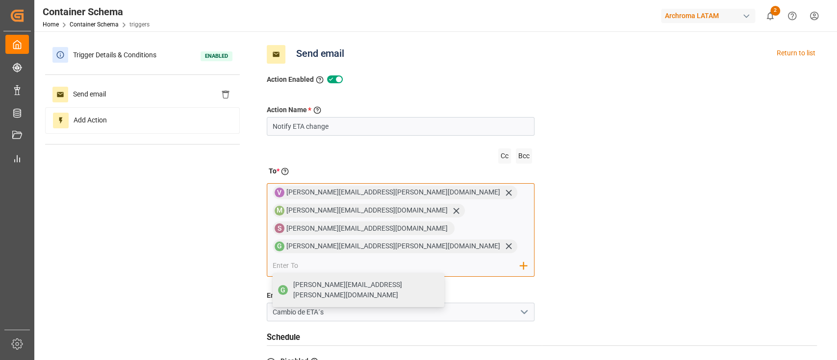
click at [400, 258] on input "email" at bounding box center [397, 265] width 248 height 15
click at [565, 266] on div "Action Name * Give a name to the action being created Notify ETA change Cc Bcc …" at bounding box center [541, 297] width 565 height 424
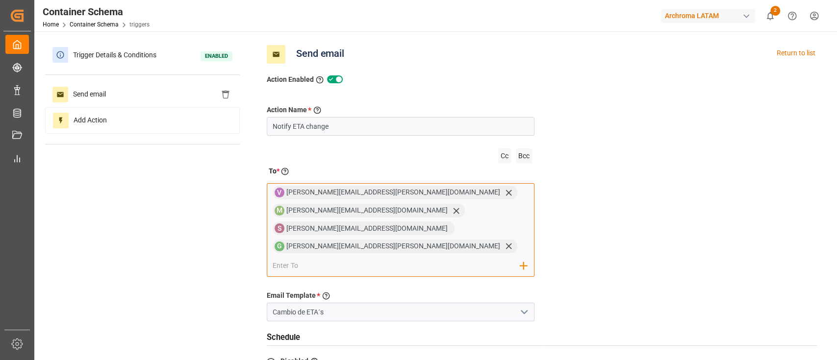
click at [405, 258] on input "email" at bounding box center [397, 265] width 248 height 15
paste input "johana.tunche@ardonsa.net"
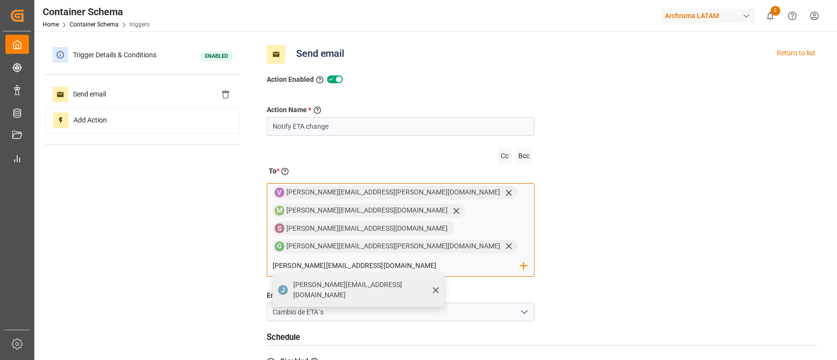
type input "johana.tunche@ardonsa.net"
click at [437, 280] on span "johana.tunche@ardonsa.net" at bounding box center [365, 290] width 144 height 21
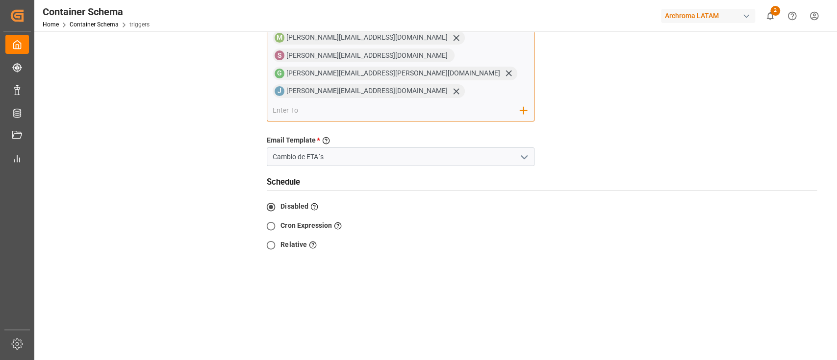
scroll to position [195, 0]
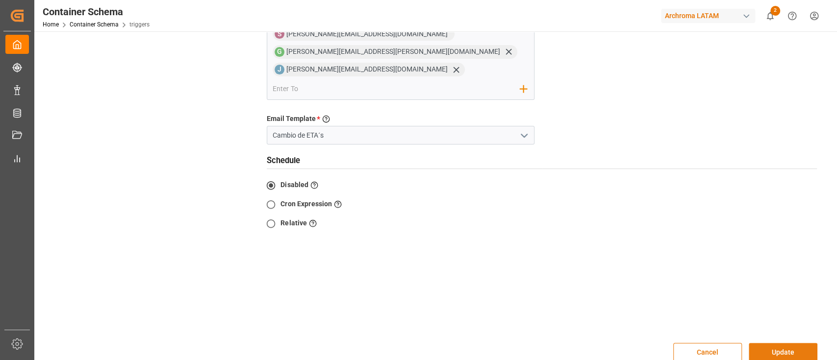
click at [790, 343] on button "Update" at bounding box center [782, 352] width 69 height 19
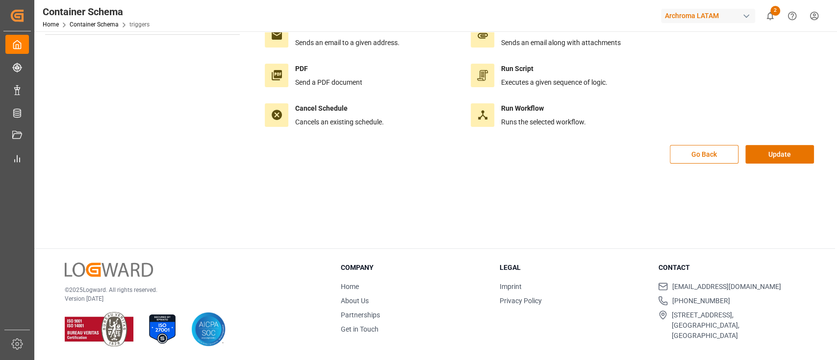
scroll to position [109, 0]
click at [766, 157] on button "Update" at bounding box center [779, 155] width 69 height 19
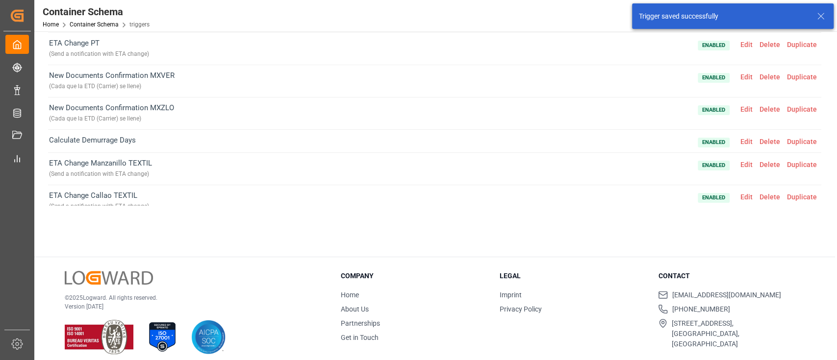
scroll to position [68, 0]
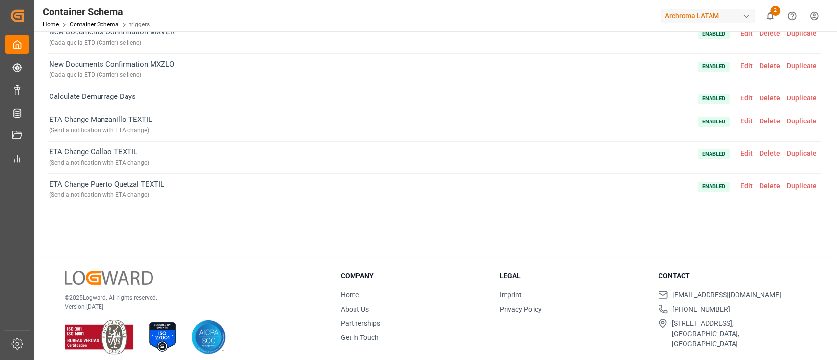
click at [794, 187] on span "Duplicate" at bounding box center [801, 186] width 37 height 8
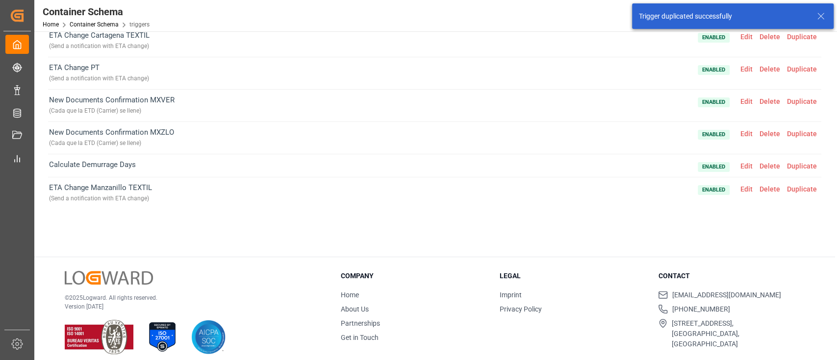
scroll to position [100, 0]
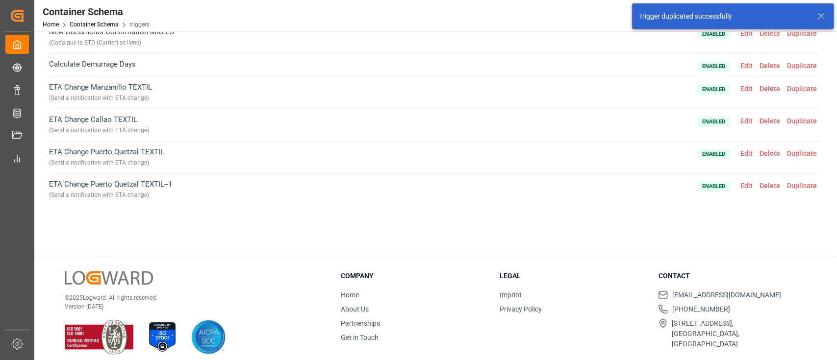
click at [747, 185] on span "Edit" at bounding box center [746, 186] width 19 height 8
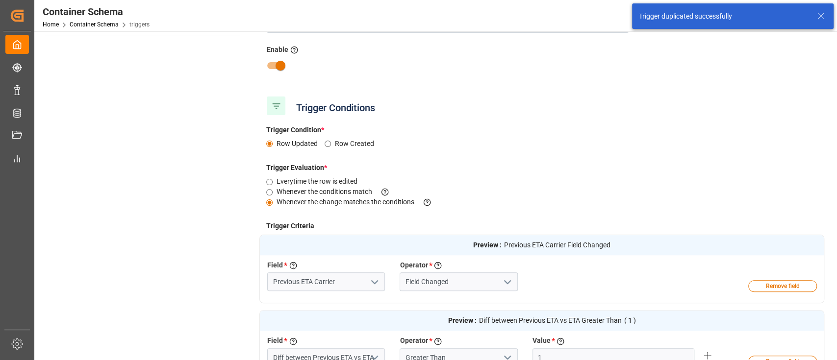
scroll to position [39, 0]
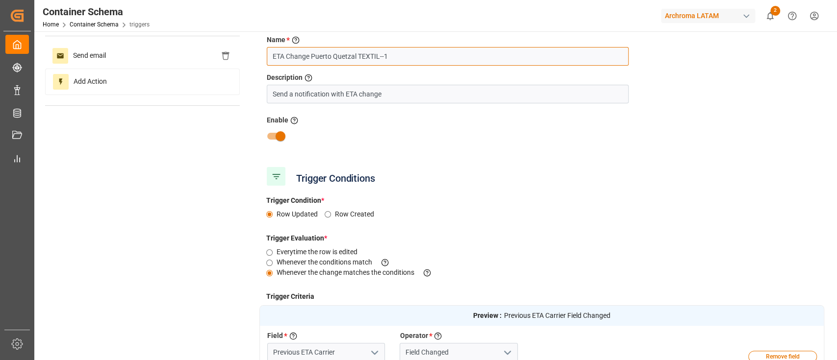
click at [340, 58] on input "ETA Change Puerto Quetzal TEXTIL--1" at bounding box center [448, 56] width 362 height 19
click at [388, 61] on input "ETA Change Puerto Barrios TEXTIL--1" at bounding box center [448, 56] width 362 height 19
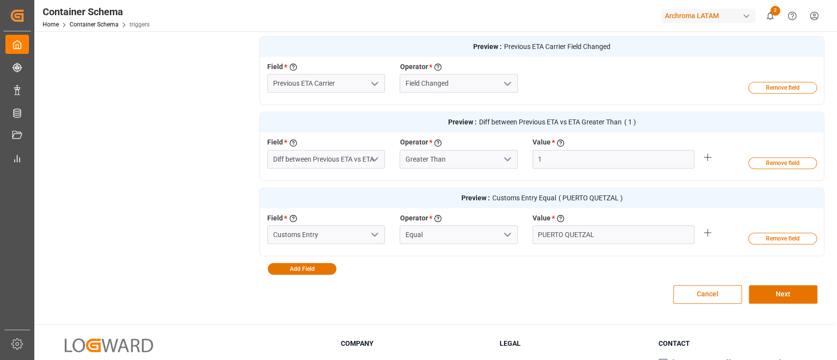
scroll to position [309, 0]
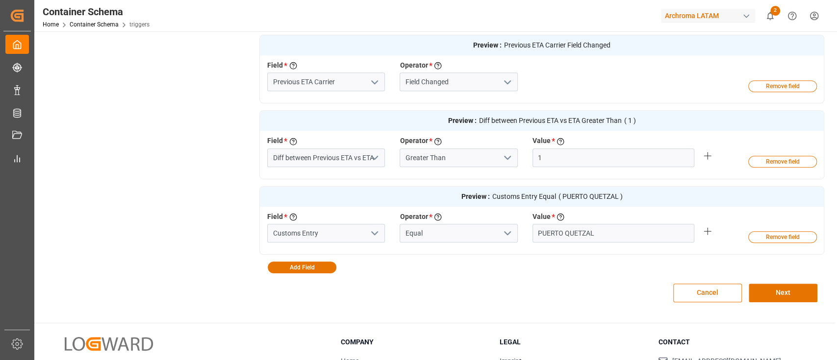
type input "ETA Change Puerto Barrios TEXTIL"
click at [575, 235] on input "PUERTO QUETZAL" at bounding box center [613, 233] width 162 height 19
paste input "BARRIOS"
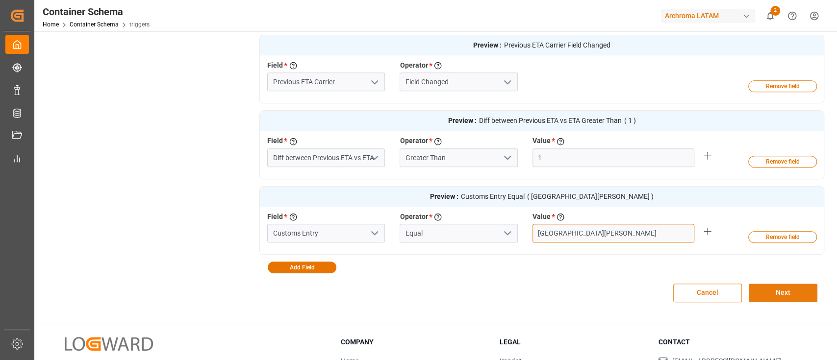
type input "PUERTO BARRIOS"
click at [802, 299] on button "Next" at bounding box center [782, 293] width 69 height 19
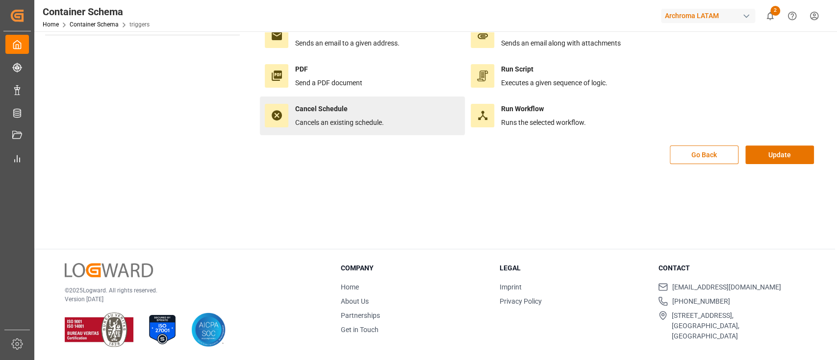
scroll to position [0, 0]
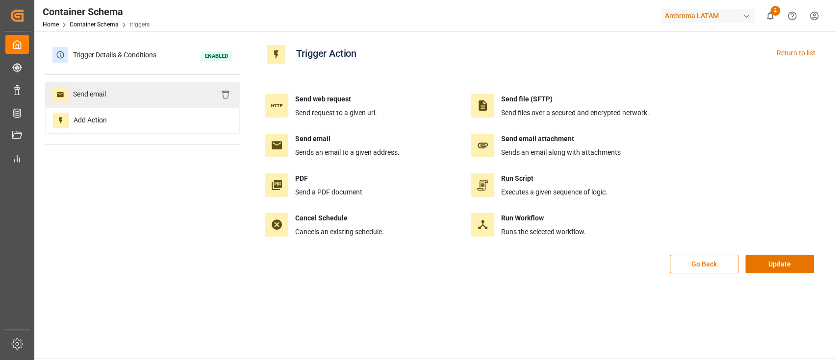
click at [129, 92] on div "Send email" at bounding box center [142, 94] width 195 height 25
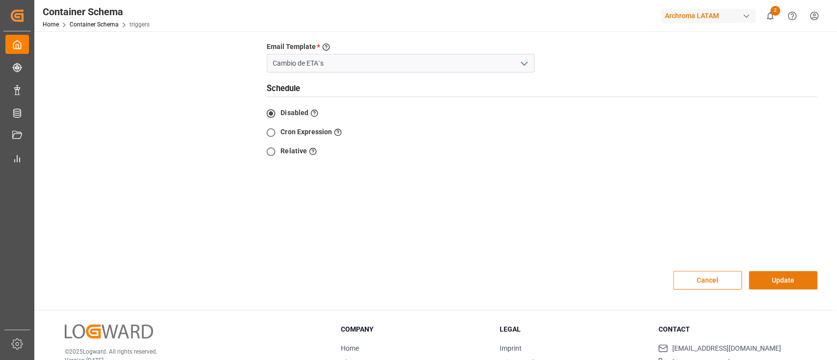
click at [773, 271] on button "Update" at bounding box center [782, 280] width 69 height 19
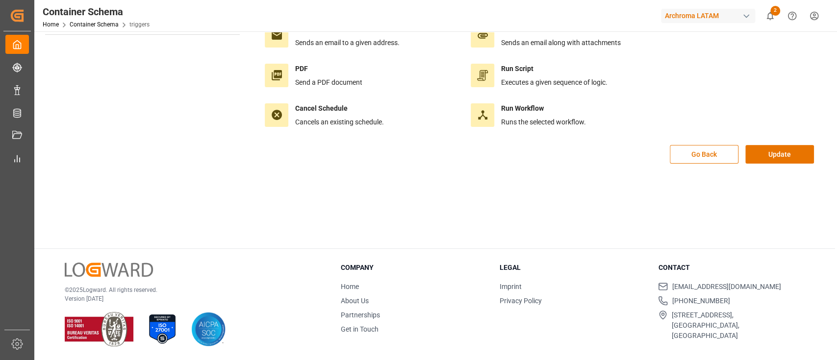
scroll to position [109, 0]
click at [768, 152] on button "Update" at bounding box center [779, 155] width 69 height 19
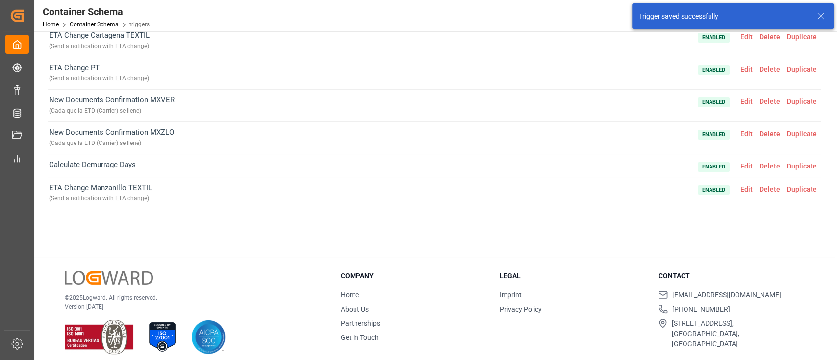
scroll to position [100, 0]
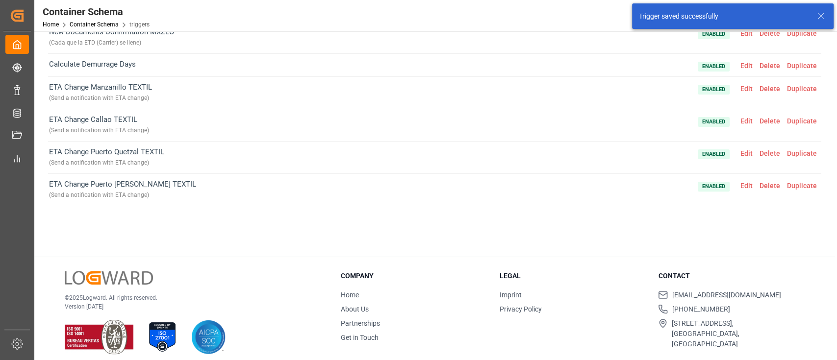
click at [798, 188] on span "Duplicate" at bounding box center [801, 186] width 37 height 8
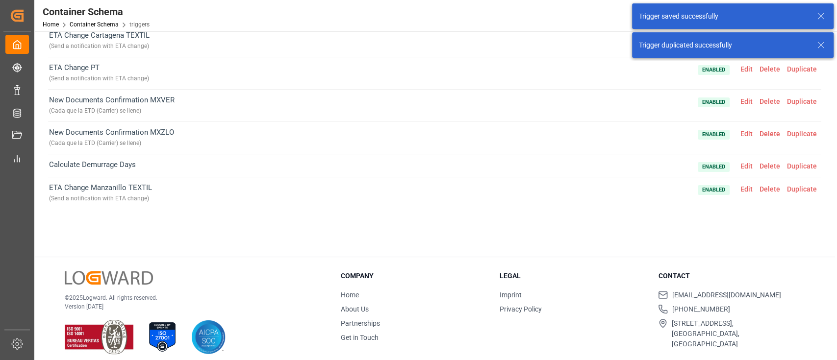
scroll to position [133, 0]
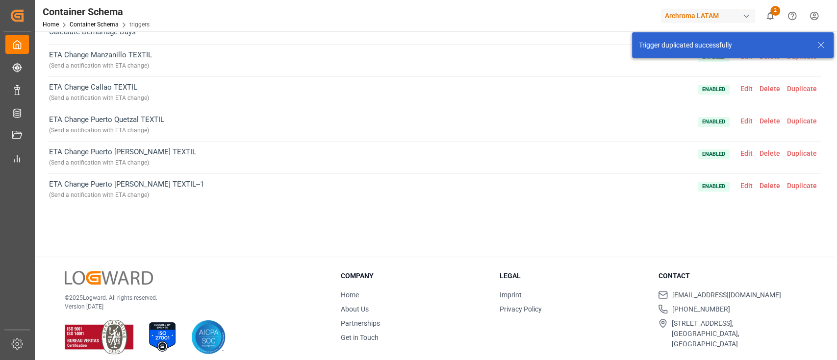
click at [749, 186] on span "Edit" at bounding box center [746, 186] width 19 height 8
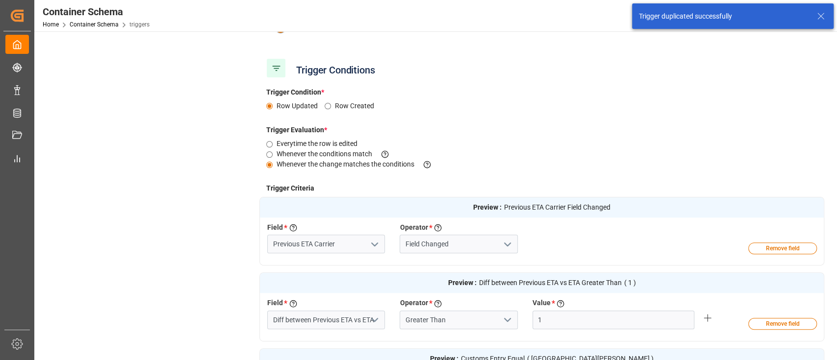
scroll to position [0, 0]
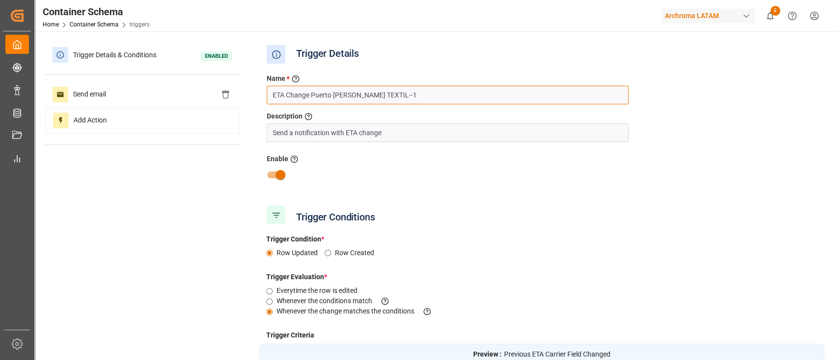
click at [313, 93] on input "ETA Change Puerto Barrios TEXTIL--1" at bounding box center [448, 95] width 362 height 19
click at [443, 95] on input "ETA Change Santo Tomás de Castilla TEXTIL--1" at bounding box center [448, 95] width 362 height 19
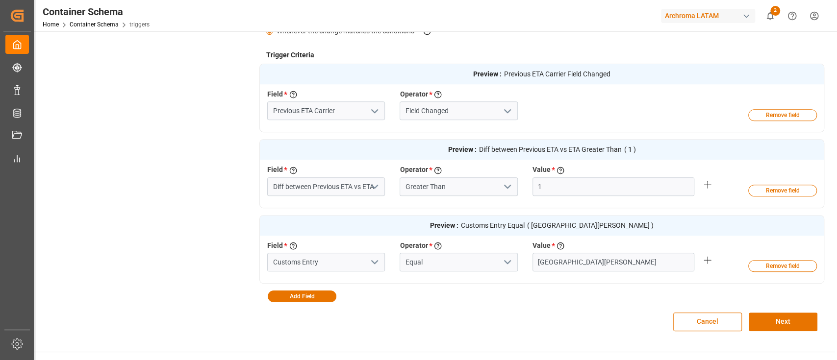
scroll to position [281, 0]
type input "ETA Change Santo Tomás de Castilla TEXTIL"
drag, startPoint x: 600, startPoint y: 255, endPoint x: 532, endPoint y: 254, distance: 67.7
click at [532, 254] on input "PUERTO BARRIOS" at bounding box center [613, 261] width 162 height 19
paste input "SANTO TOMAS DE CASTILLA"
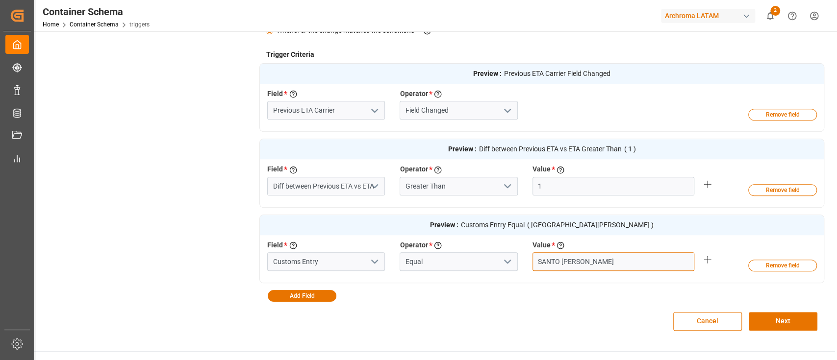
type input "SANTO TOMAS DE CASTILLA"
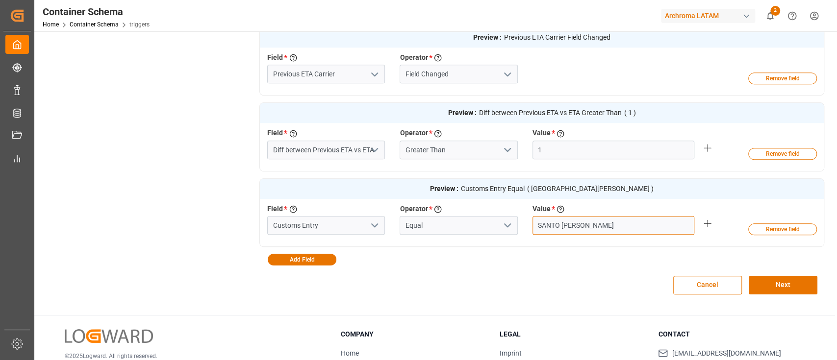
scroll to position [322, 0]
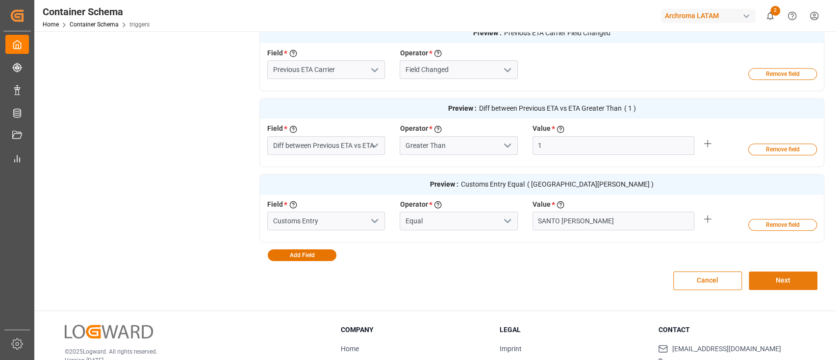
click at [772, 280] on button "Next" at bounding box center [782, 281] width 69 height 19
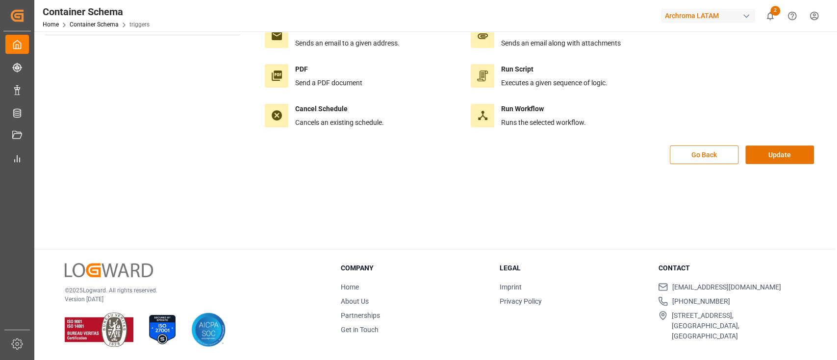
scroll to position [0, 0]
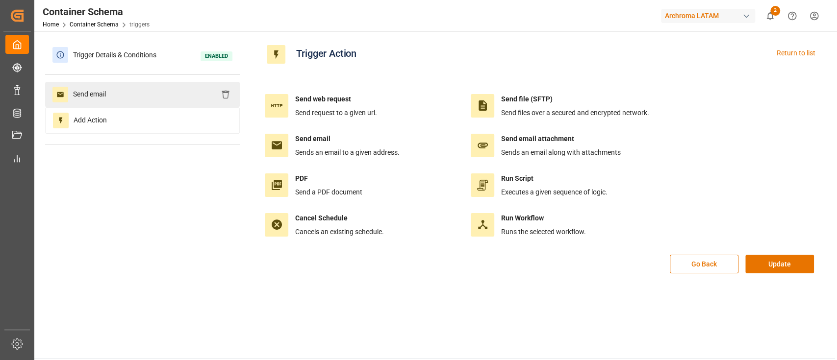
click at [125, 99] on div "Send email" at bounding box center [142, 94] width 195 height 25
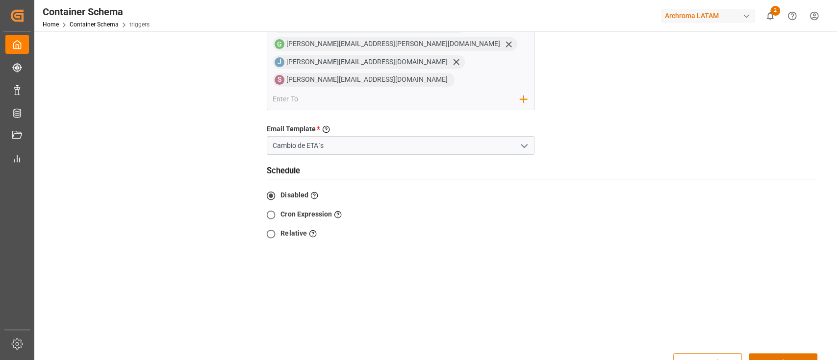
scroll to position [185, 0]
click at [792, 353] on button "Update" at bounding box center [782, 362] width 69 height 19
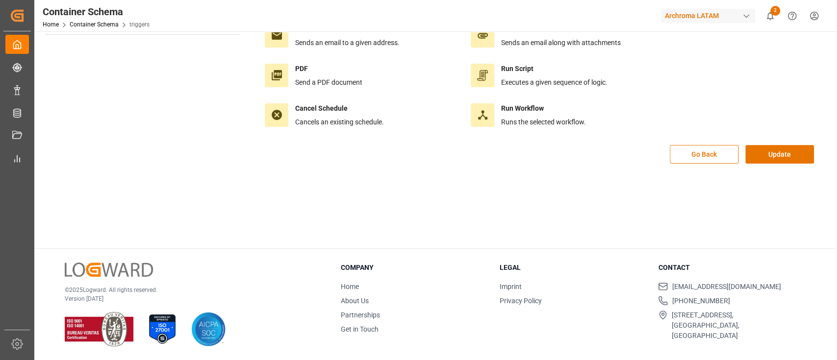
scroll to position [109, 0]
click at [767, 161] on button "Update" at bounding box center [779, 155] width 69 height 19
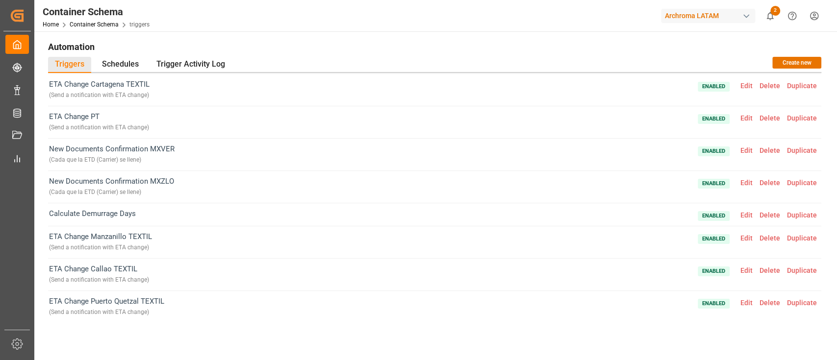
scroll to position [74, 0]
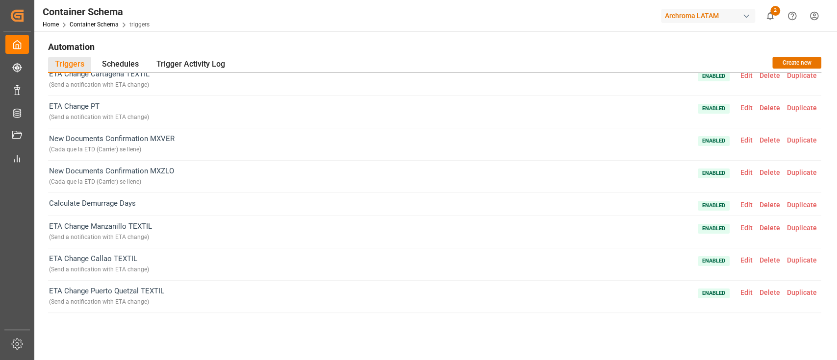
click at [741, 136] on span "Edit" at bounding box center [746, 140] width 19 height 8
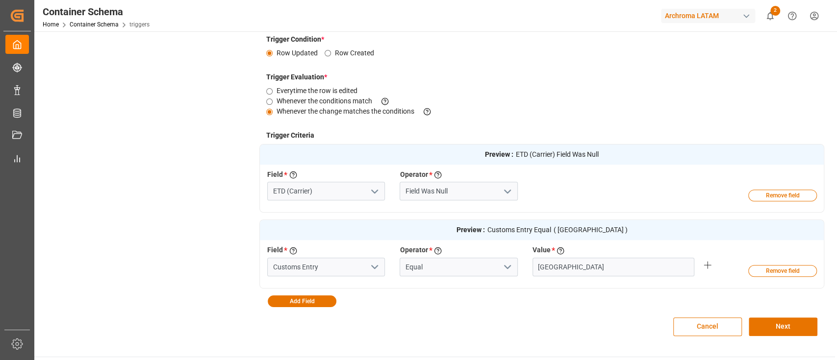
scroll to position [0, 0]
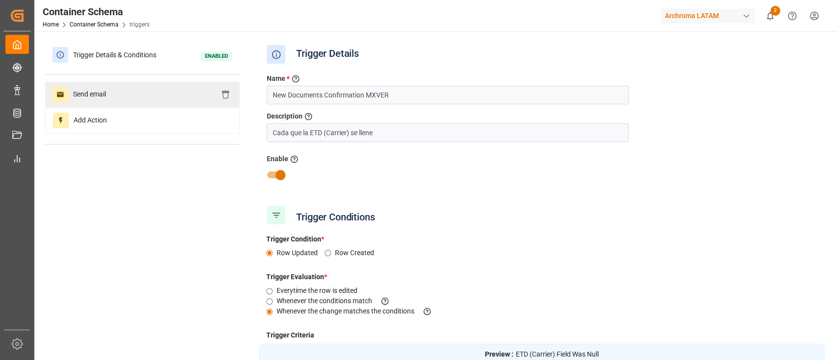
click at [167, 93] on div "Send email" at bounding box center [142, 94] width 195 height 25
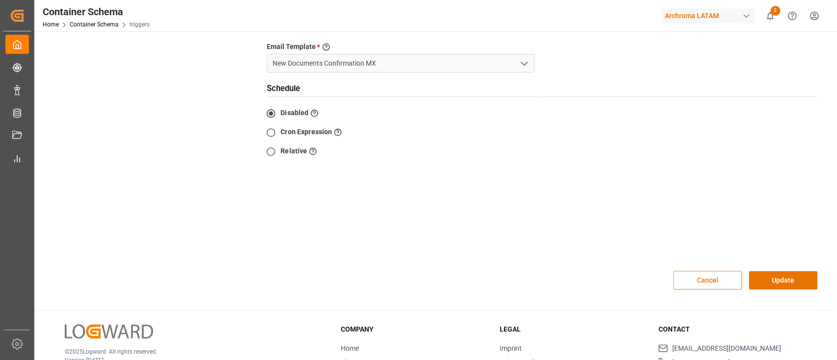
scroll to position [274, 0]
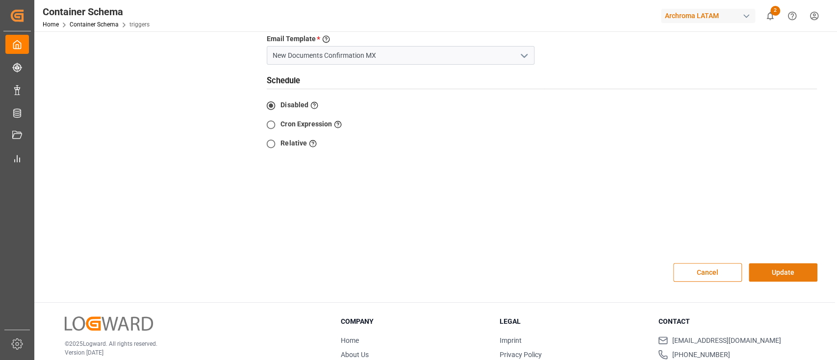
click at [771, 263] on button "Update" at bounding box center [782, 272] width 69 height 19
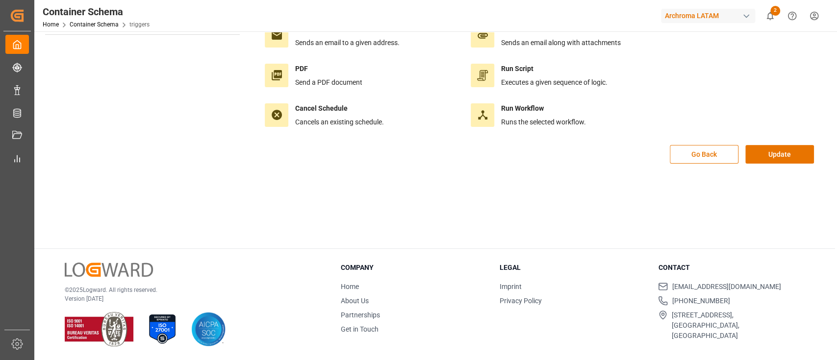
scroll to position [109, 0]
click at [775, 155] on button "Update" at bounding box center [779, 155] width 69 height 19
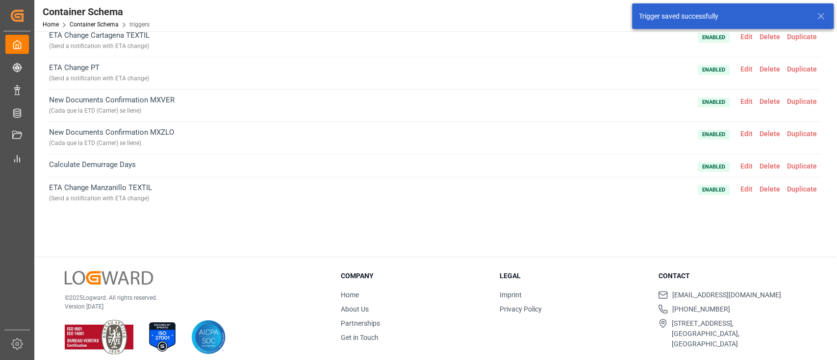
scroll to position [7, 0]
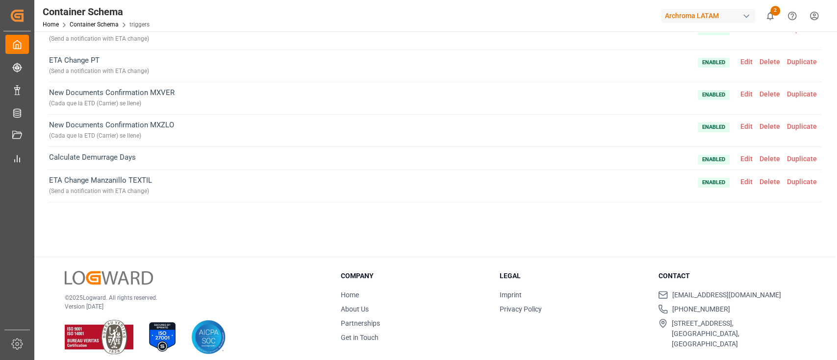
click at [743, 158] on span "Edit" at bounding box center [746, 159] width 19 height 8
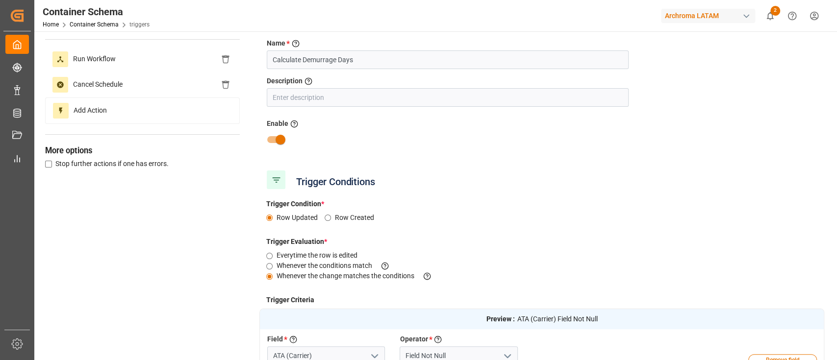
scroll to position [0, 0]
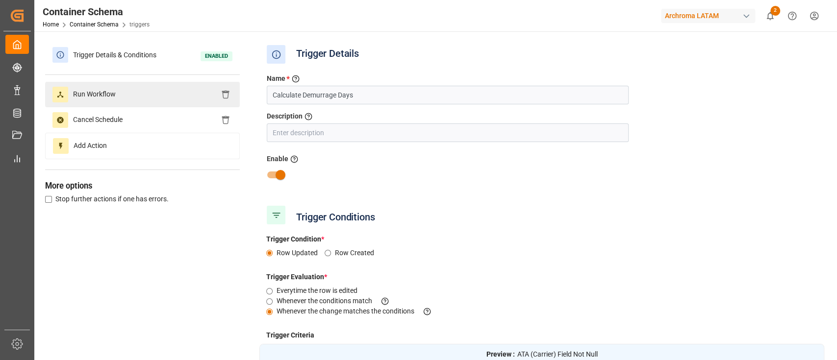
click at [131, 100] on div "Run Workflow" at bounding box center [142, 94] width 195 height 25
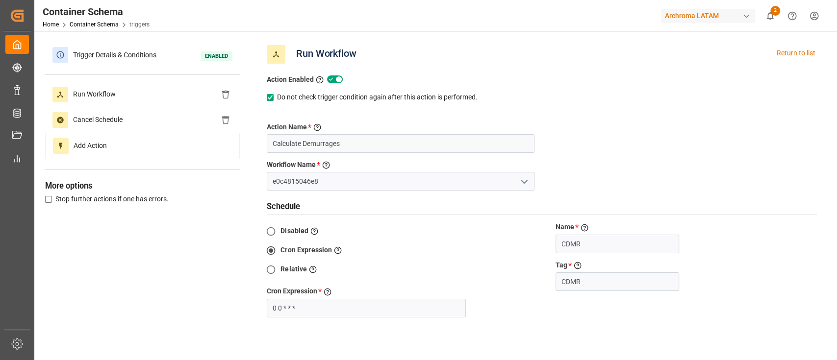
scroll to position [179, 0]
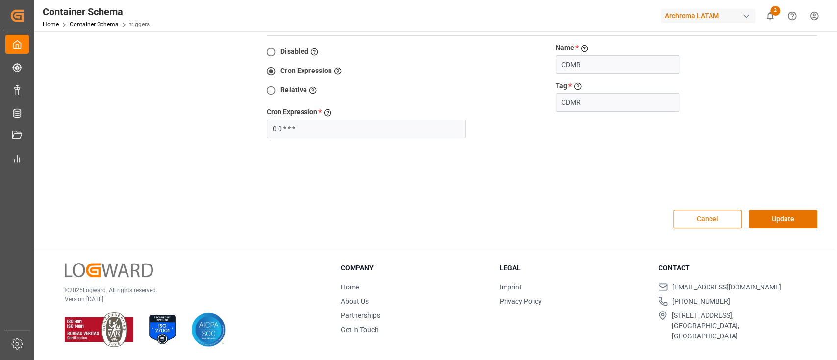
click at [696, 219] on button "Cancel" at bounding box center [707, 219] width 69 height 19
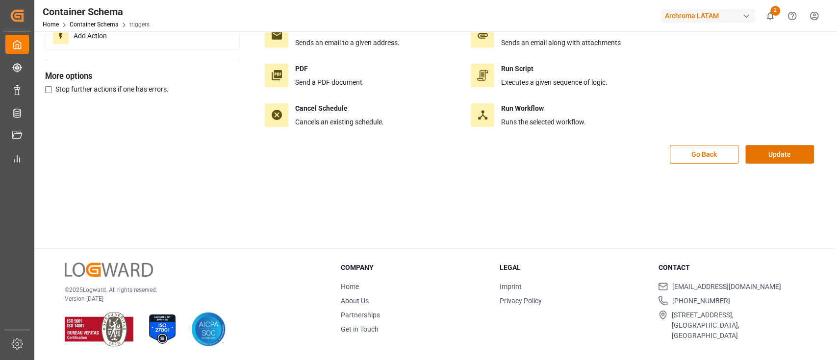
scroll to position [109, 0]
click at [758, 157] on button "Update" at bounding box center [779, 155] width 69 height 19
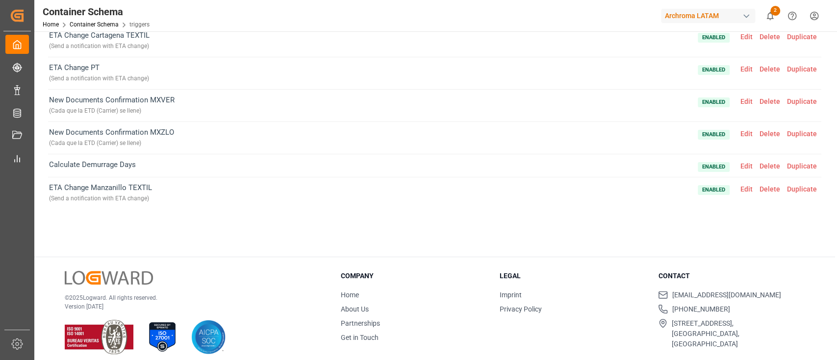
scroll to position [84, 0]
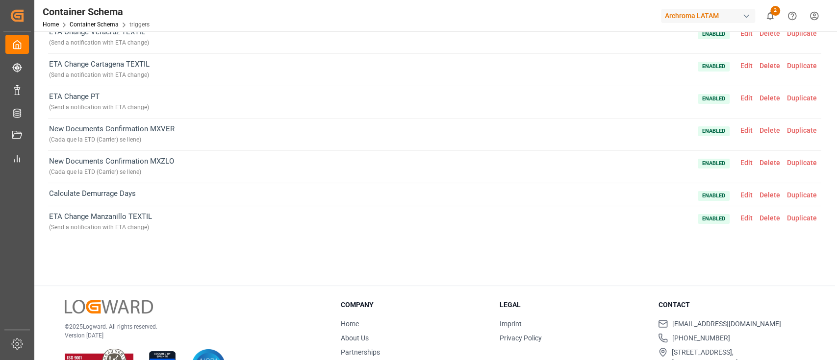
click at [749, 194] on span "Edit" at bounding box center [746, 195] width 19 height 8
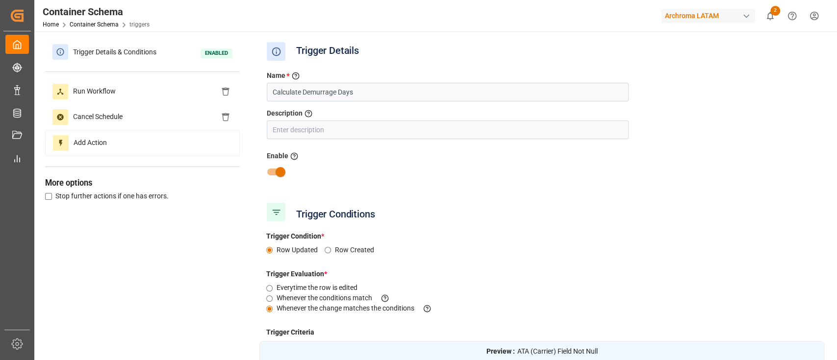
scroll to position [0, 0]
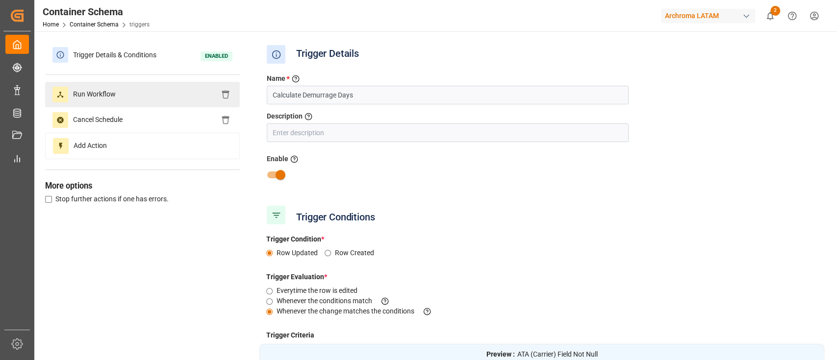
click at [140, 96] on div "Run Workflow" at bounding box center [142, 94] width 195 height 25
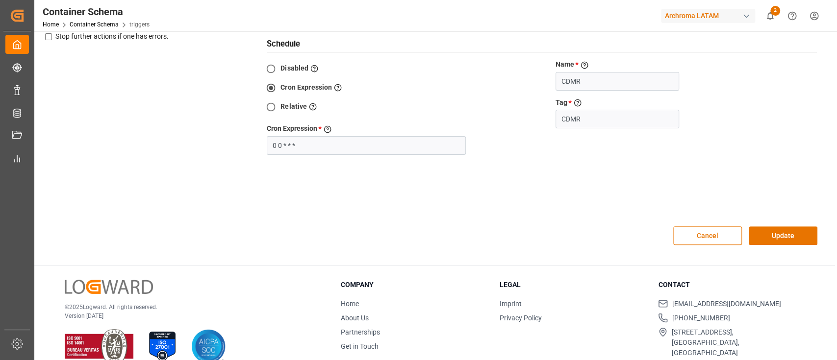
scroll to position [163, 0]
click at [719, 235] on button "Cancel" at bounding box center [707, 235] width 69 height 19
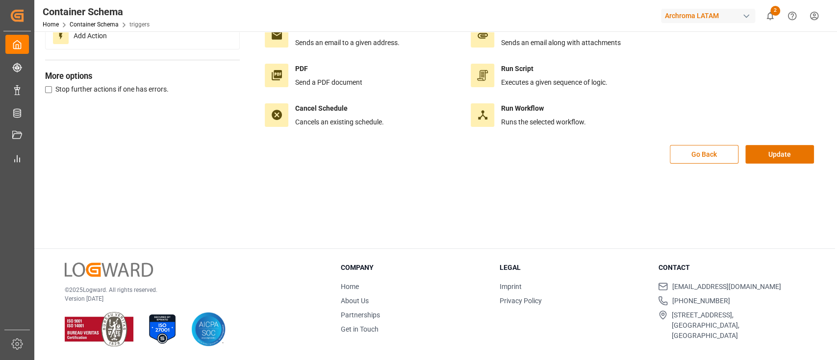
scroll to position [109, 0]
click at [712, 159] on button "Go Back" at bounding box center [704, 155] width 69 height 19
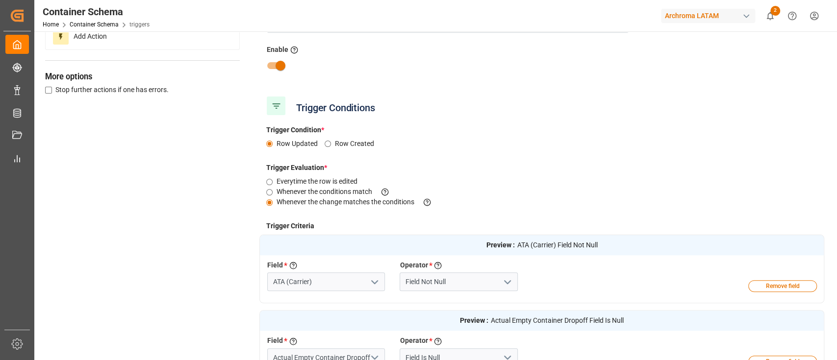
scroll to position [307, 0]
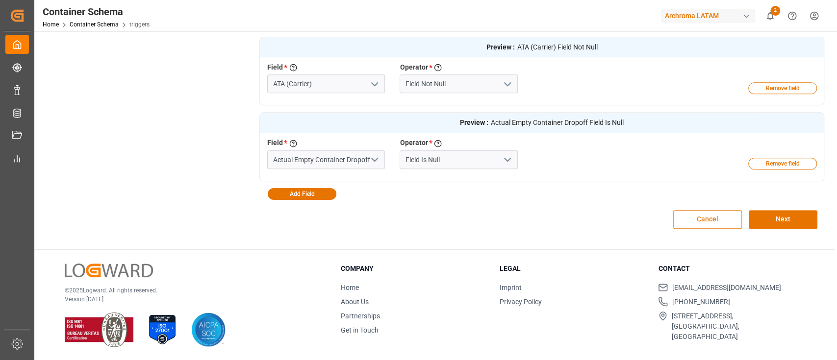
click at [717, 222] on button "Cancel" at bounding box center [707, 219] width 69 height 19
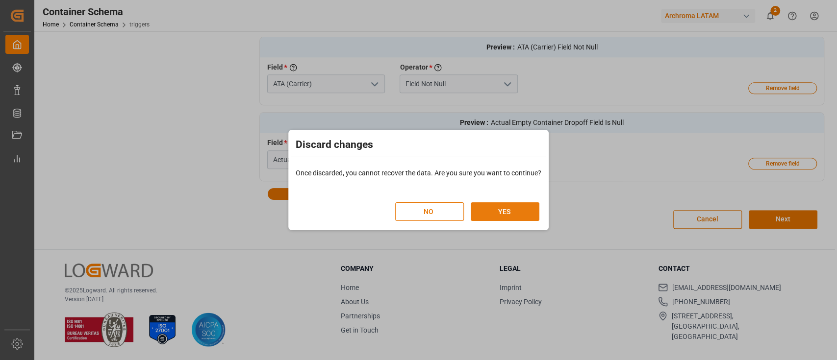
click at [536, 214] on button "YES" at bounding box center [505, 211] width 69 height 19
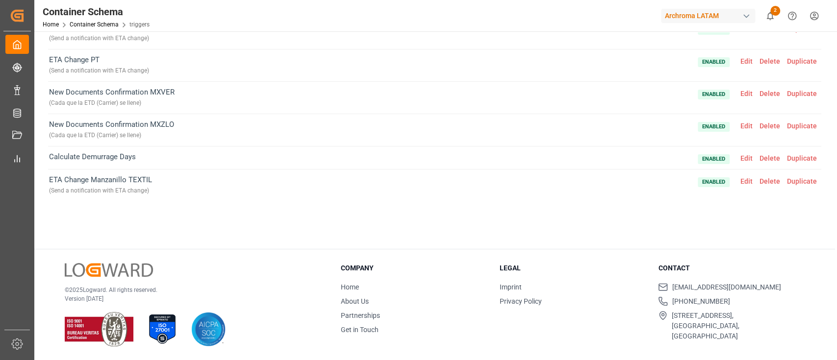
scroll to position [0, 0]
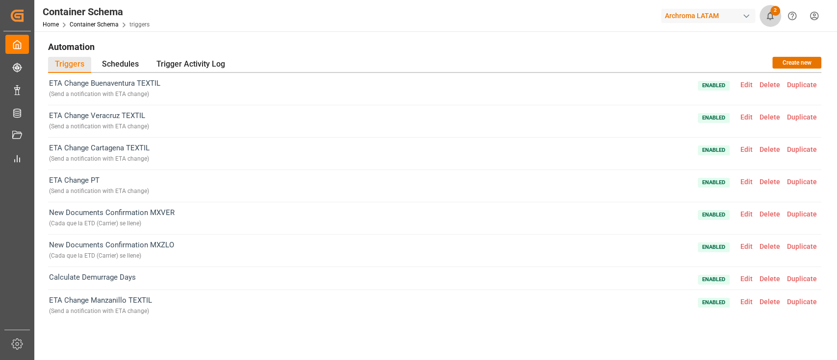
click at [766, 17] on icon "show 2 new notifications" at bounding box center [770, 16] width 10 height 10
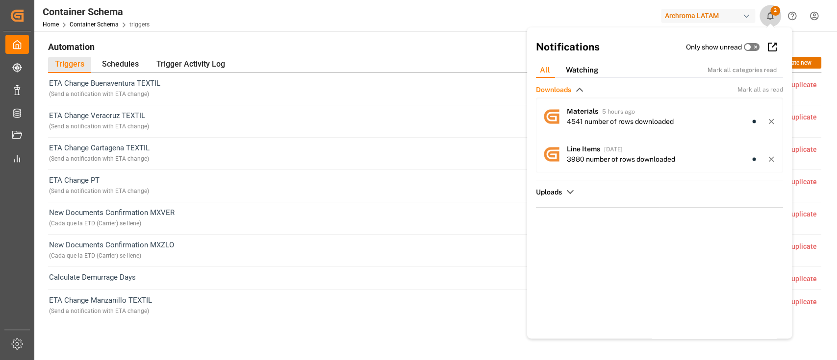
click at [766, 17] on icon "show 2 new notifications" at bounding box center [770, 16] width 10 height 10
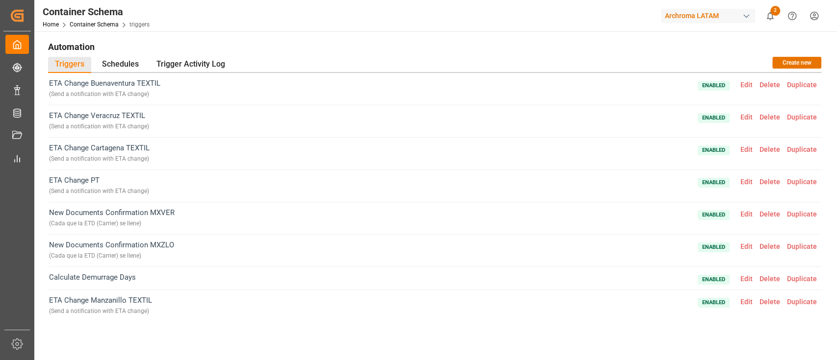
click at [668, 52] on h1 "Automation" at bounding box center [434, 46] width 773 height 17
click at [90, 24] on link "Container Schema" at bounding box center [94, 24] width 49 height 7
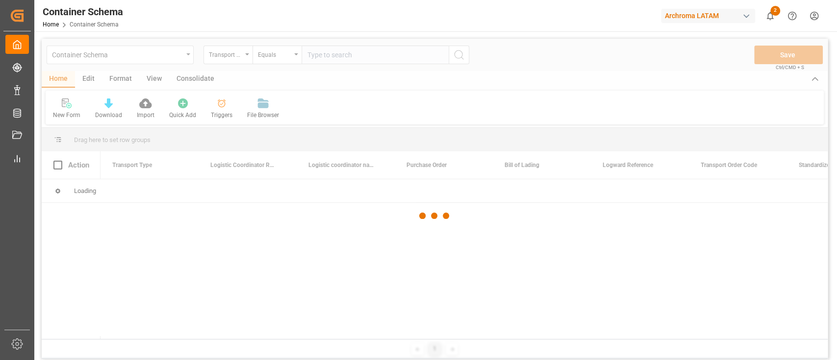
click at [188, 58] on div at bounding box center [435, 216] width 786 height 354
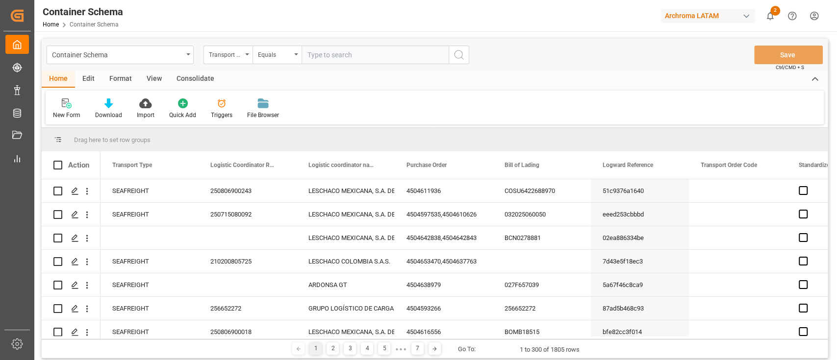
click at [178, 58] on div "Container Schema" at bounding box center [117, 54] width 131 height 12
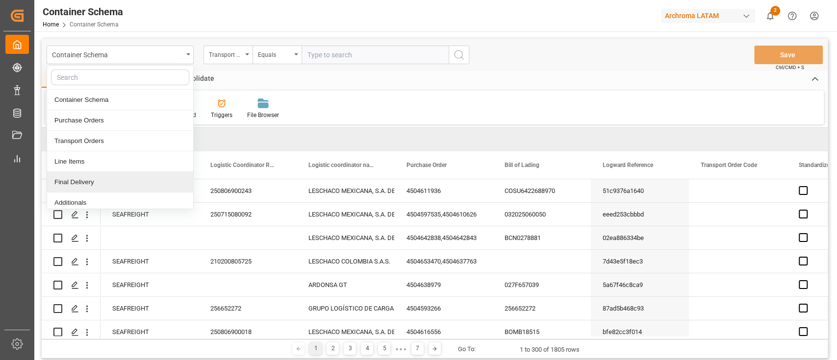
click at [101, 175] on div "Final Delivery" at bounding box center [120, 182] width 146 height 21
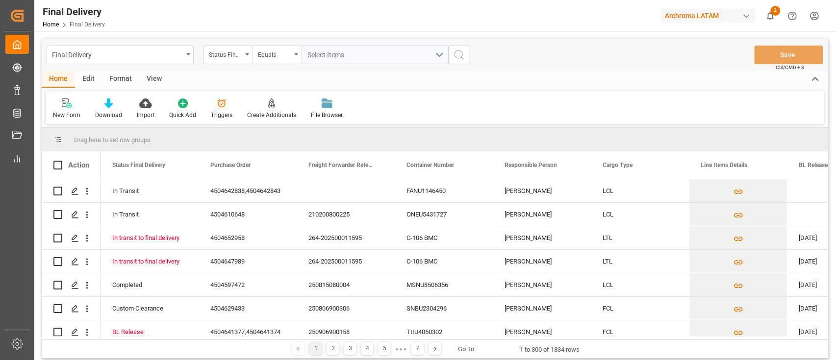
click at [226, 103] on div at bounding box center [222, 103] width 22 height 10
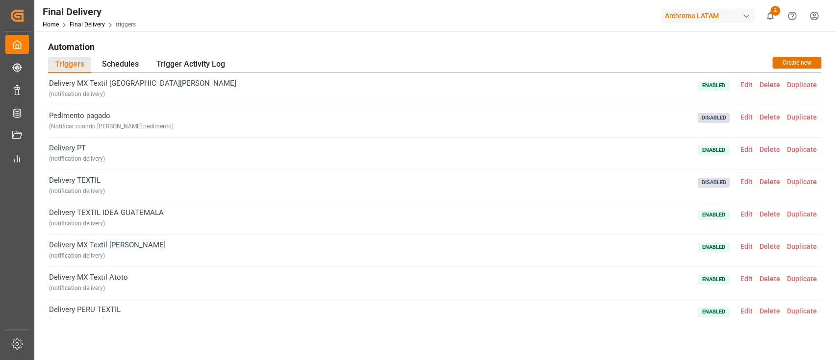
click at [413, 37] on div "Automation Triggers Schedules Trigger Activity Log Create new Delivery MX Texti…" at bounding box center [434, 255] width 800 height 449
click at [418, 42] on h1 "Automation" at bounding box center [434, 46] width 773 height 17
click at [492, 49] on h1 "Automation" at bounding box center [434, 46] width 773 height 17
click at [723, 10] on div "Archroma LATAM" at bounding box center [708, 16] width 94 height 14
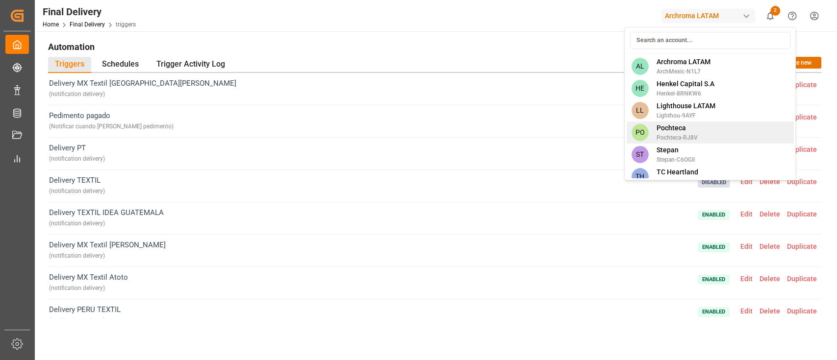
click at [696, 129] on span "Pochteca" at bounding box center [676, 128] width 41 height 10
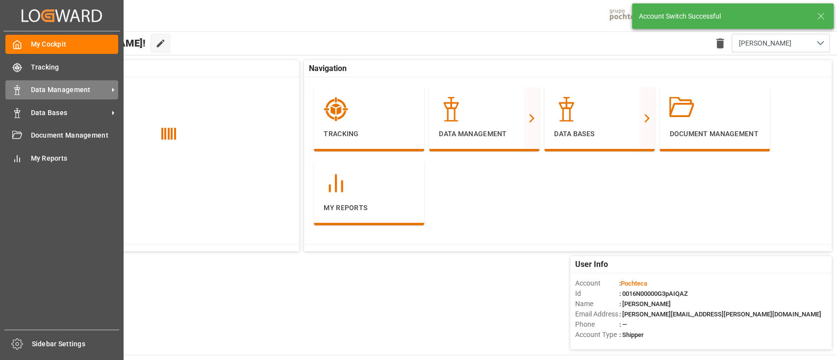
click at [63, 96] on div "Data Management Data Management" at bounding box center [61, 89] width 113 height 19
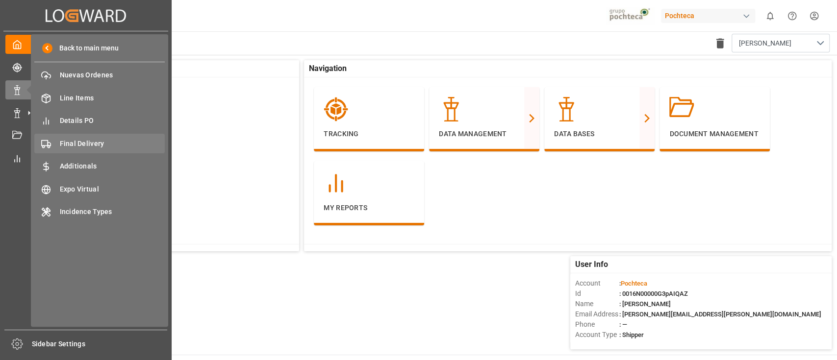
click at [104, 144] on span "Final Delivery" at bounding box center [112, 144] width 105 height 10
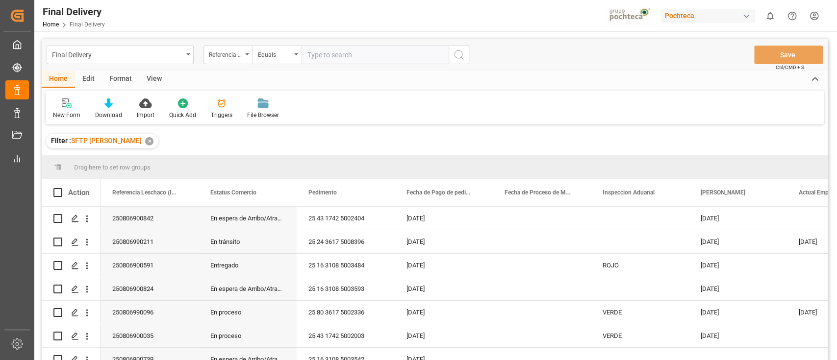
click at [145, 142] on div "✕" at bounding box center [149, 141] width 8 height 8
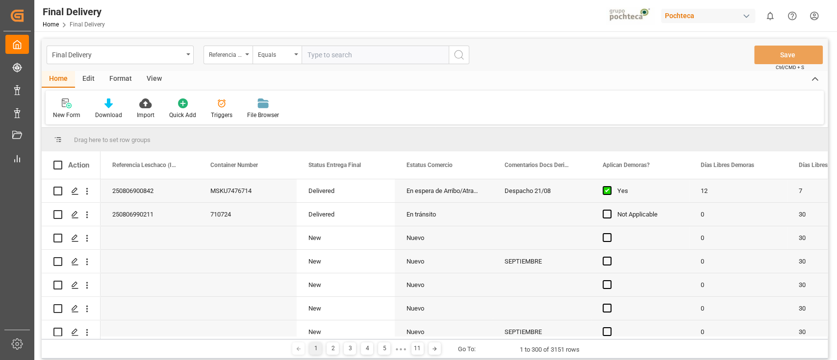
click at [224, 109] on div "Triggers" at bounding box center [221, 109] width 36 height 22
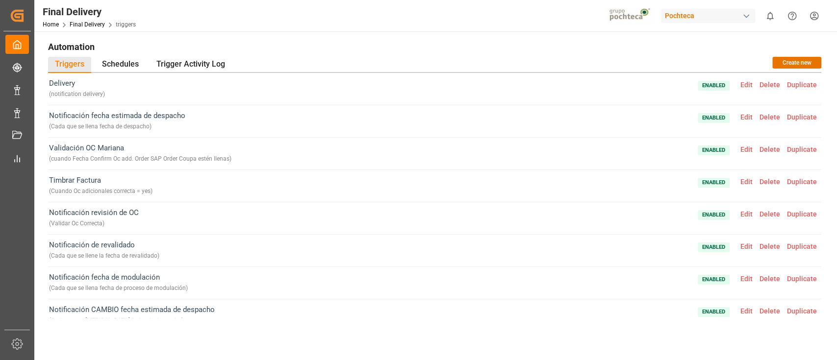
scroll to position [13, 0]
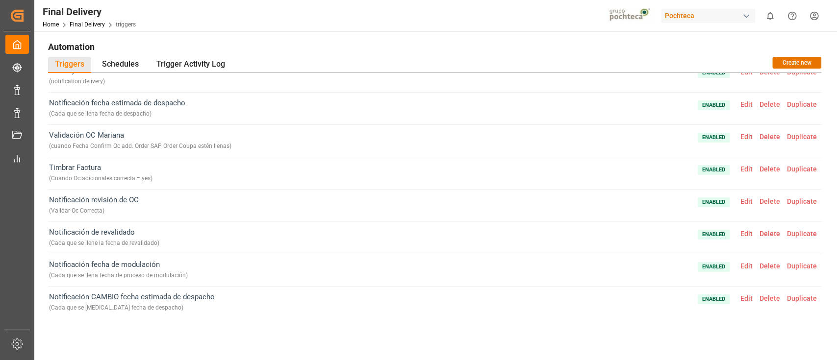
click at [745, 297] on span "Edit" at bounding box center [746, 299] width 19 height 8
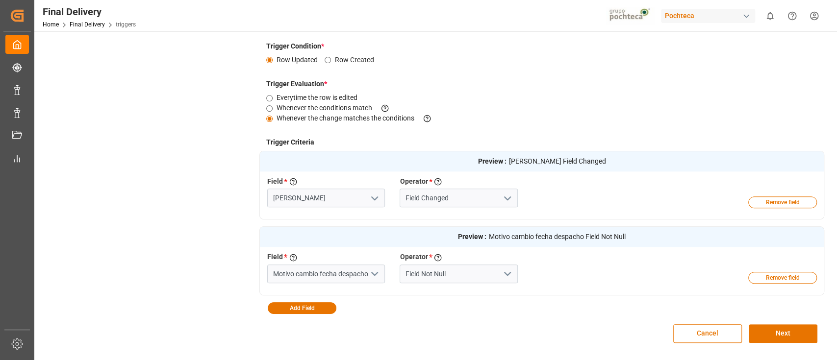
scroll to position [0, 0]
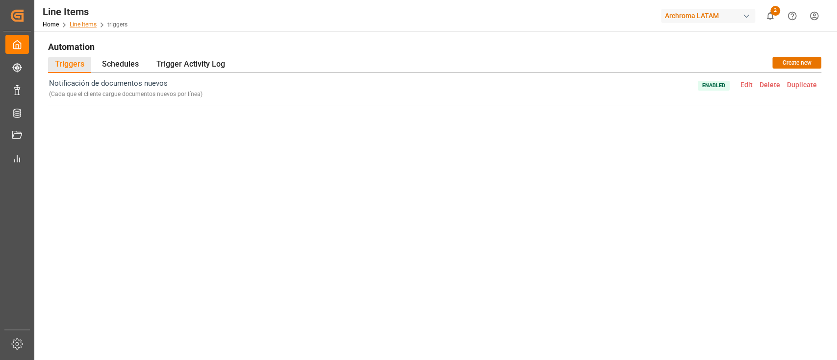
click at [89, 24] on link "Line Items" at bounding box center [83, 24] width 27 height 7
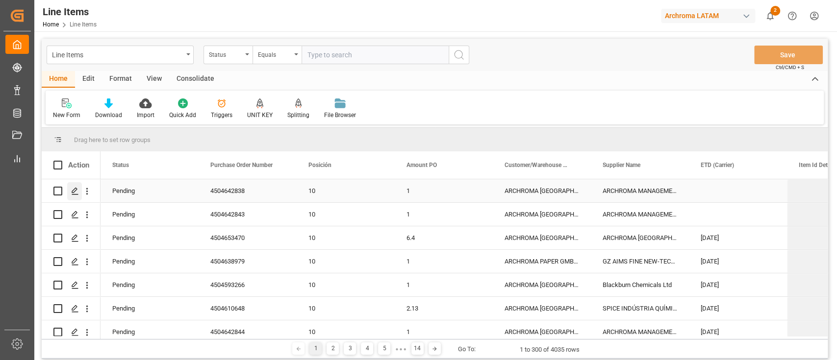
click at [74, 190] on icon "Press SPACE to select this row." at bounding box center [75, 191] width 8 height 8
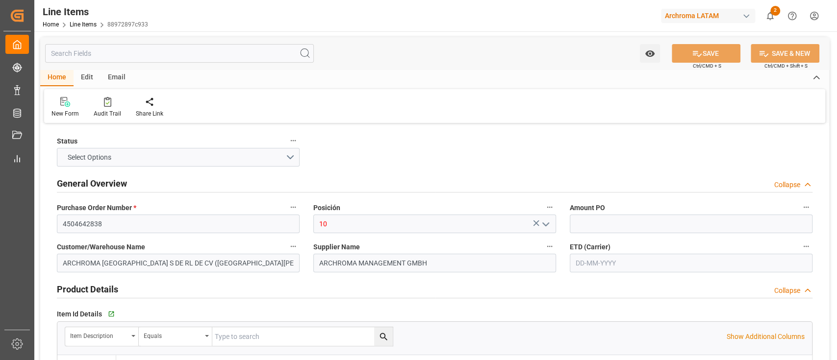
type input "1"
type input "12171701"
type input "2"
type input "2200"
type input "2334.2"
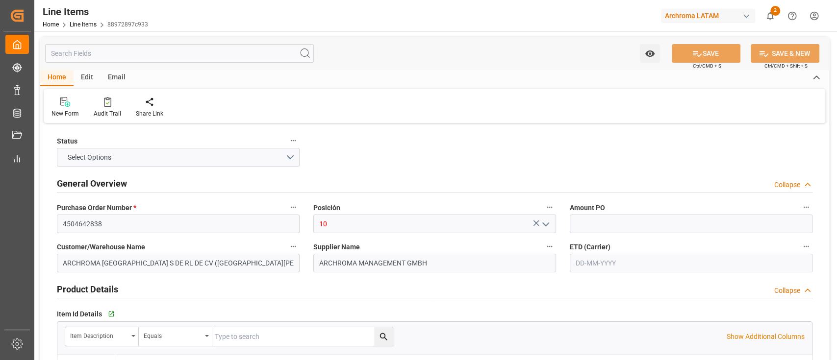
type input "6688"
type input "3204199999"
type input "01-08-2025"
type input "21-08-2025 20:11"
type input "18-07-2025 18:08"
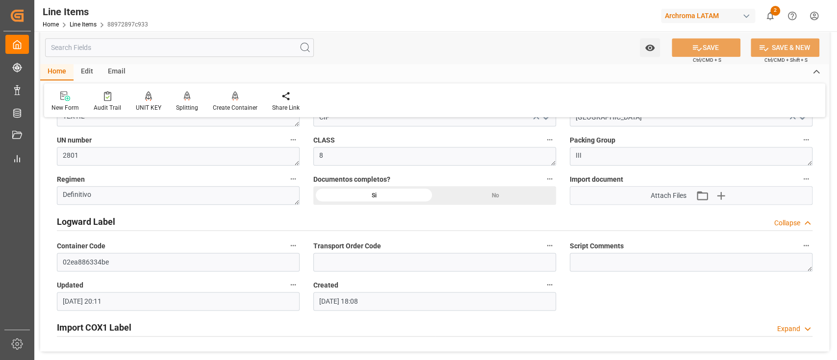
scroll to position [736, 0]
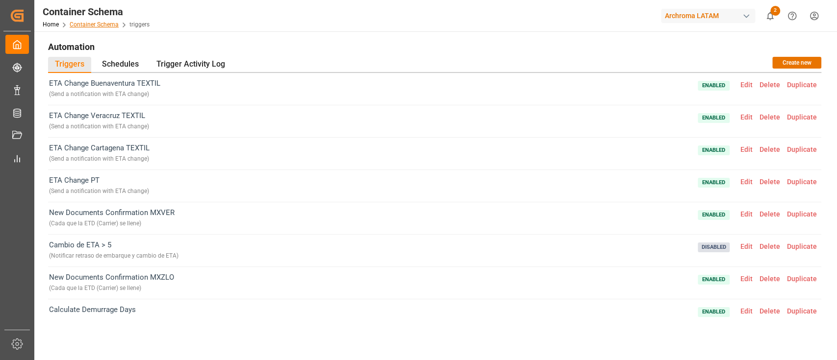
click at [99, 25] on link "Container Schema" at bounding box center [94, 24] width 49 height 7
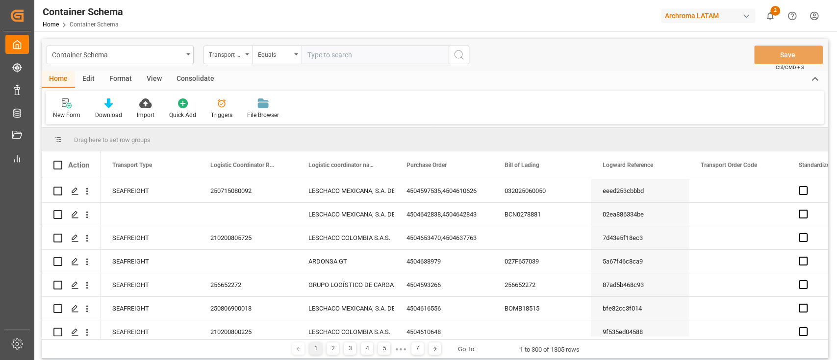
click at [93, 79] on div "Edit" at bounding box center [88, 79] width 27 height 17
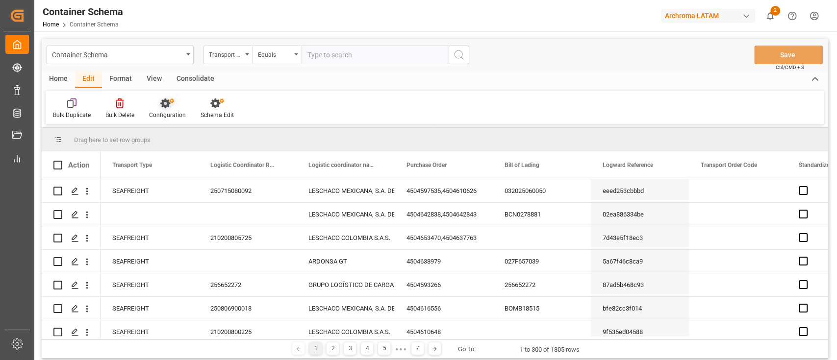
click at [167, 114] on div "Configuration" at bounding box center [167, 115] width 37 height 9
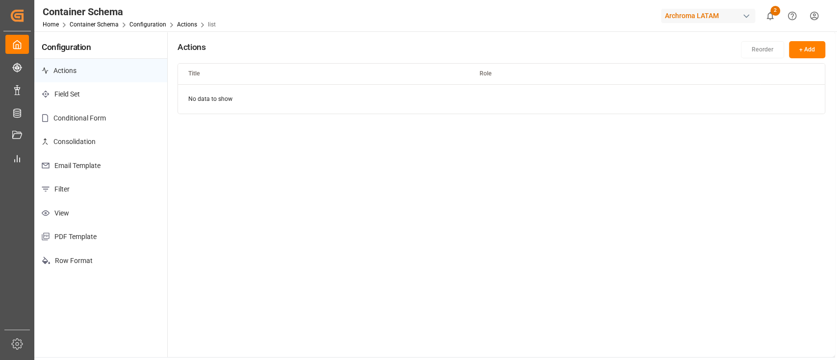
click at [100, 161] on p "Email Template" at bounding box center [100, 166] width 133 height 24
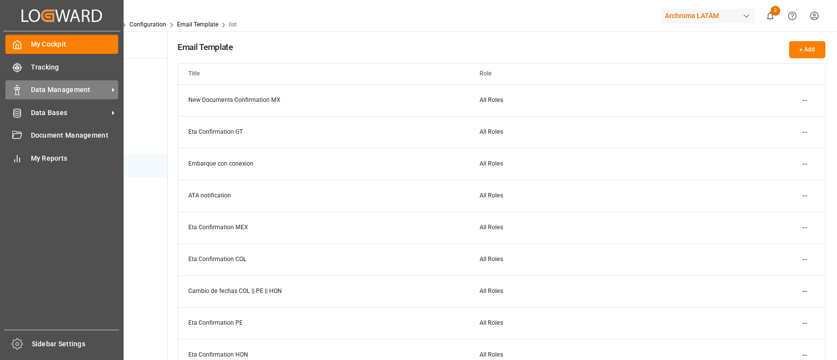
click at [65, 98] on div "Data Management Data Management" at bounding box center [61, 89] width 113 height 19
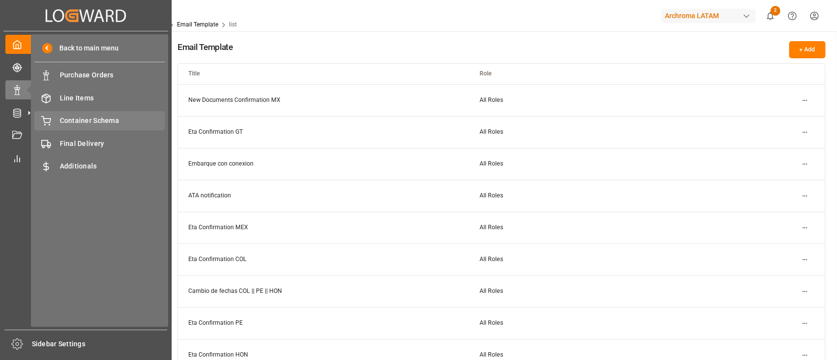
click at [78, 121] on span "Container Schema" at bounding box center [112, 121] width 105 height 10
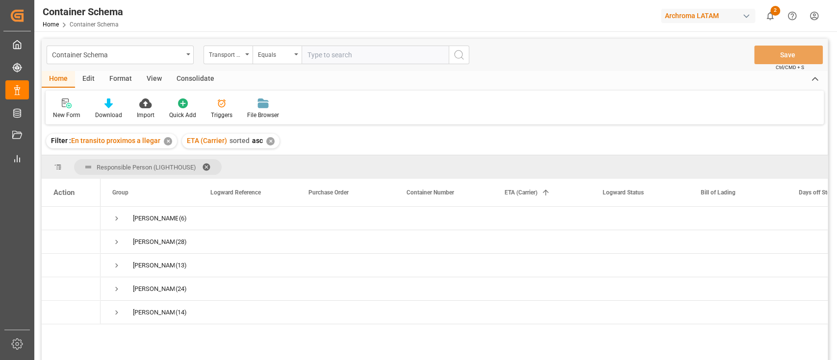
click at [166, 141] on div "✕" at bounding box center [168, 141] width 8 height 8
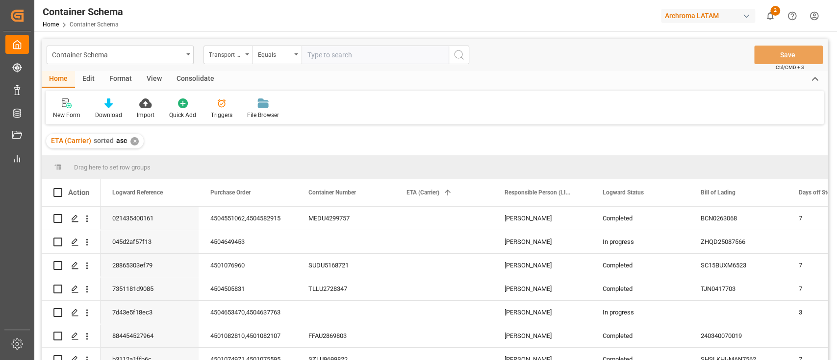
click at [133, 142] on div "✕" at bounding box center [134, 141] width 8 height 8
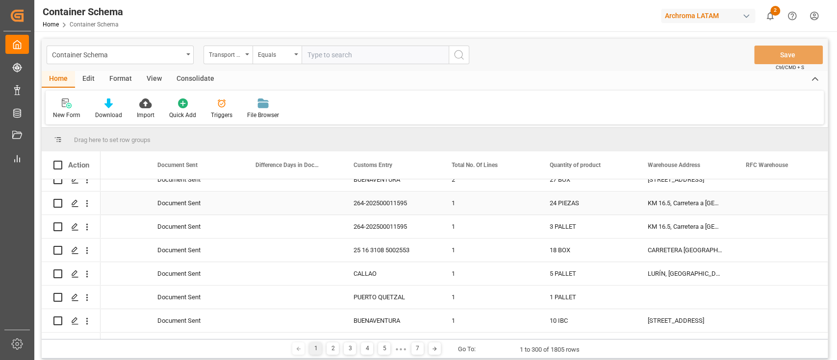
scroll to position [365, 0]
click at [376, 276] on div "CALLAO" at bounding box center [391, 273] width 98 height 23
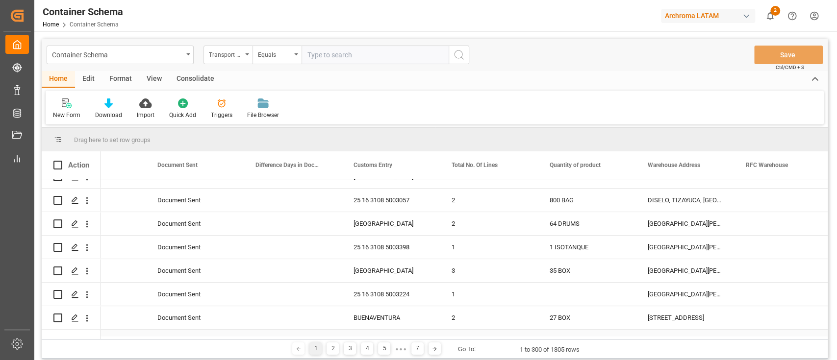
scroll to position [224, 0]
click at [439, 129] on div "Drag here to set row groups" at bounding box center [435, 140] width 786 height 24
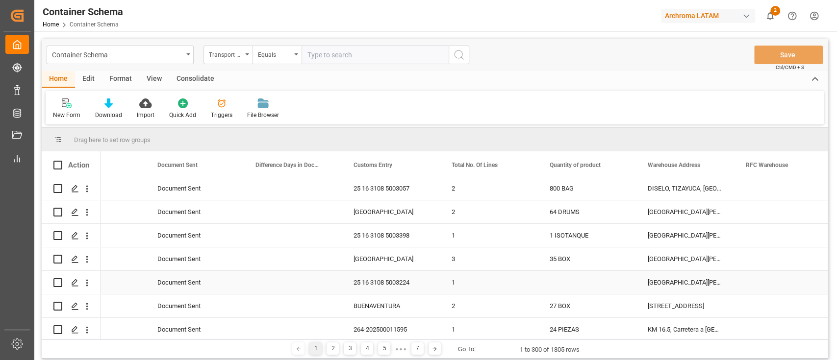
scroll to position [210, 0]
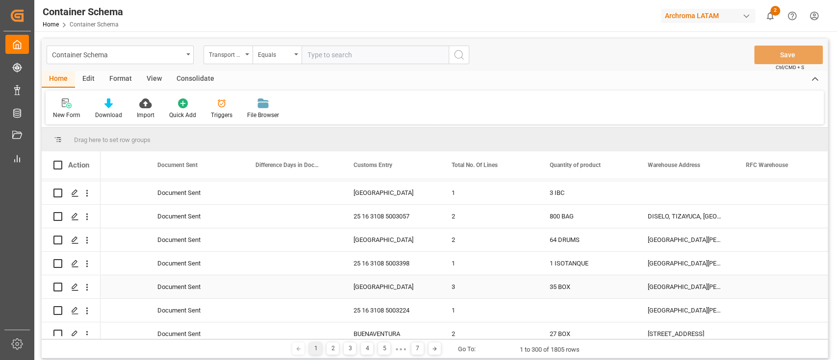
click at [400, 292] on div "VERACRUZ" at bounding box center [391, 286] width 98 height 23
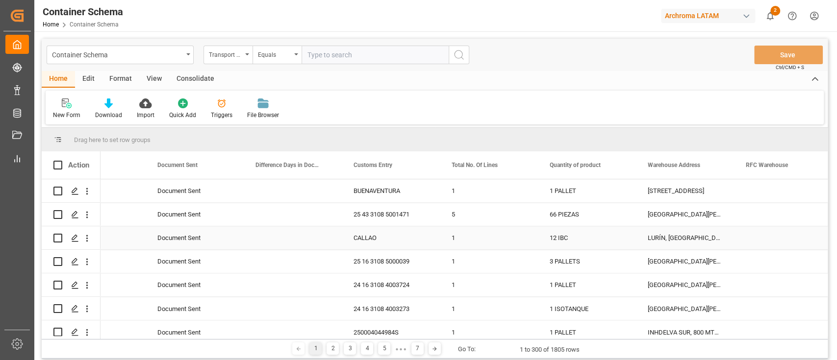
click at [382, 236] on div "CALLAO" at bounding box center [391, 237] width 98 height 23
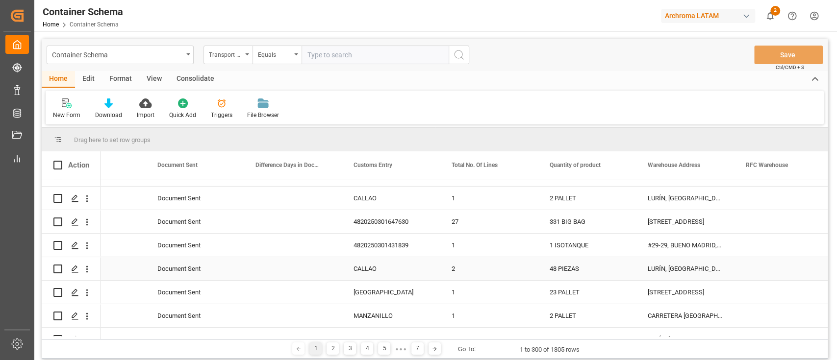
scroll to position [2252, 0]
drag, startPoint x: 373, startPoint y: 167, endPoint x: 351, endPoint y: 136, distance: 37.0
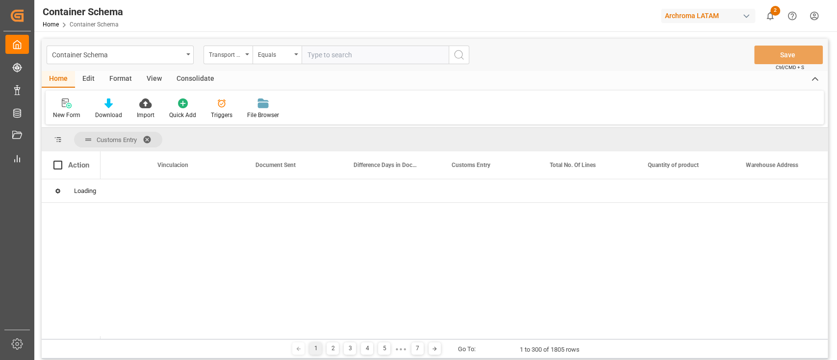
scroll to position [0, 0]
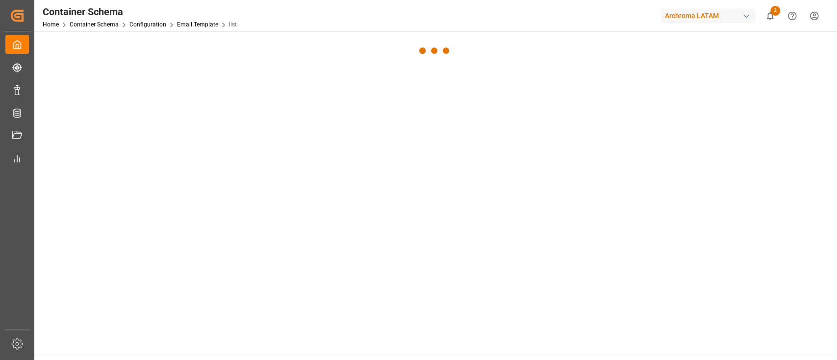
click at [234, 41] on div at bounding box center [434, 50] width 800 height 39
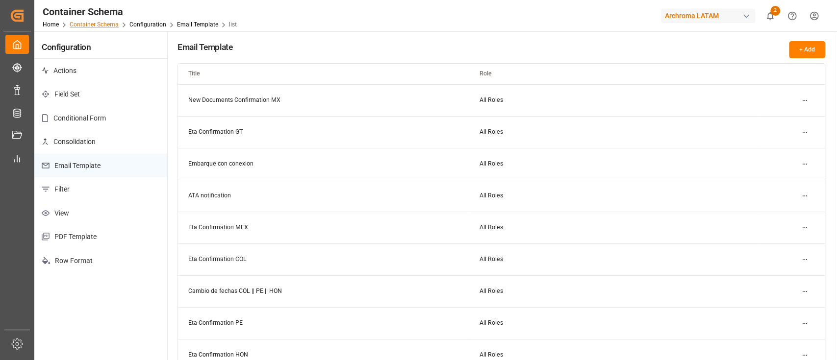
click at [100, 25] on link "Container Schema" at bounding box center [94, 24] width 49 height 7
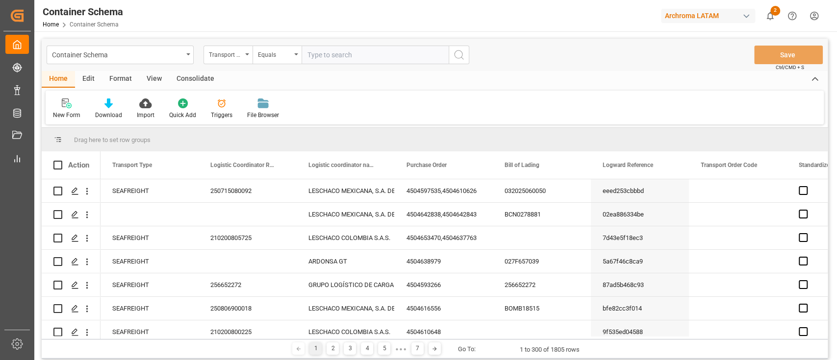
click at [220, 110] on div "Triggers" at bounding box center [221, 109] width 36 height 22
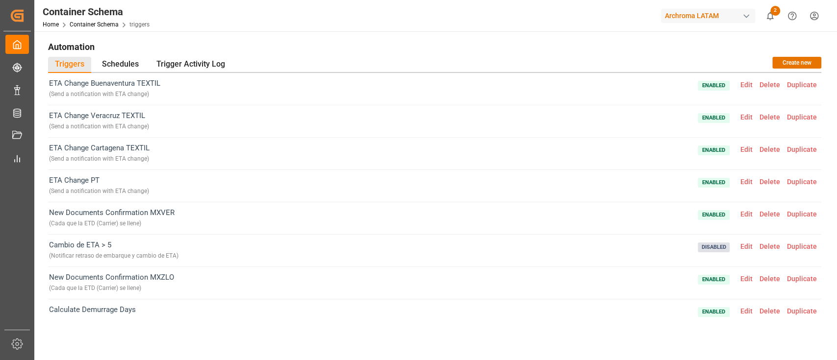
scroll to position [3, 0]
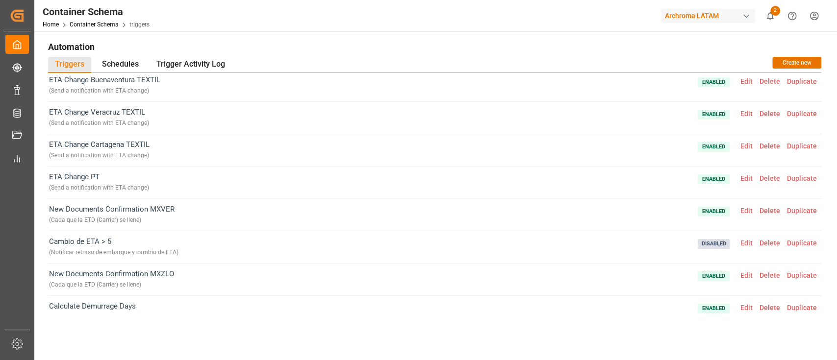
click at [745, 306] on span "Edit" at bounding box center [746, 308] width 19 height 8
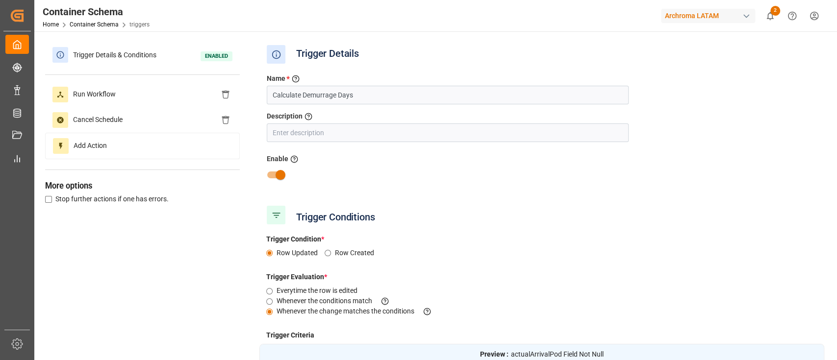
type input "ATA (Carrier)"
type input "Field Not Null"
type input "Actual Empty Container Dropoff"
type input "Field Is Null"
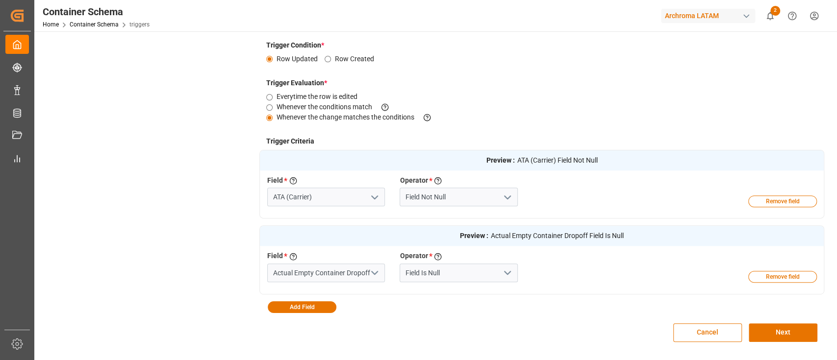
scroll to position [193, 0]
click at [700, 333] on button "Cancel" at bounding box center [707, 333] width 69 height 19
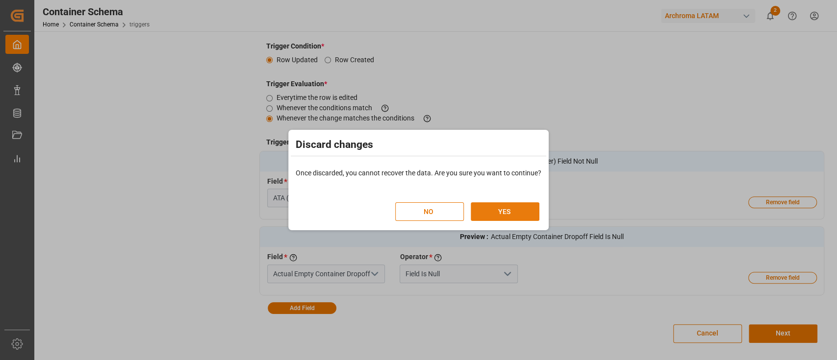
click at [525, 209] on button "YES" at bounding box center [505, 211] width 69 height 19
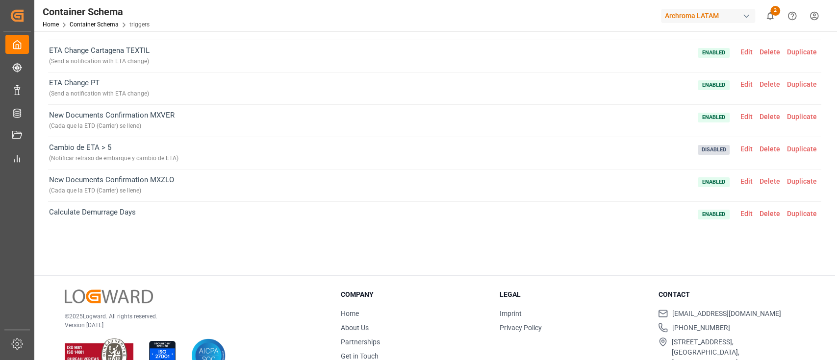
scroll to position [93, 0]
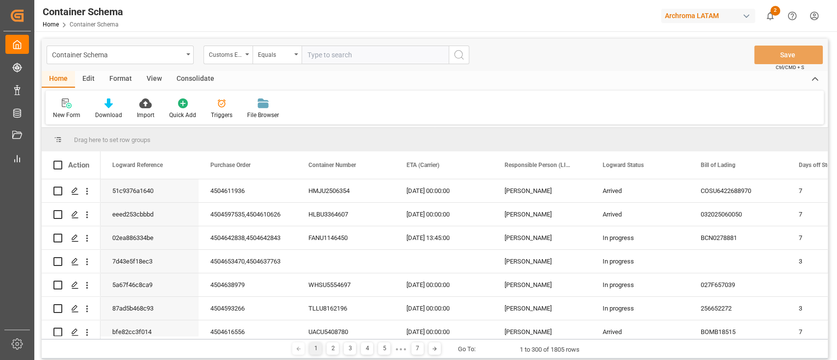
click at [628, 75] on div "Home Edit Format View Consolidate" at bounding box center [435, 79] width 786 height 17
click at [85, 73] on div "Edit" at bounding box center [88, 79] width 27 height 17
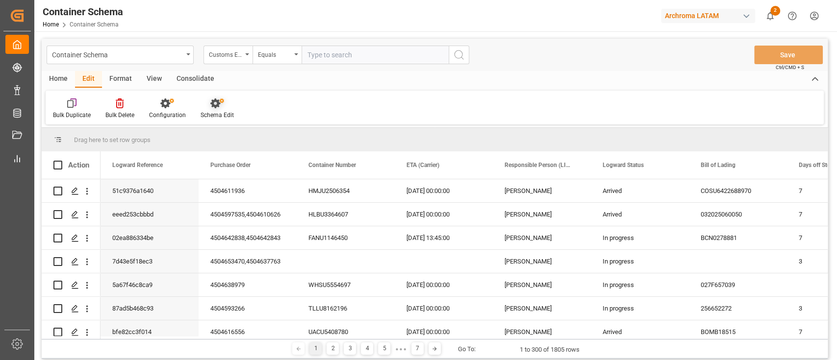
click at [206, 101] on div at bounding box center [216, 103] width 33 height 10
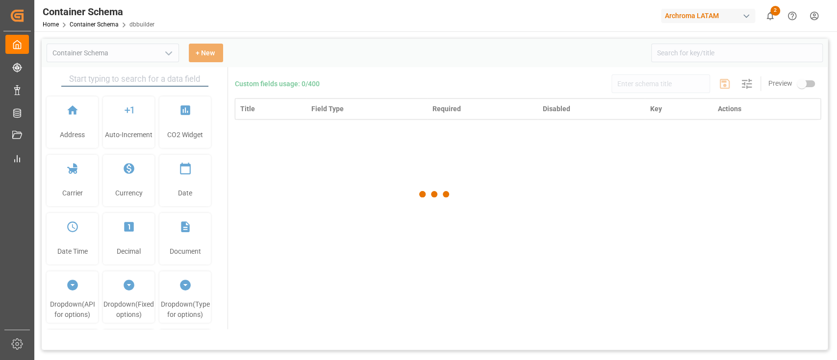
type input "Container Schema"
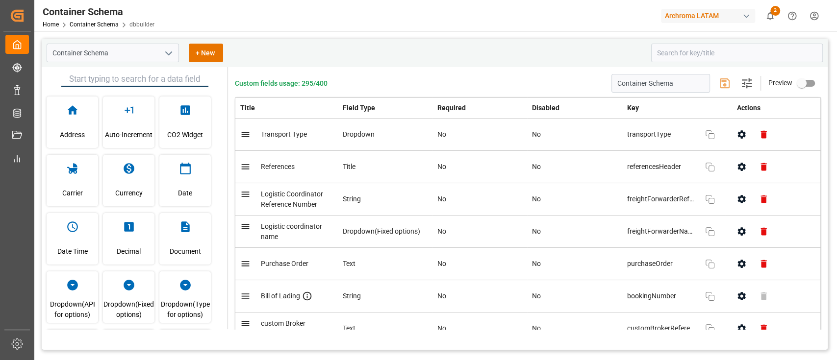
click at [83, 29] on div "Container Schema Home Container Schema dbbuilder" at bounding box center [98, 15] width 119 height 31
click at [78, 26] on link "Container Schema" at bounding box center [94, 24] width 49 height 7
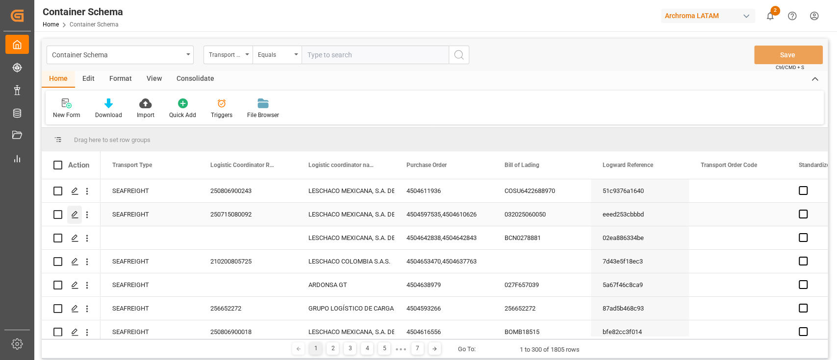
click at [75, 213] on icon "Press SPACE to select this row." at bounding box center [75, 215] width 8 height 8
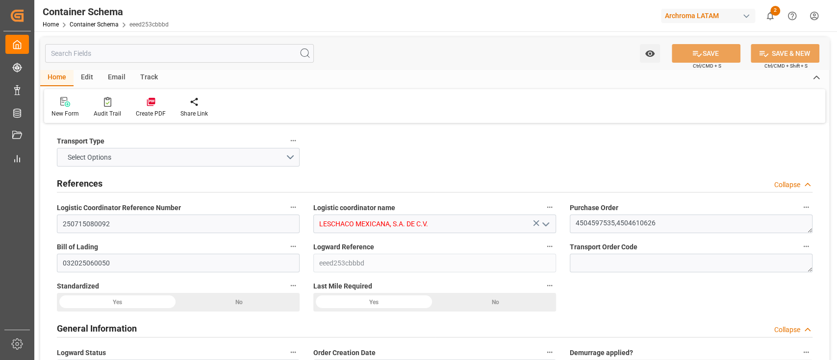
type input "0"
type input "7"
type input "2"
type input "6"
type input "5400"
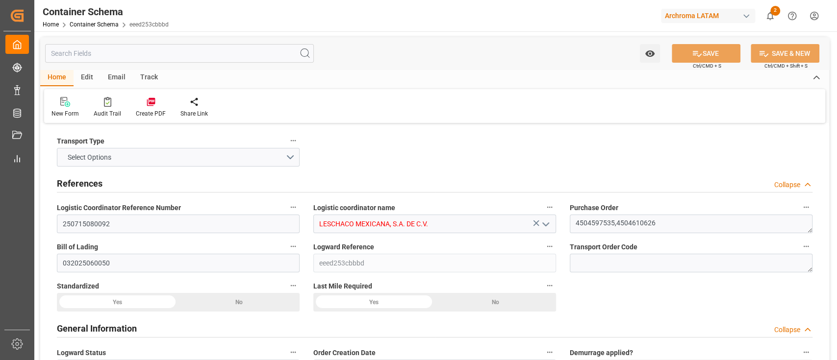
type input "5679.8"
type input "Hapag Lloyd"
type input "Hapag Lloyd Aktiengesellschaft"
type input "ESBCN"
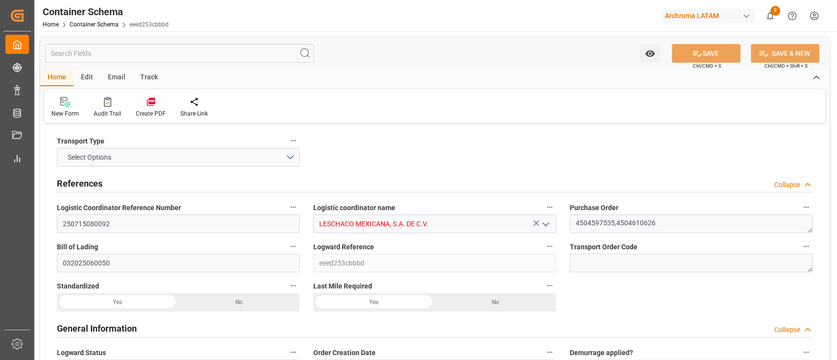
type input "MXVER"
type input "9295957"
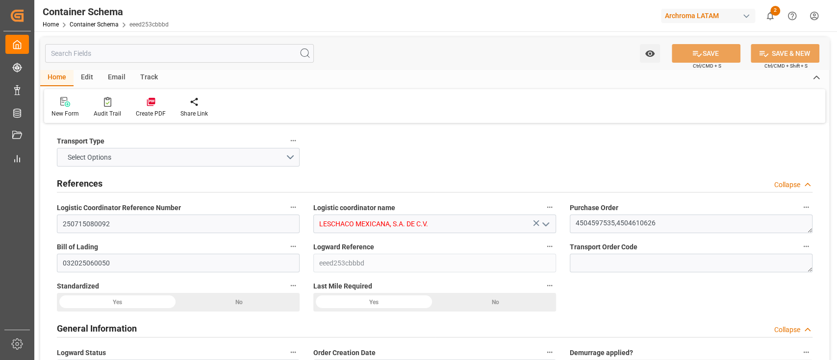
type input "9295957"
type input "49"
type input "18-06-2025 11:30"
type input "16-06-2025"
type input "18-06-2025"
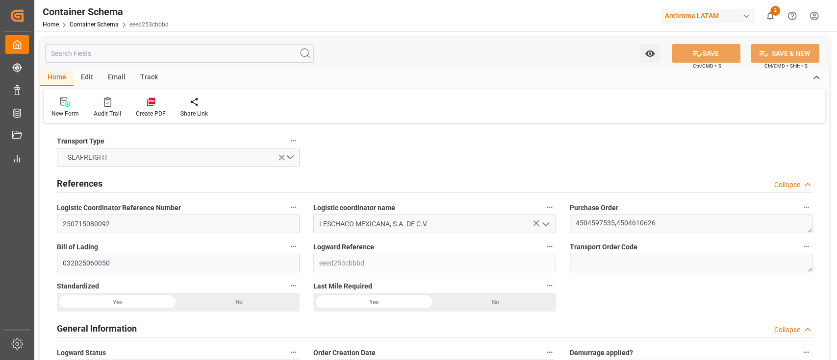
type input "03-07-2025"
type input "13-06-2025 00:00"
type input "14-06-2025 00:00"
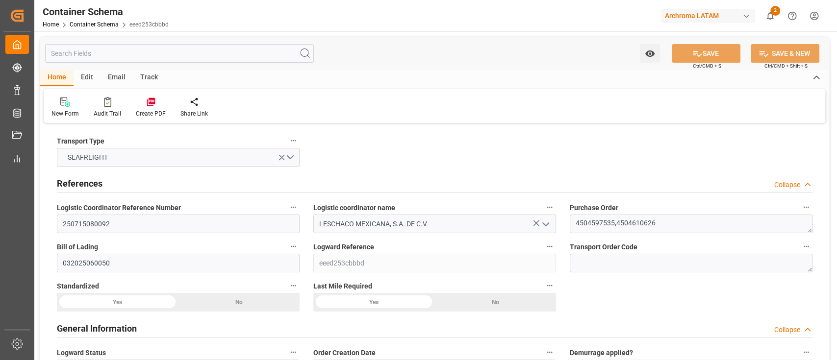
type input "14-06-2025 00:00"
type input "03-07-2025 00:00"
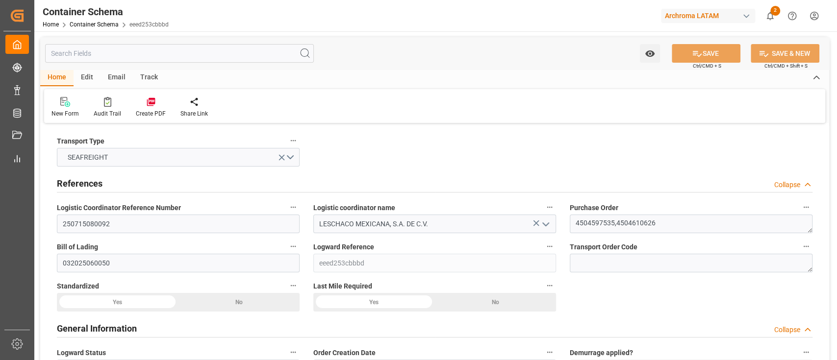
type input "03-07-2025 00:00"
click at [95, 52] on input "text" at bounding box center [179, 53] width 269 height 19
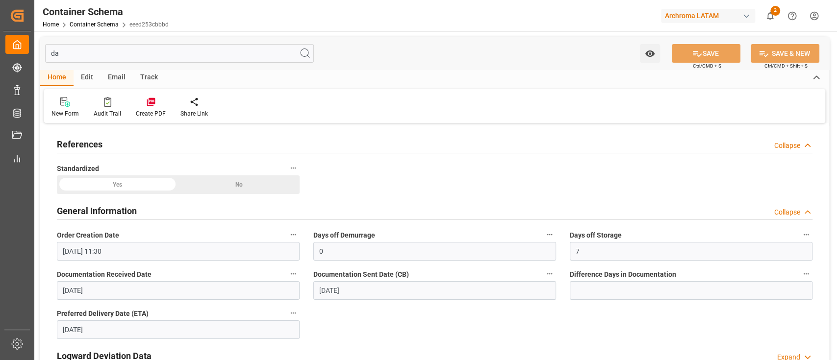
type input "d"
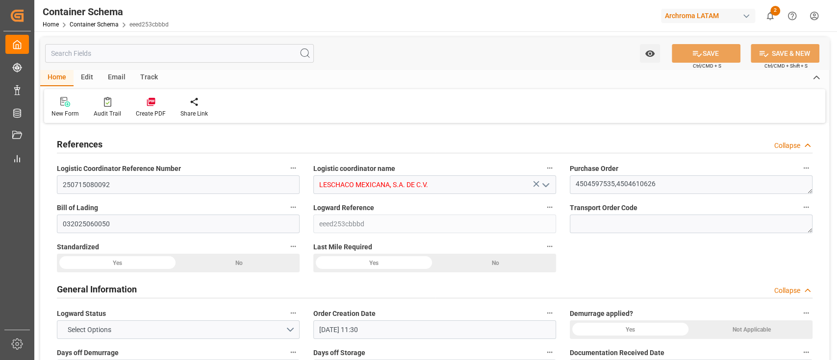
type input "MXVER"
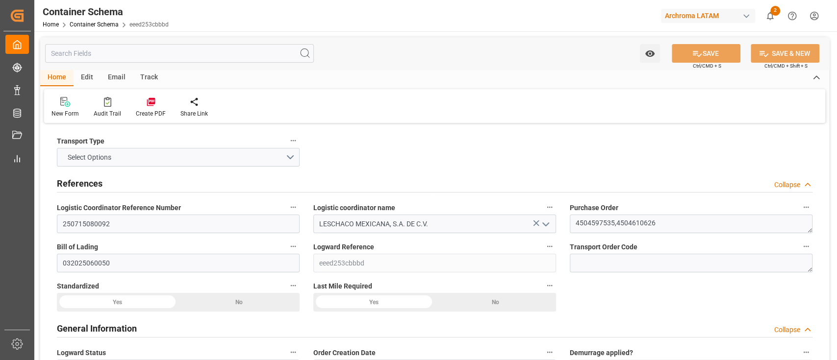
type input "14-06-2025 00:00"
type input "2"
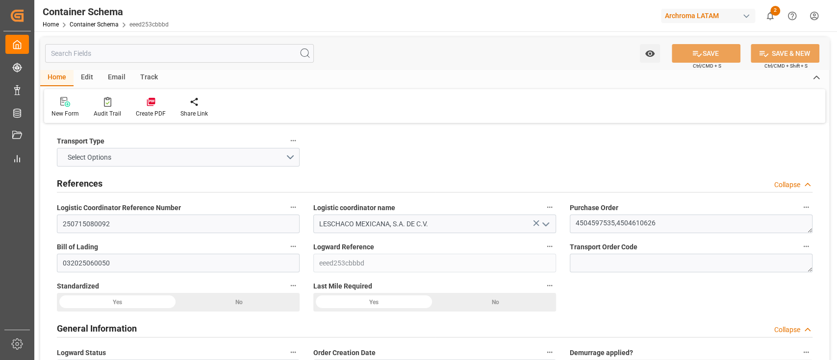
type input "6"
type input "5400"
type input "5679.8"
type input "Hapag Lloyd"
type input "Hapag Lloyd Aktiengesellschaft"
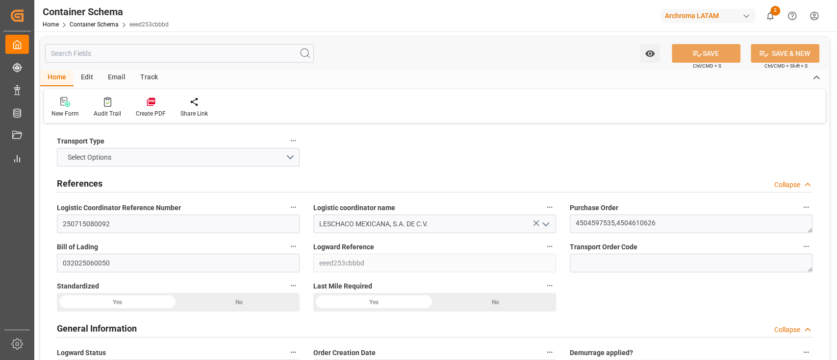
type input "ESBCN"
type input "9295957"
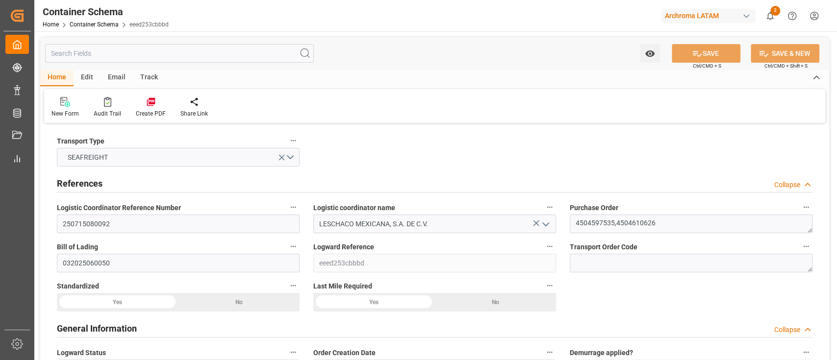
type input "13-06-2025 00:00"
type input "03-07-2025 00:00"
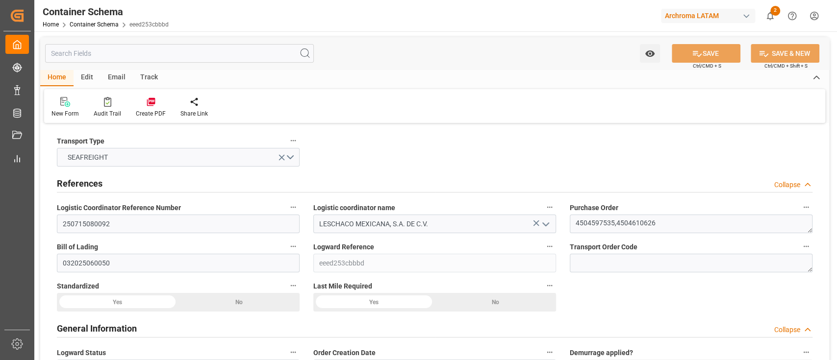
type input "03-07-2025 00:00"
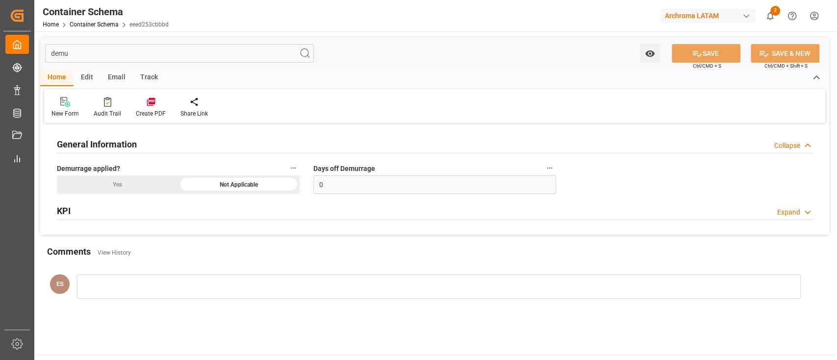
type input "demu"
click at [446, 211] on div "KPI Expand" at bounding box center [434, 210] width 755 height 19
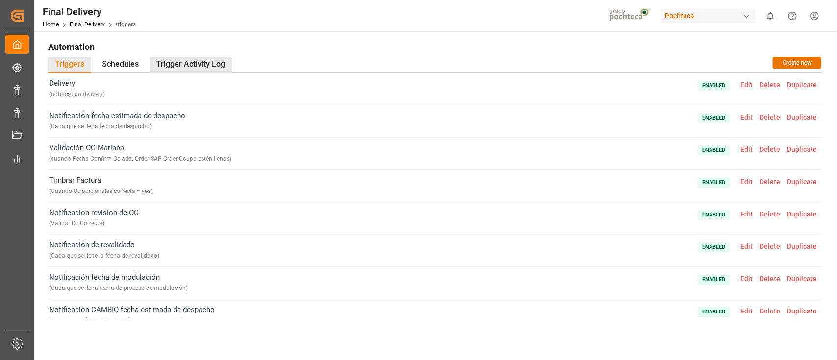
click at [216, 69] on div "Trigger Activity Log" at bounding box center [190, 65] width 82 height 16
